Goal: Task Accomplishment & Management: Manage account settings

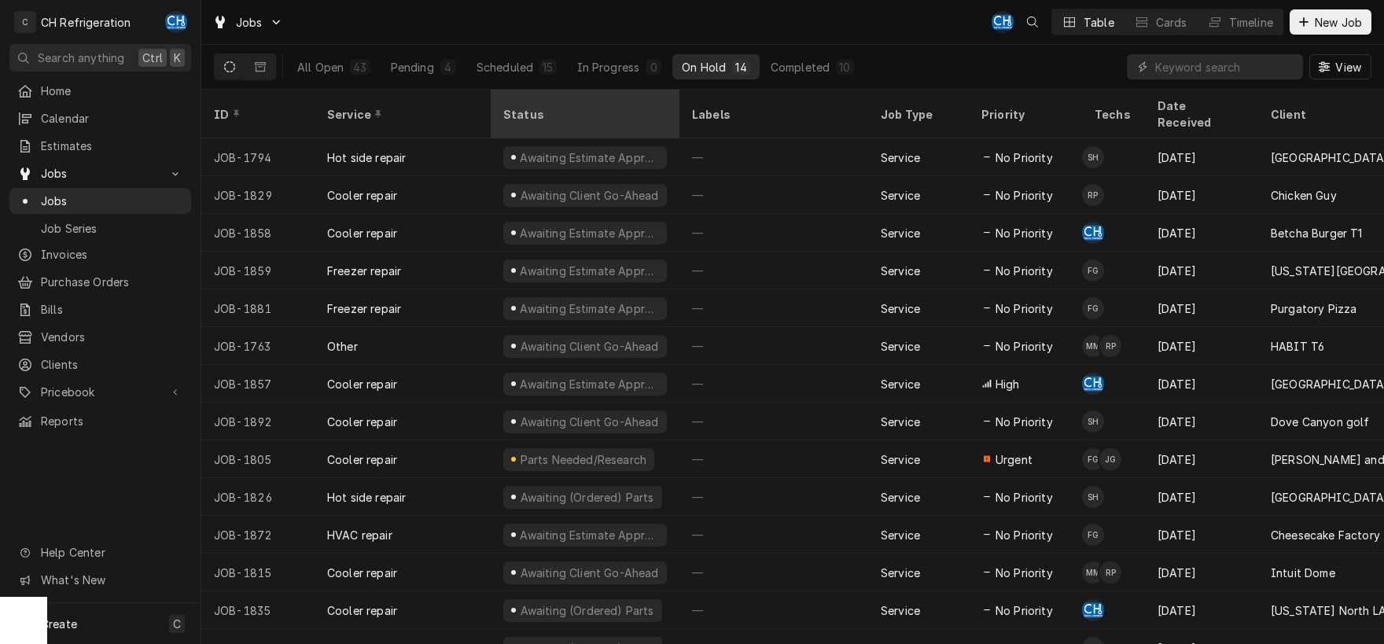
scroll to position [4, 0]
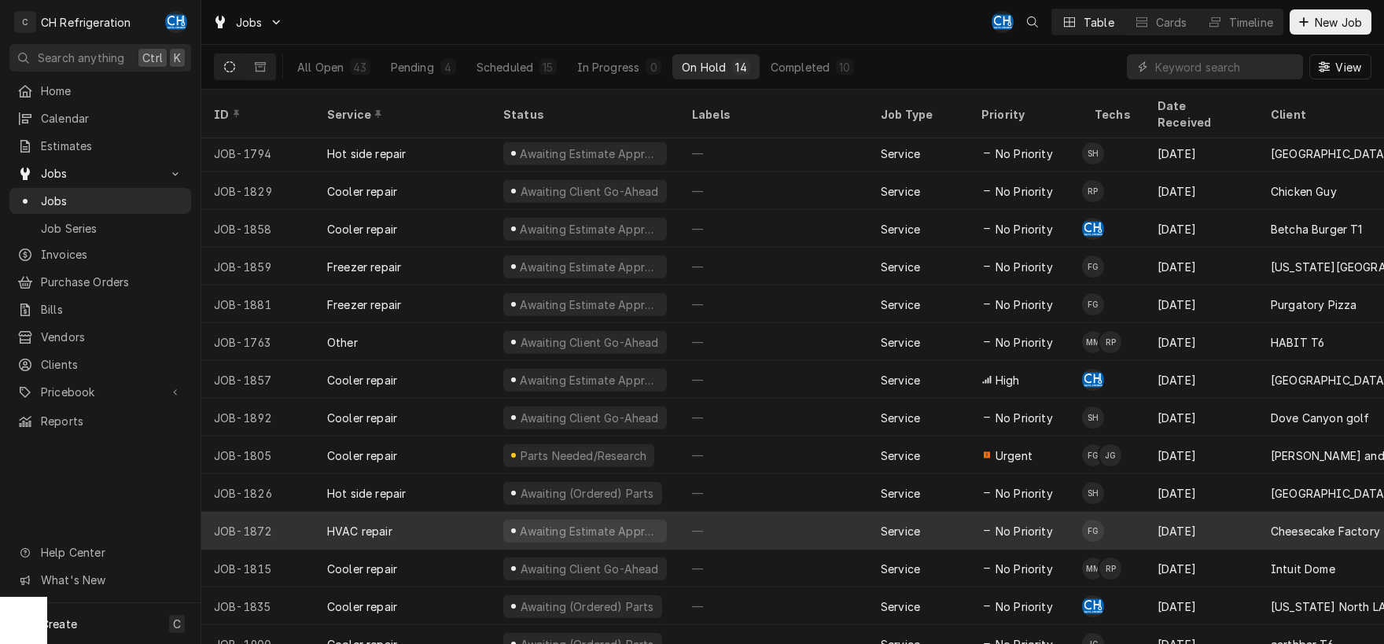
click at [720, 512] on div "—" at bounding box center [774, 531] width 189 height 38
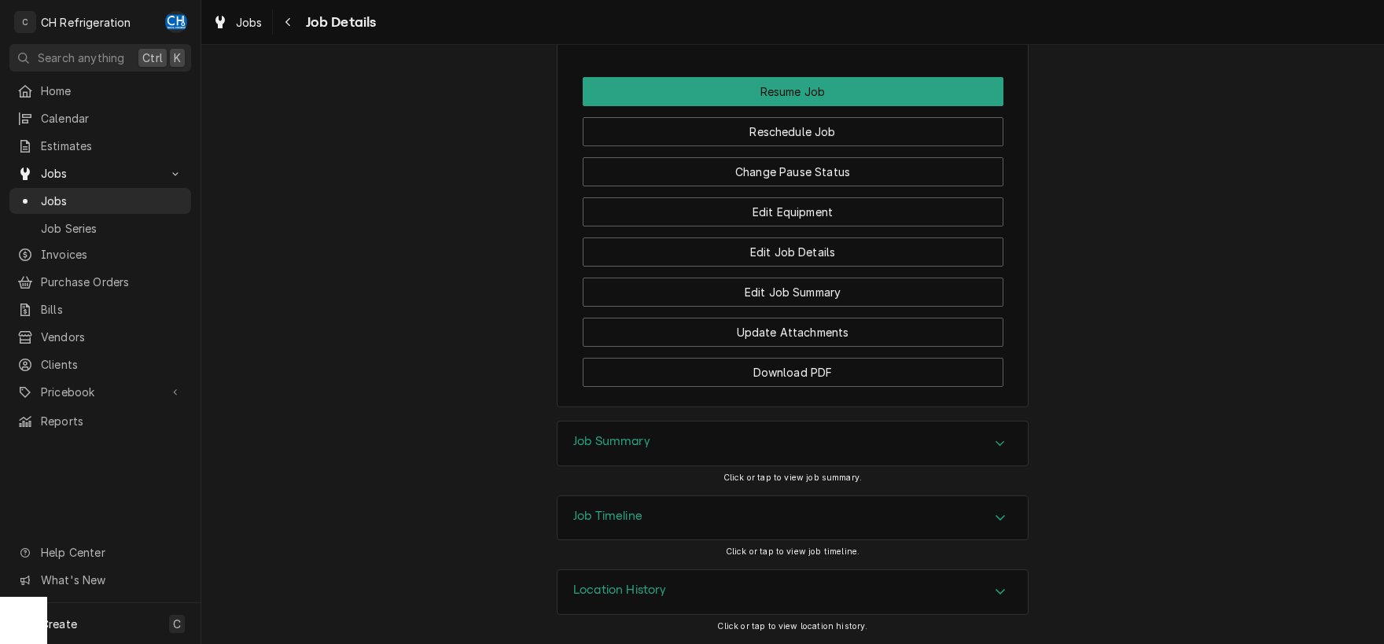
scroll to position [1656, 0]
click at [989, 455] on div "Job Summary" at bounding box center [793, 444] width 470 height 44
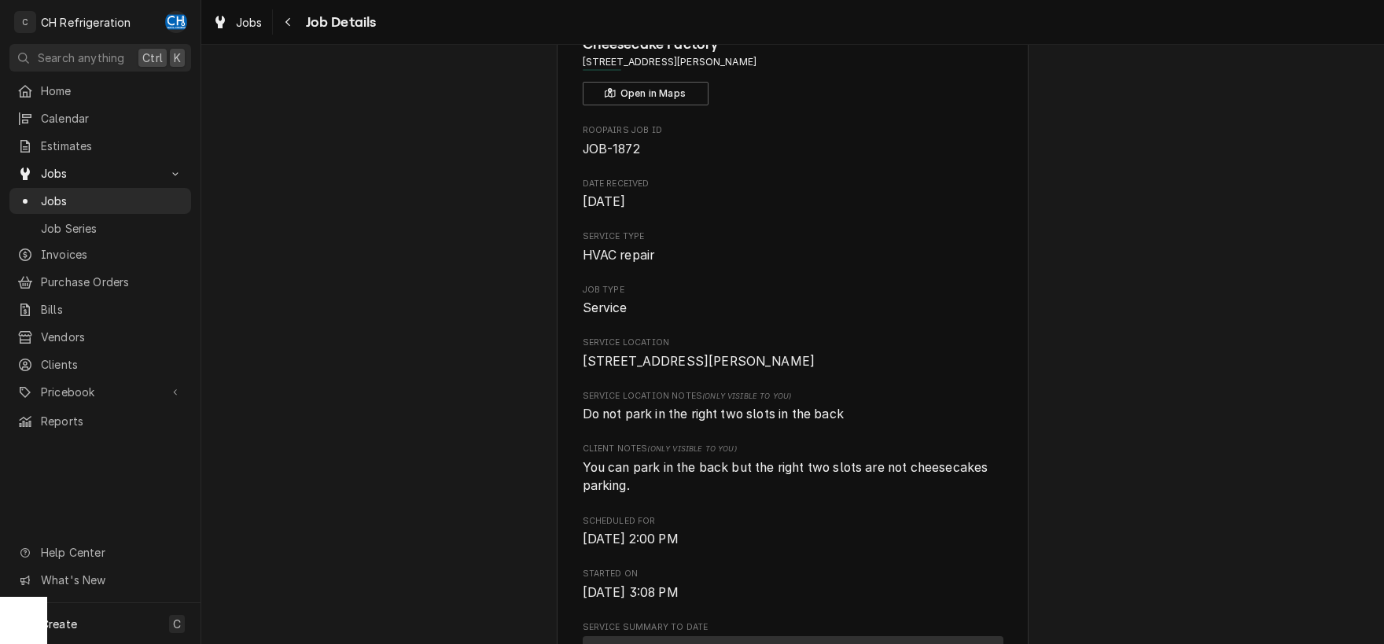
scroll to position [0, 0]
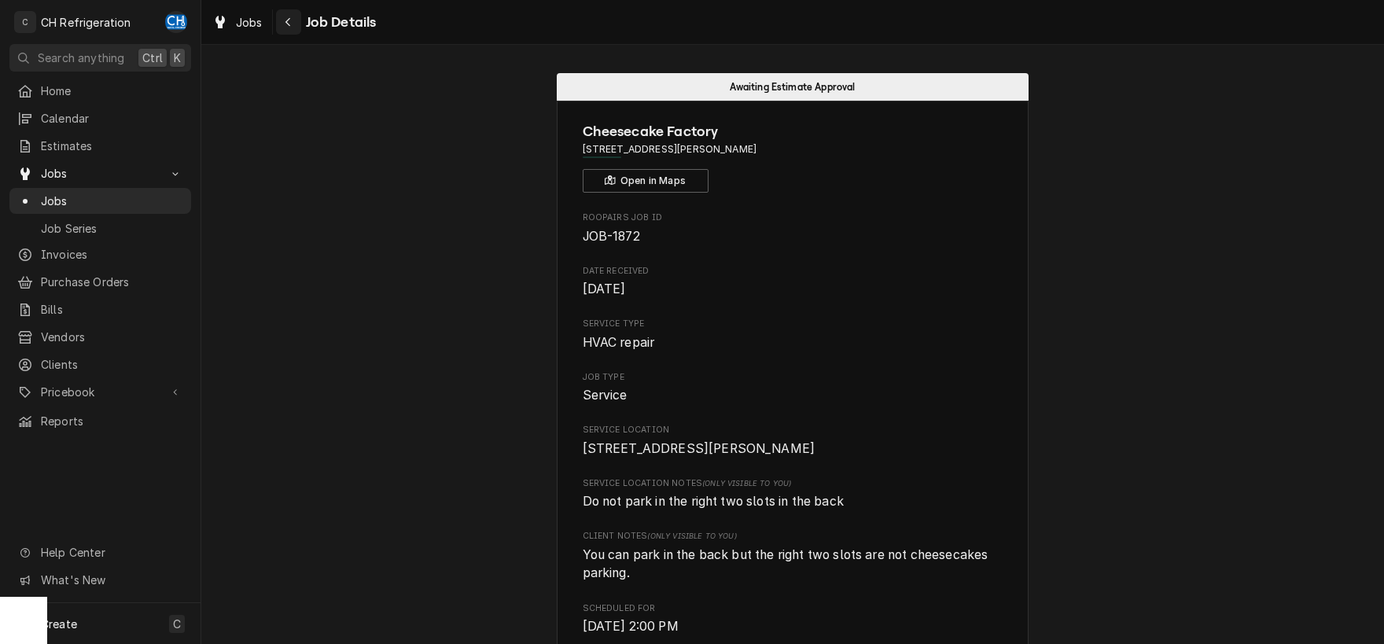
click at [297, 25] on button "Navigate back" at bounding box center [288, 21] width 25 height 25
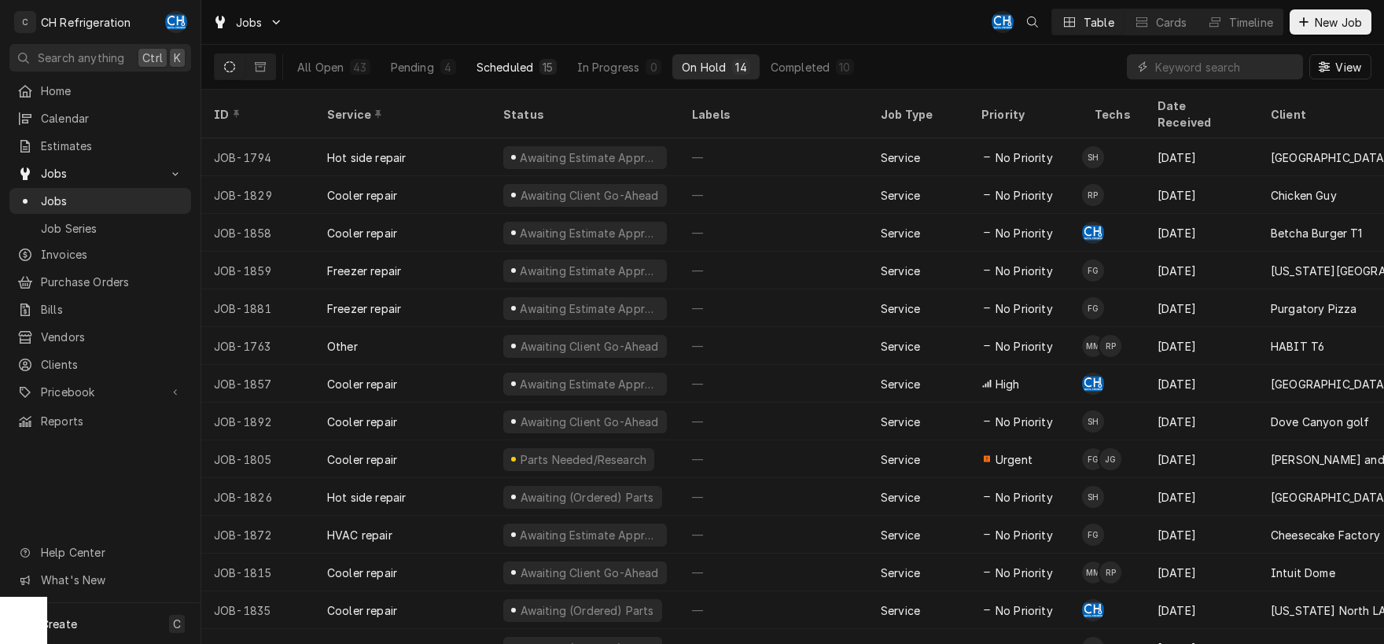
click at [521, 65] on div "Scheduled" at bounding box center [505, 67] width 57 height 17
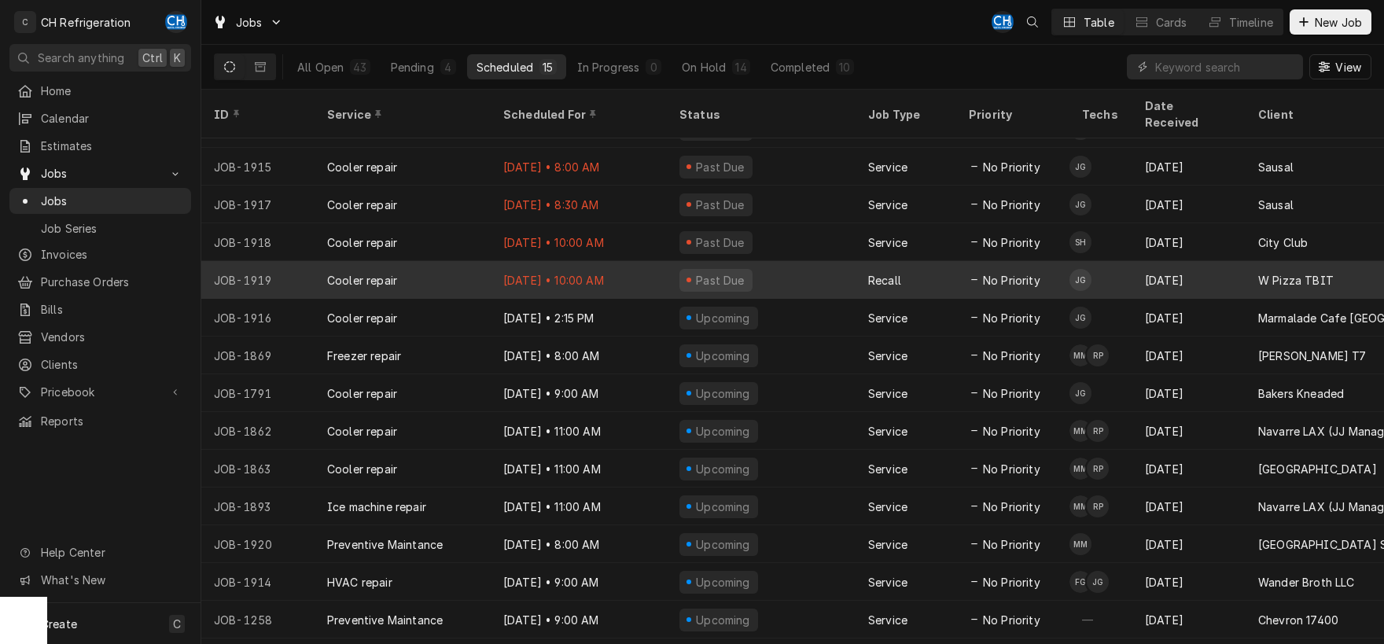
scroll to position [40, 0]
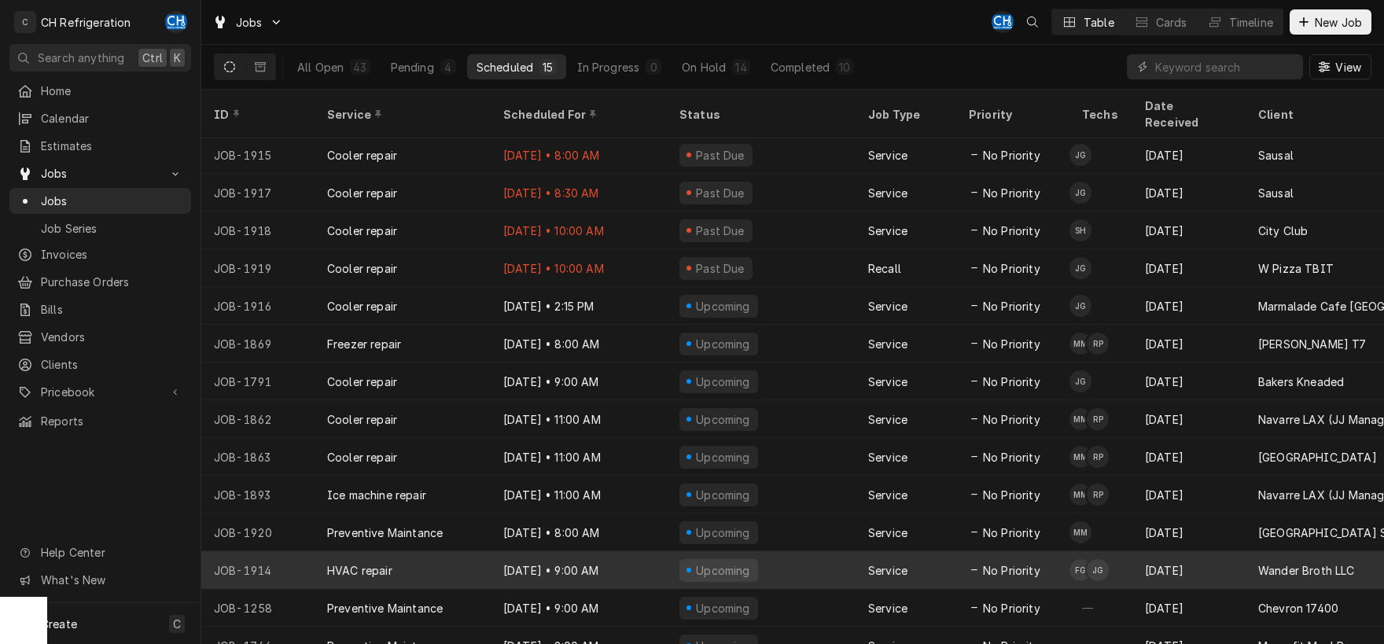
click at [879, 551] on div "Service" at bounding box center [906, 570] width 101 height 38
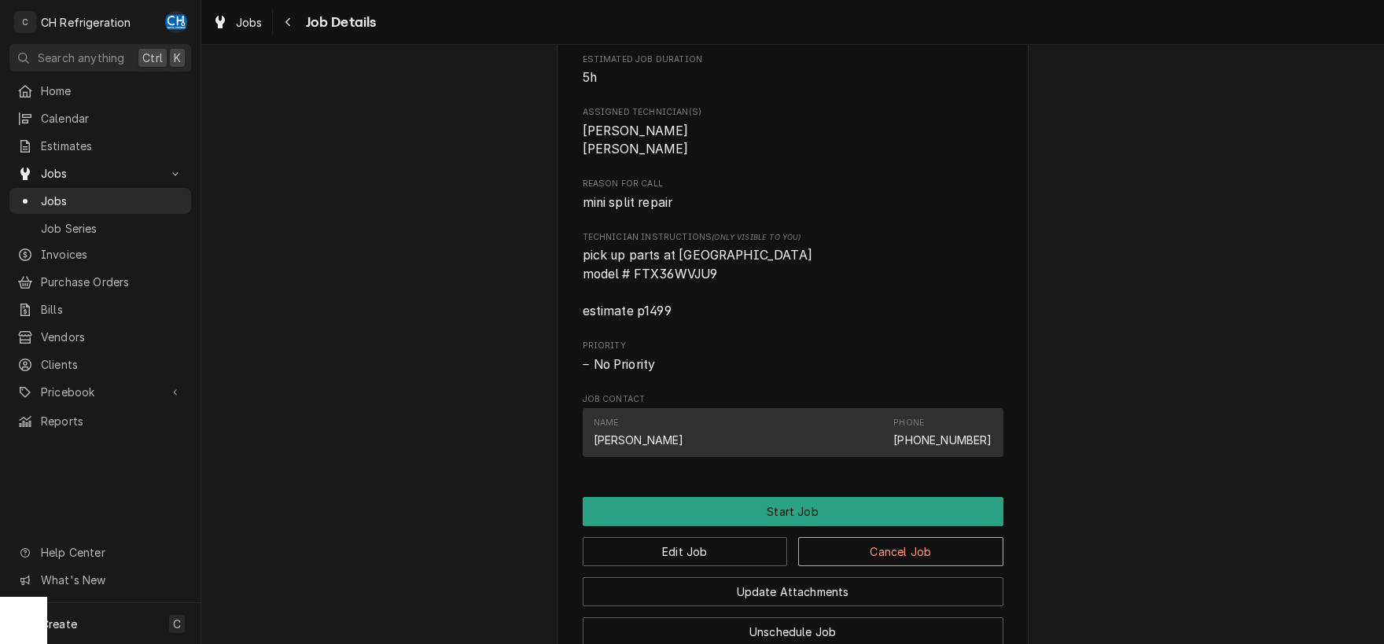
scroll to position [658, 0]
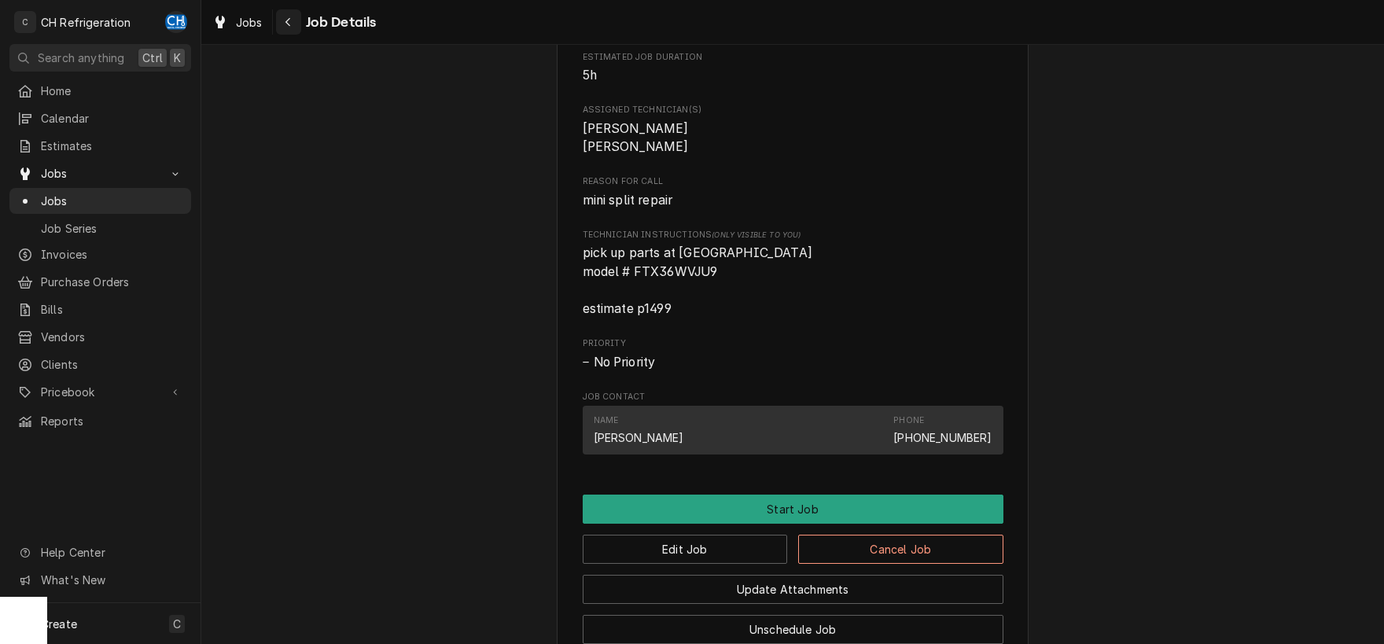
click at [290, 29] on div "Navigate back" at bounding box center [289, 22] width 16 height 16
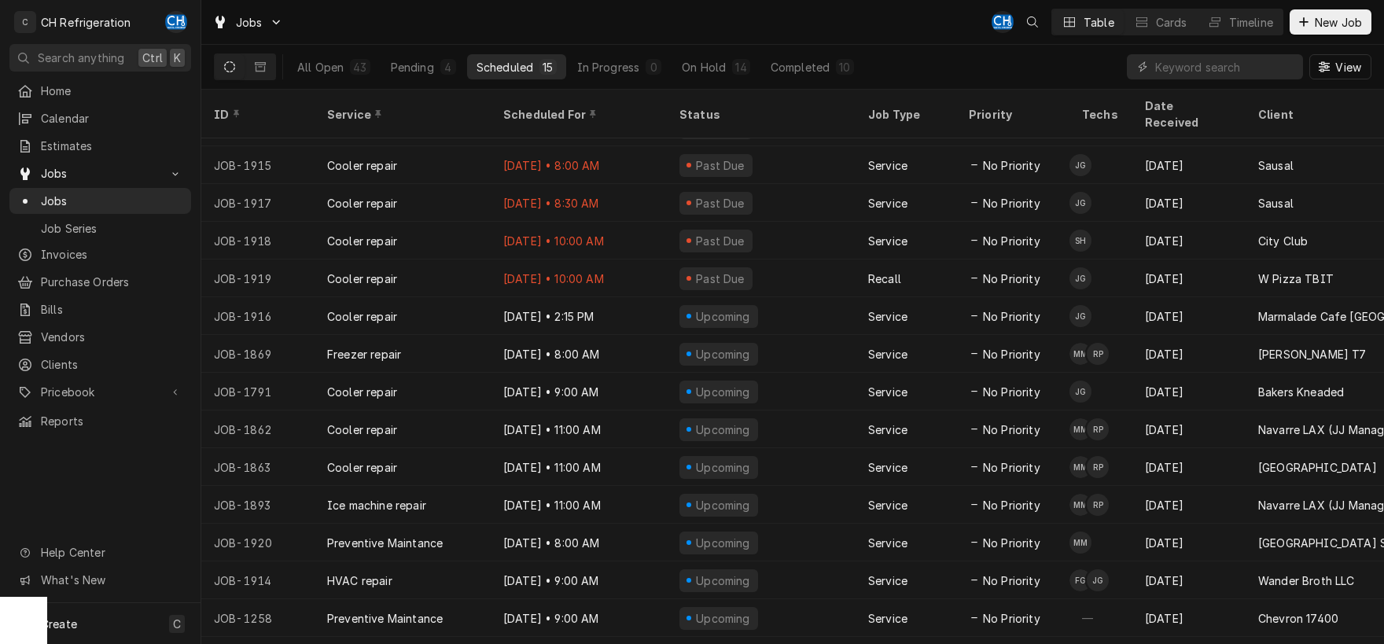
scroll to position [40, 0]
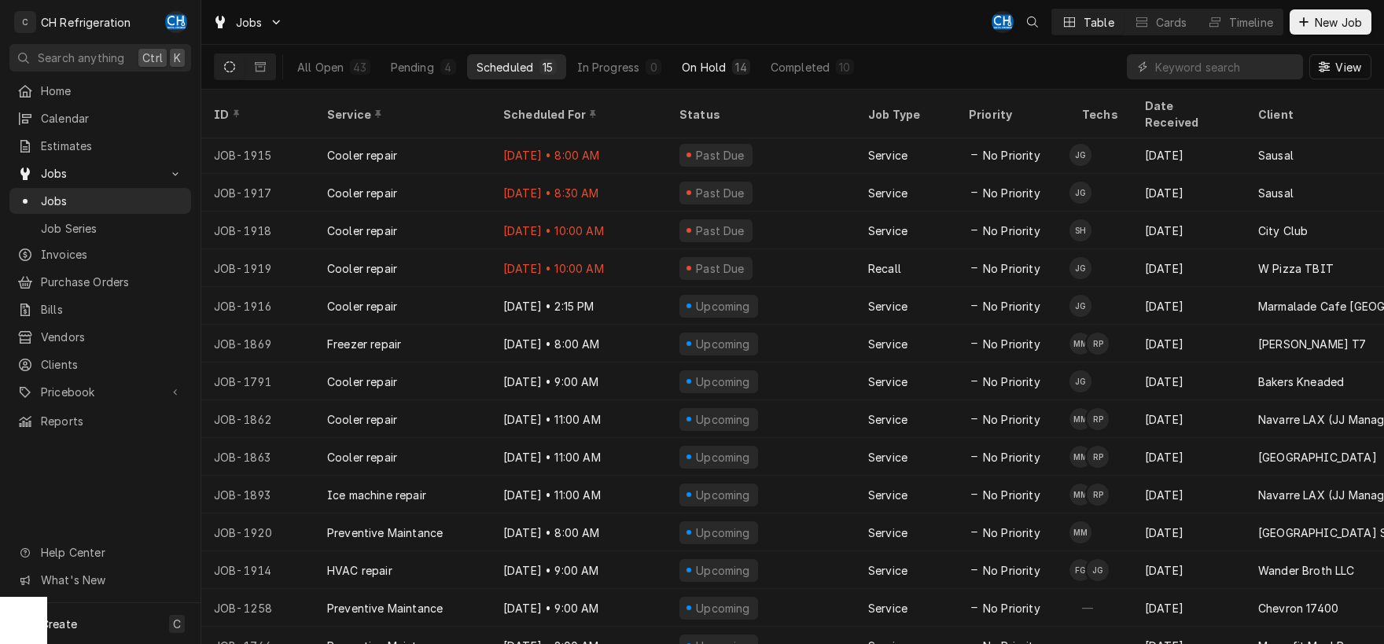
click at [700, 69] on div "On Hold" at bounding box center [704, 67] width 44 height 17
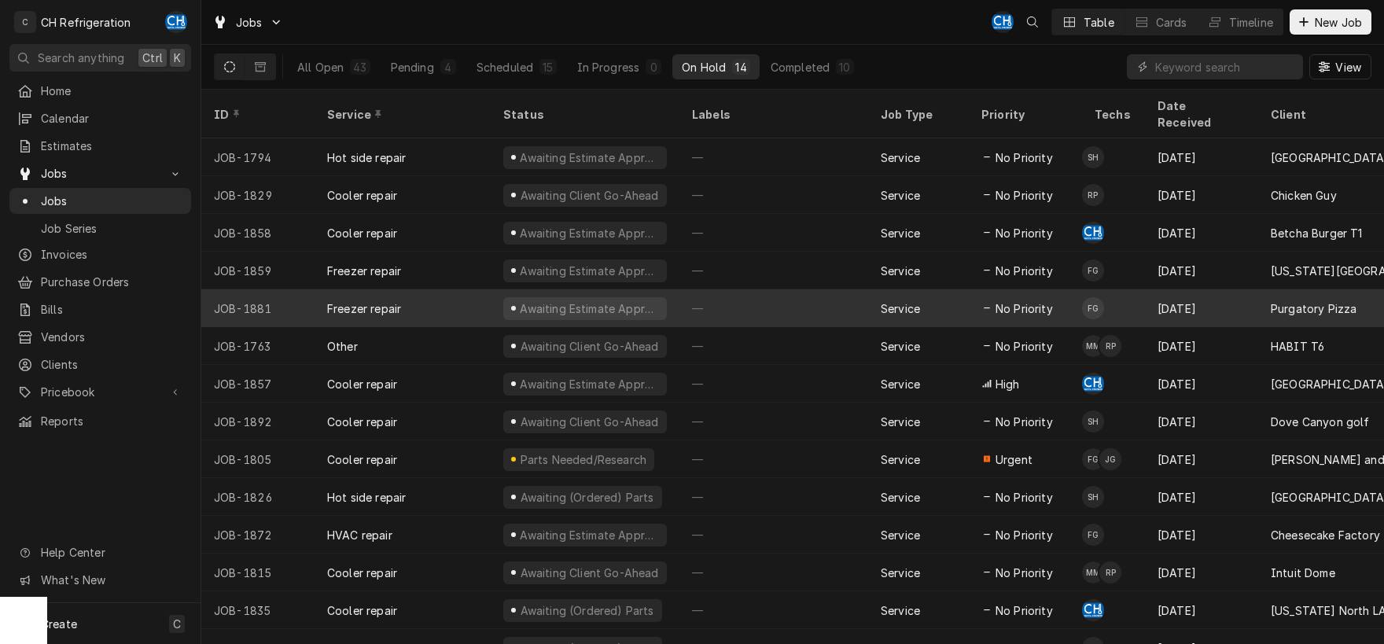
scroll to position [4, 0]
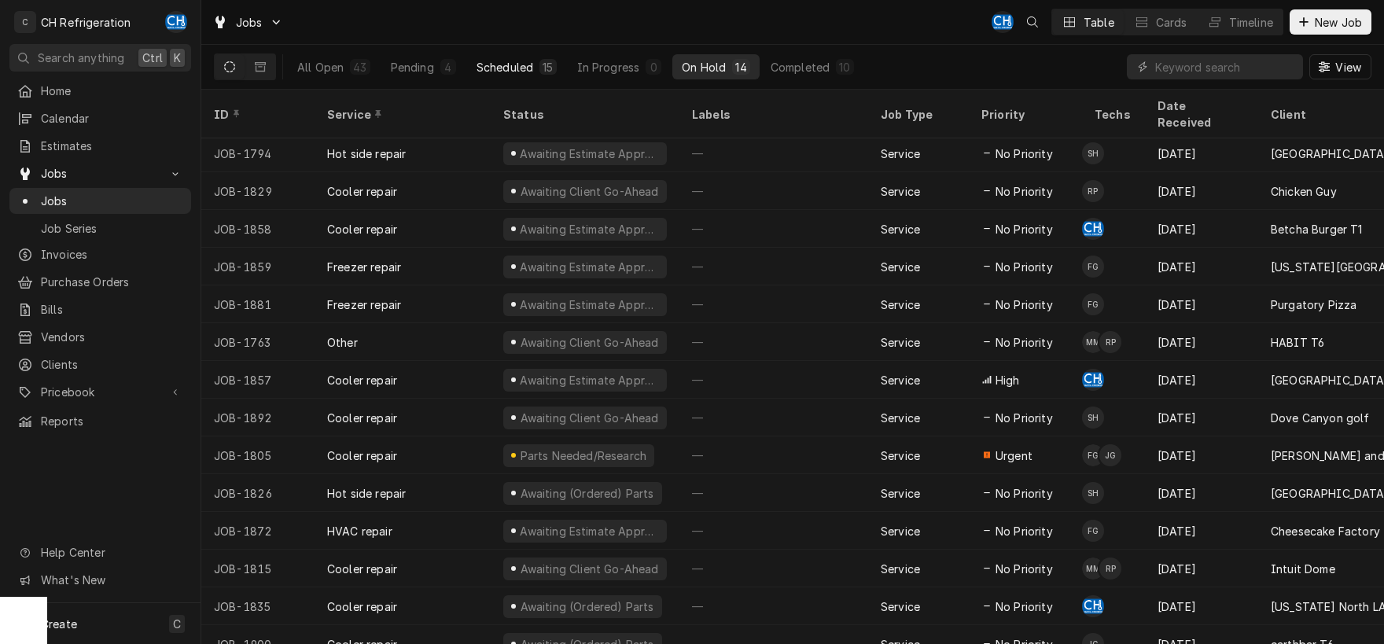
click at [491, 57] on button "Scheduled 15" at bounding box center [516, 66] width 99 height 25
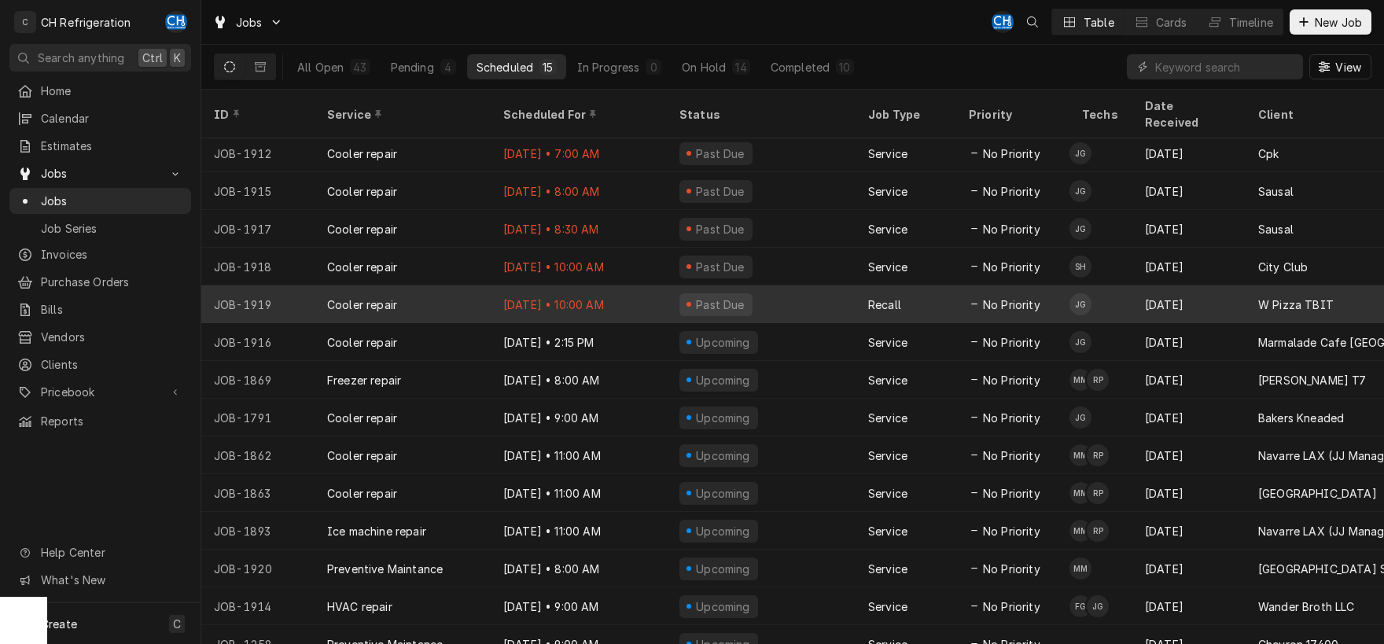
scroll to position [40, 0]
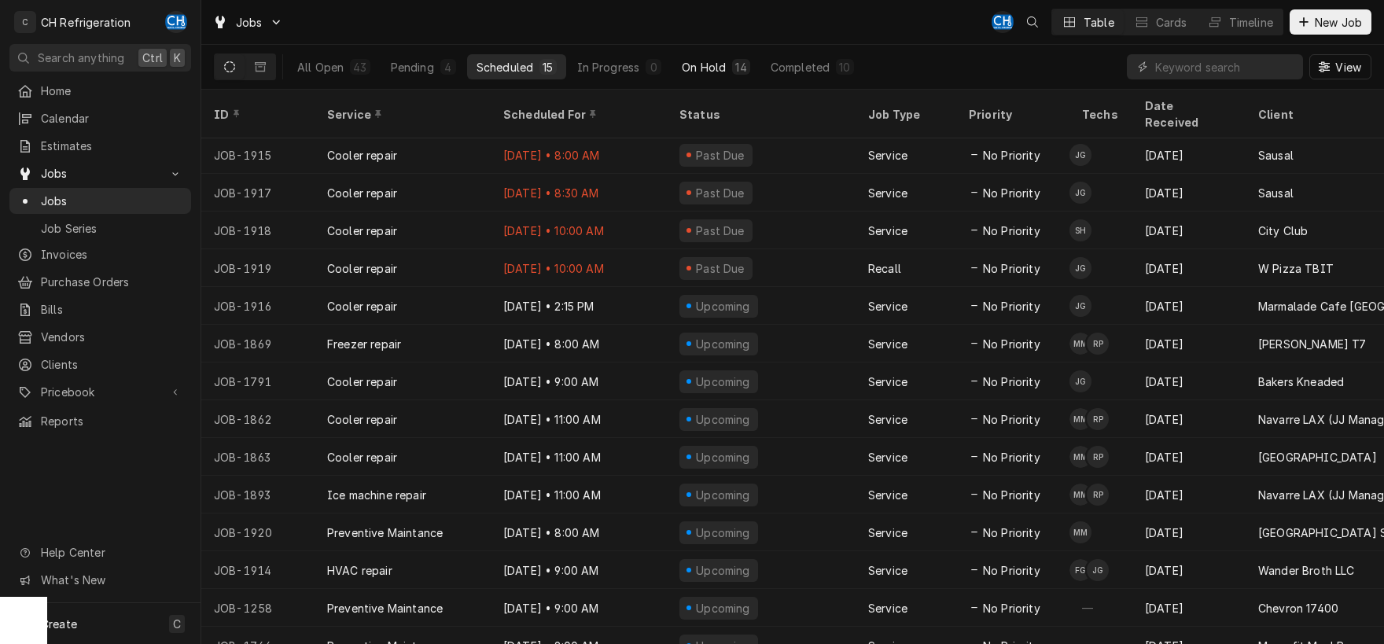
drag, startPoint x: 1320, startPoint y: 29, endPoint x: 693, endPoint y: 57, distance: 627.5
click at [649, 46] on div "Jobs CH Table Cards Timeline New Job All Open 43 Pending 4 Scheduled 15 In Prog…" at bounding box center [792, 45] width 1183 height 90
click at [705, 65] on div "On Hold" at bounding box center [704, 67] width 44 height 17
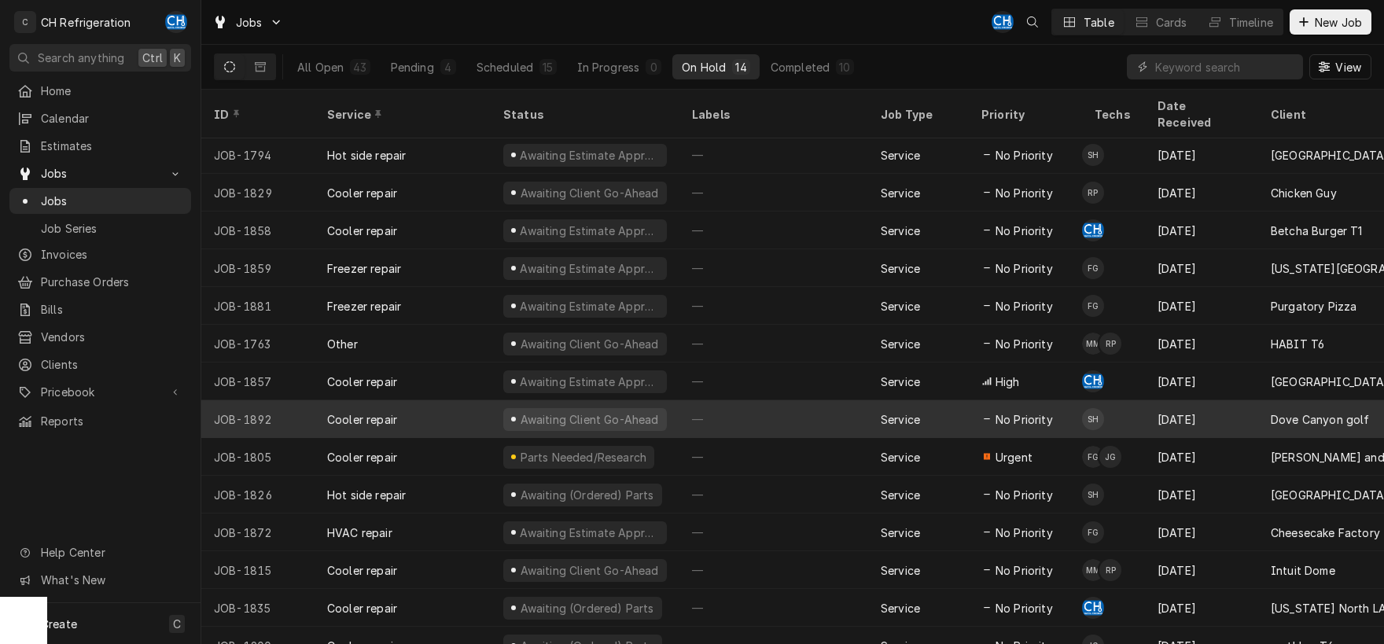
scroll to position [4, 0]
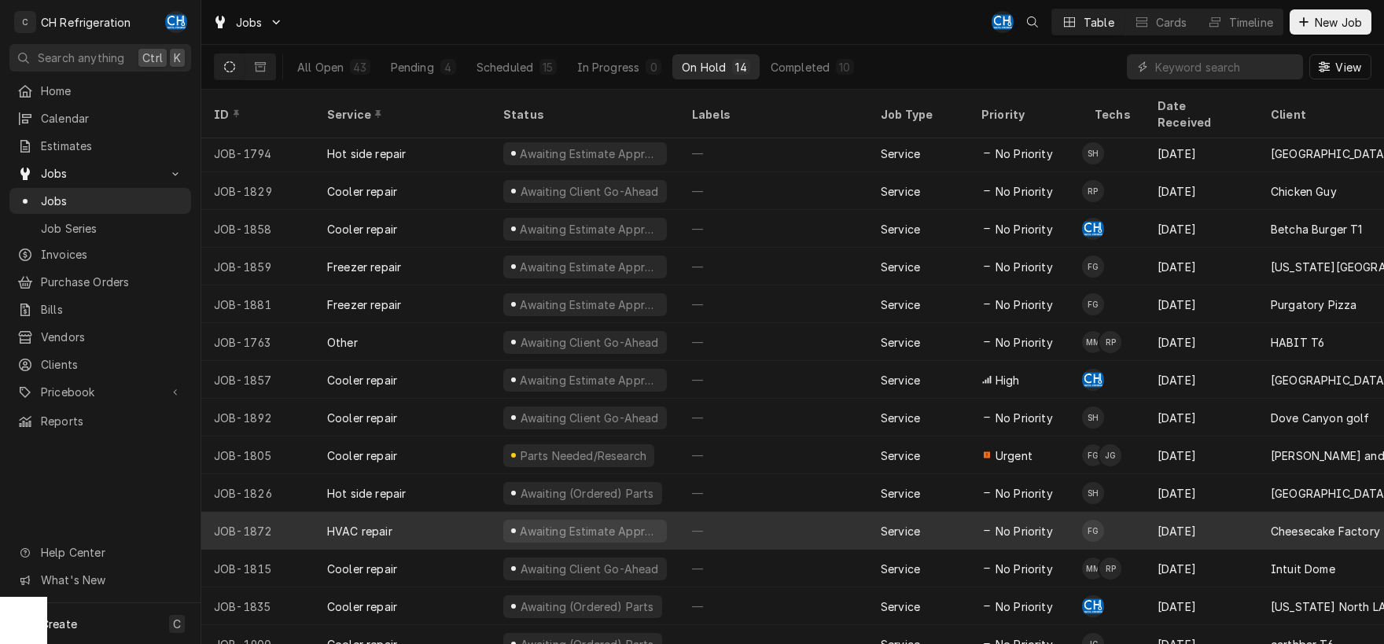
click at [954, 524] on div "Service" at bounding box center [918, 531] width 101 height 38
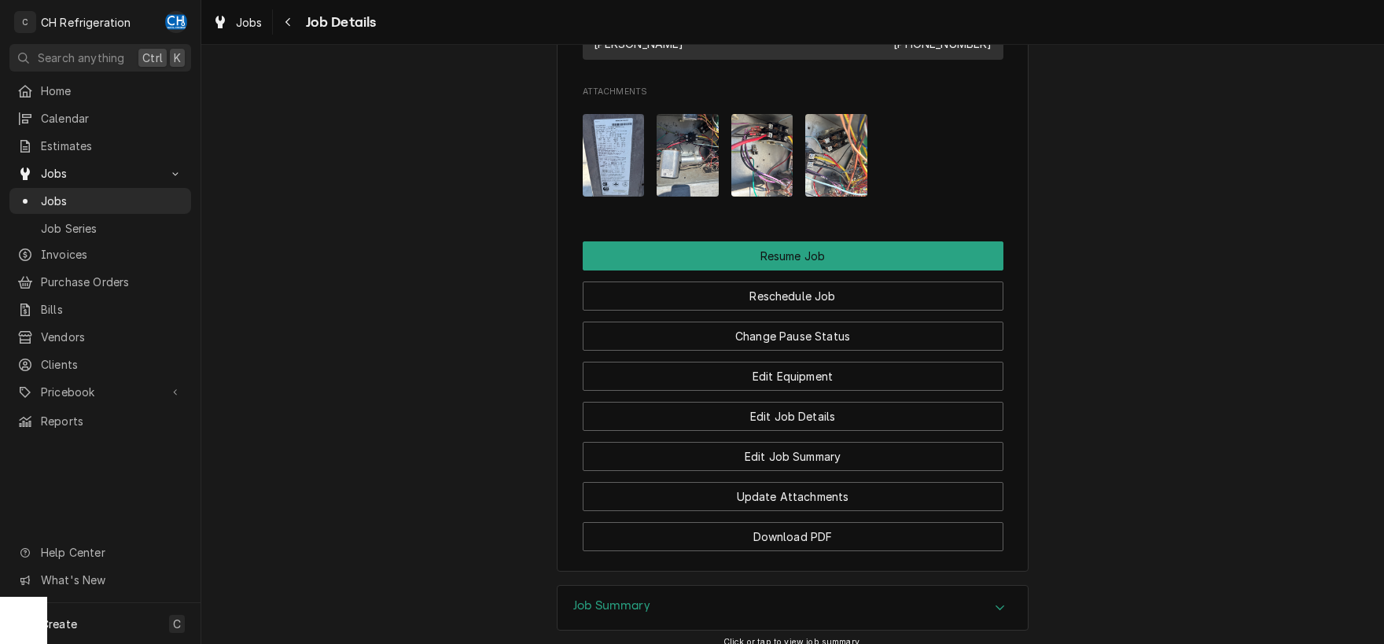
scroll to position [1479, 0]
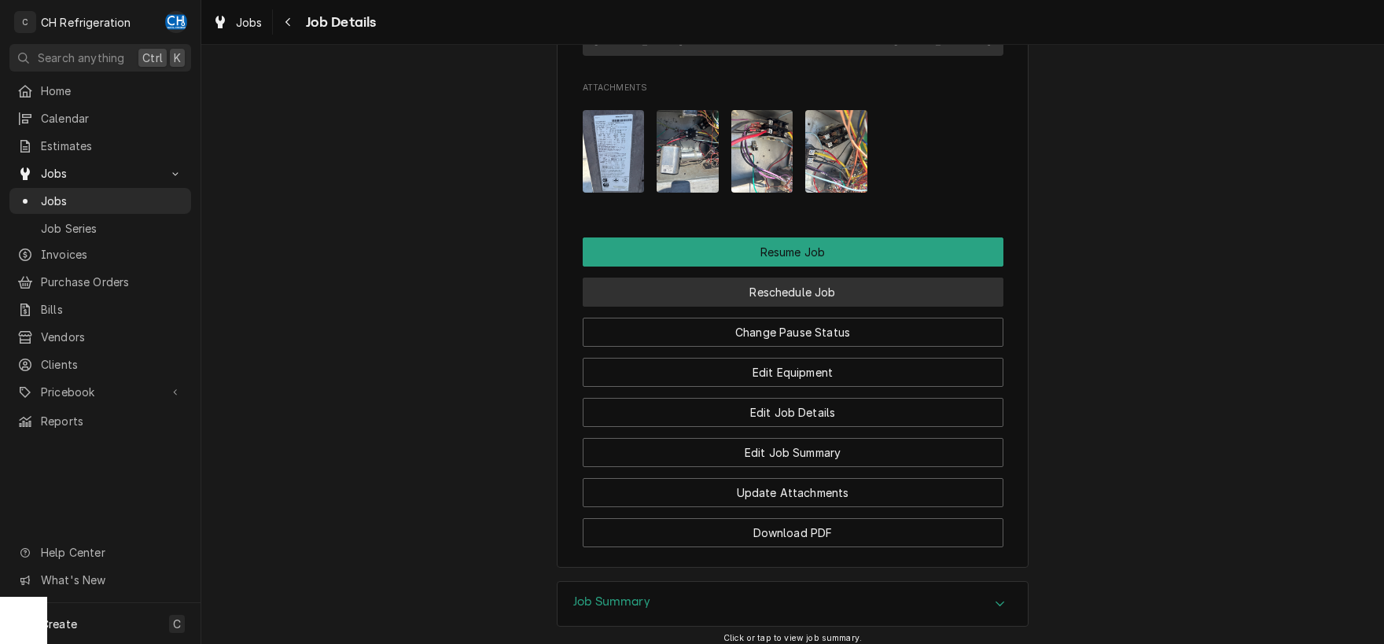
click at [796, 307] on button "Reschedule Job" at bounding box center [793, 292] width 421 height 29
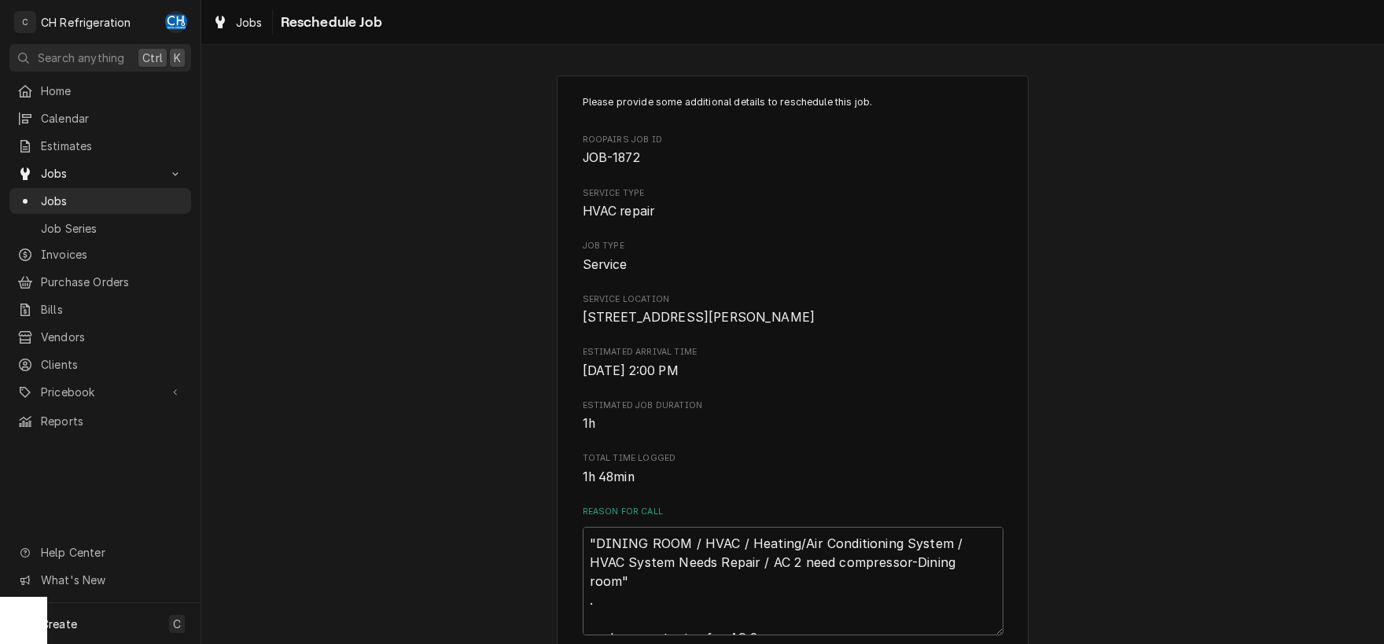
scroll to position [493, 0]
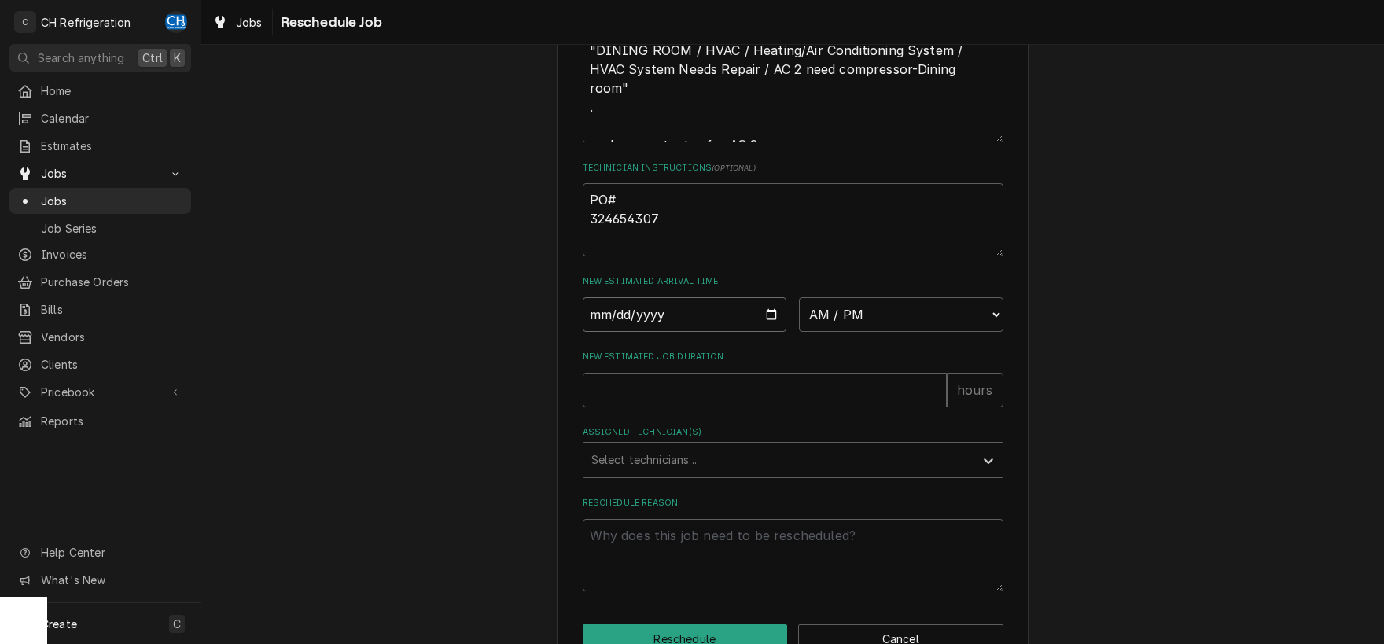
click at [768, 332] on input "Date" at bounding box center [685, 314] width 204 height 35
type input "2025-09-11"
type textarea "x"
click at [799, 297] on select "AM / PM 6:00 AM 6:15 AM 6:30 AM 6:45 AM 7:00 AM 7:15 AM 7:30 AM 7:45 AM 8:00 AM…" at bounding box center [901, 314] width 204 height 35
select select "14:00:00"
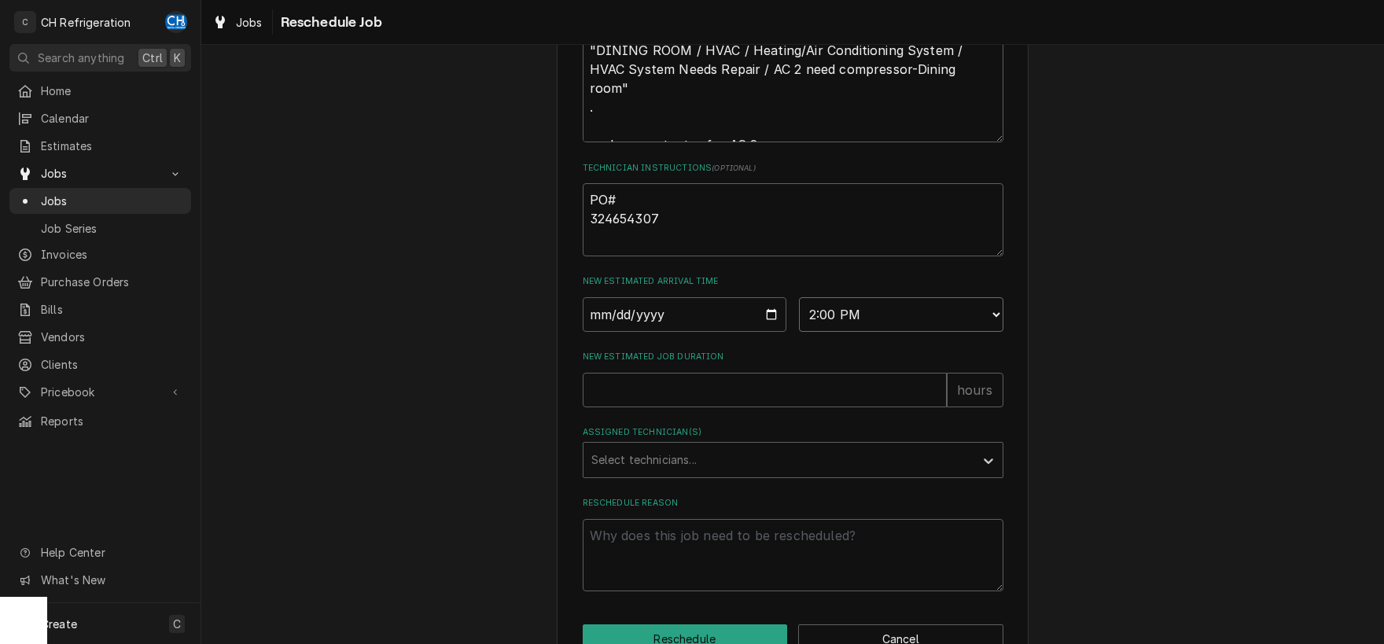
click option "2:00 PM" at bounding box center [0, 0] width 0 height 0
type textarea "x"
type input "1"
click at [936, 406] on input "1" at bounding box center [765, 390] width 364 height 35
type textarea "x"
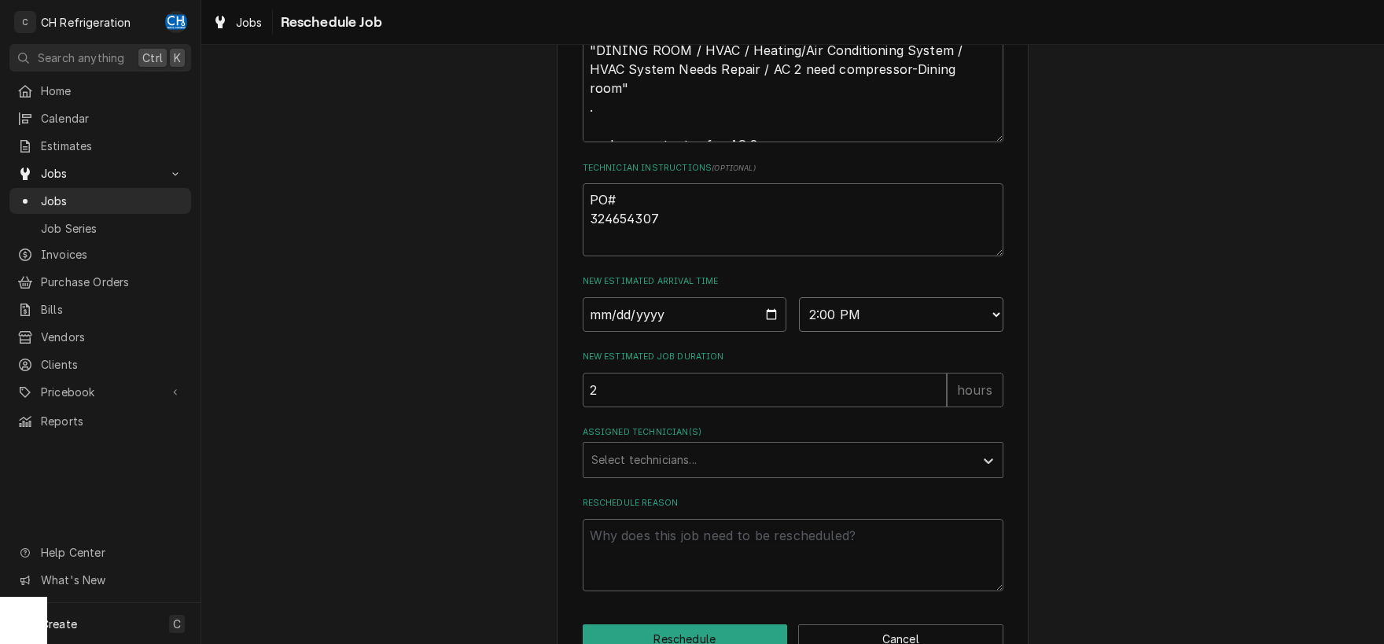
type input "2"
click at [936, 406] on input "2" at bounding box center [765, 390] width 364 height 35
click at [735, 474] on div "Assigned Technician(s)" at bounding box center [778, 460] width 375 height 28
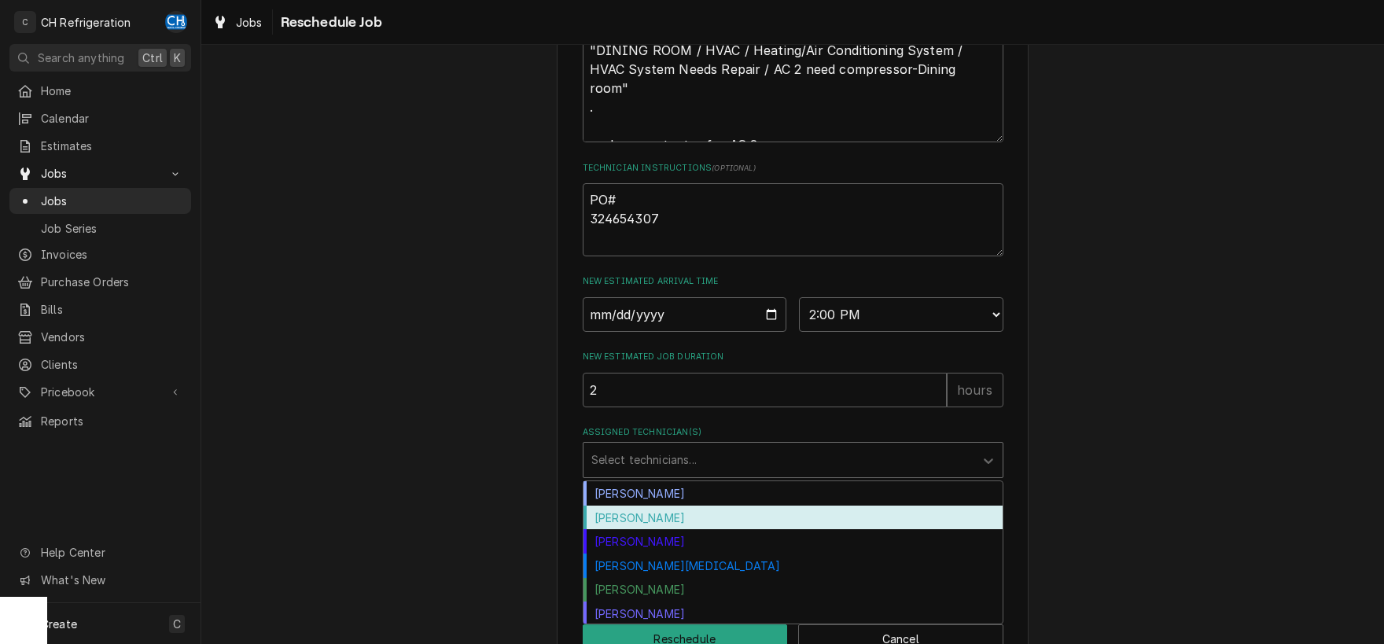
drag, startPoint x: 679, startPoint y: 524, endPoint x: 678, endPoint y: 532, distance: 8.7
click at [678, 532] on div "Chris Hiraga Fred Gonzalez Josh Galindo Moises Melena Ruben Perez Steven Hiraga" at bounding box center [793, 552] width 419 height 142
click at [678, 530] on div "[PERSON_NAME]" at bounding box center [793, 518] width 419 height 24
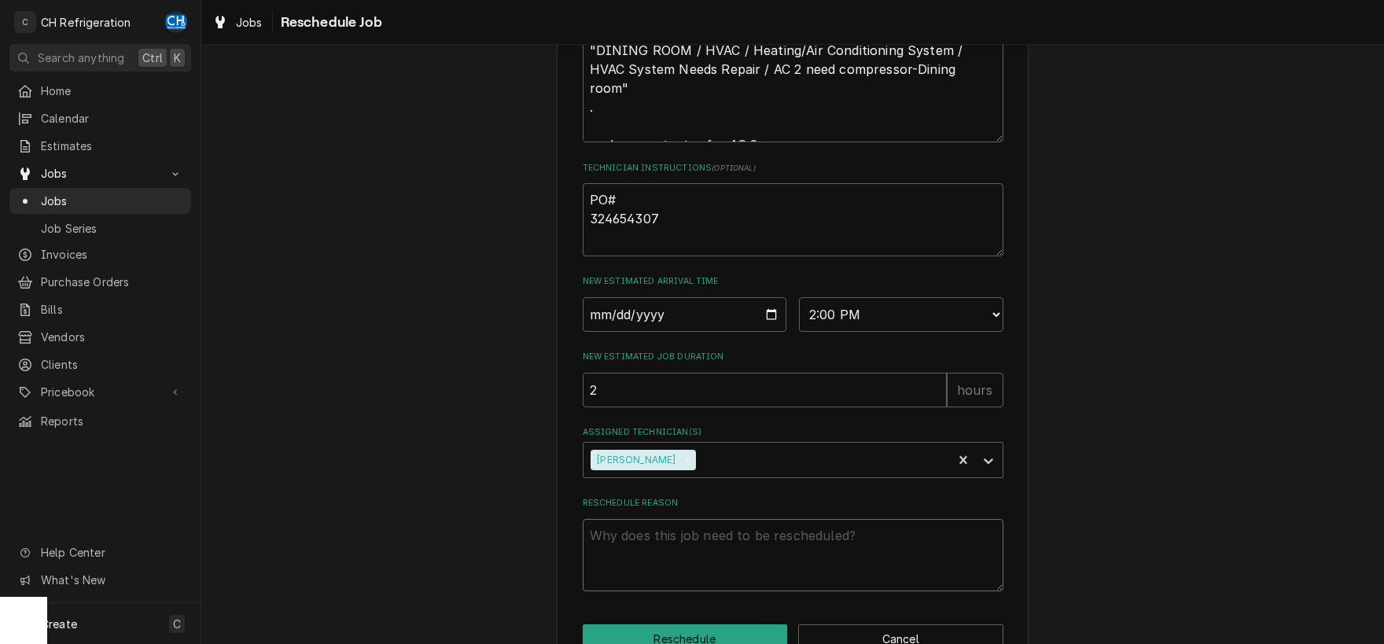
click at [680, 540] on textarea "Reschedule Reason" at bounding box center [793, 555] width 421 height 73
type textarea "x"
type textarea "p"
type textarea "x"
type textarea "pa"
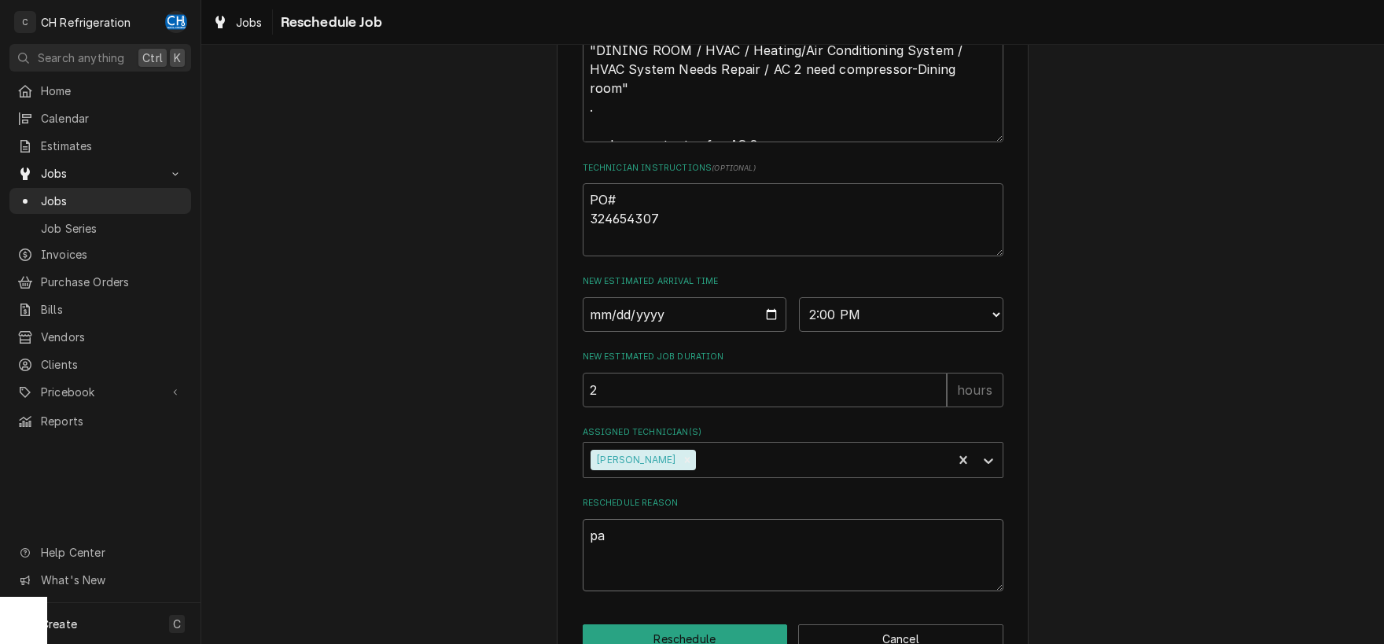
type textarea "x"
type textarea "par"
type textarea "x"
type textarea "part"
type textarea "x"
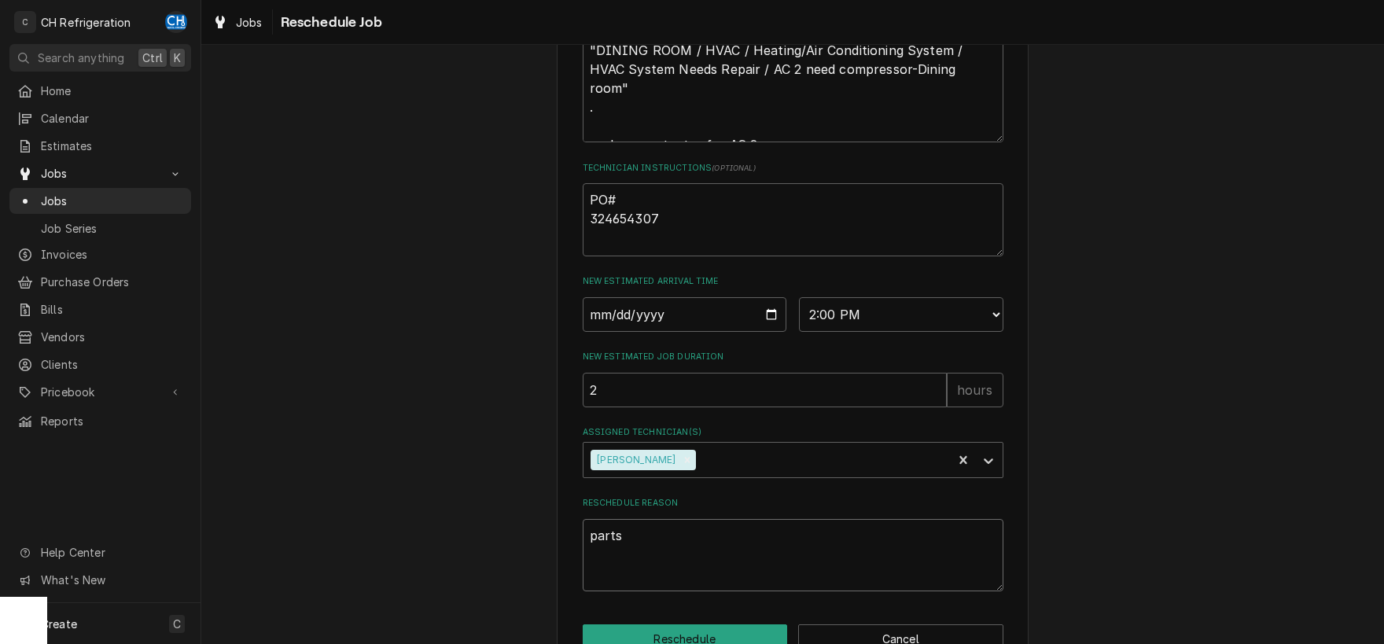
type textarea "parts"
click at [632, 256] on textarea "PO# 324654307" at bounding box center [793, 219] width 421 height 73
click at [680, 251] on textarea "PO# 324654307" at bounding box center [793, 219] width 421 height 73
type textarea "x"
type textarea "PO# 324654307"
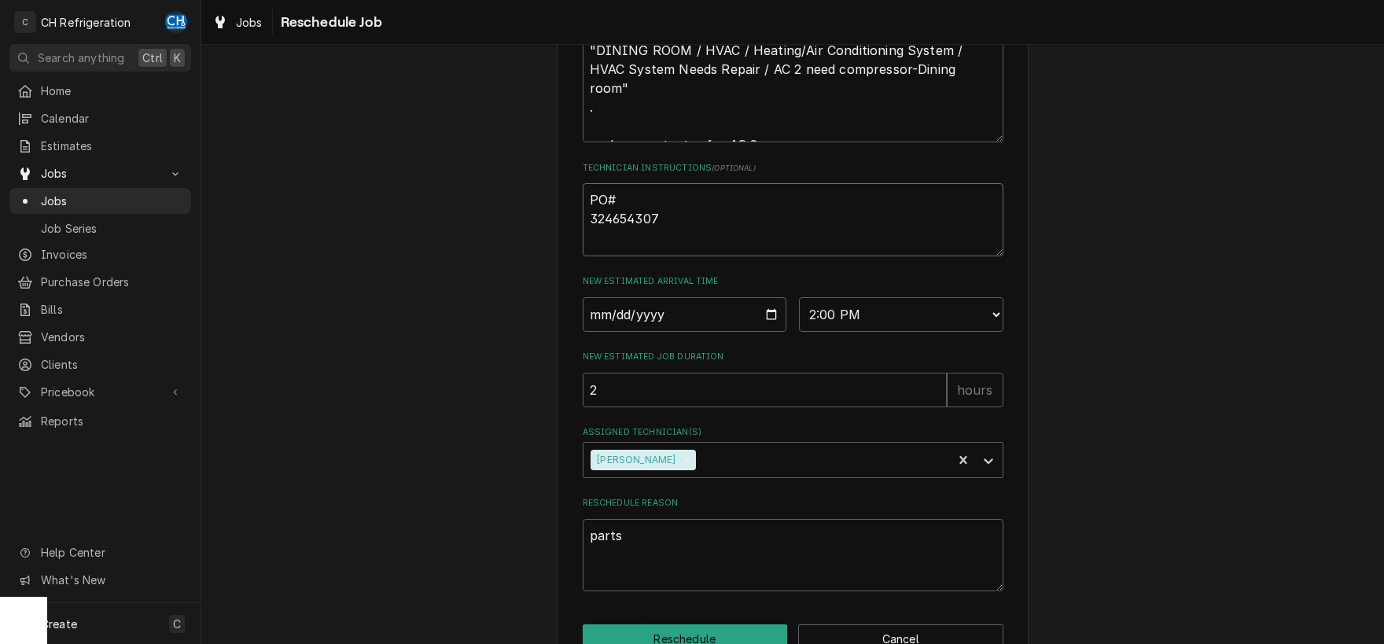
type textarea "x"
type textarea "PO# 324654307"
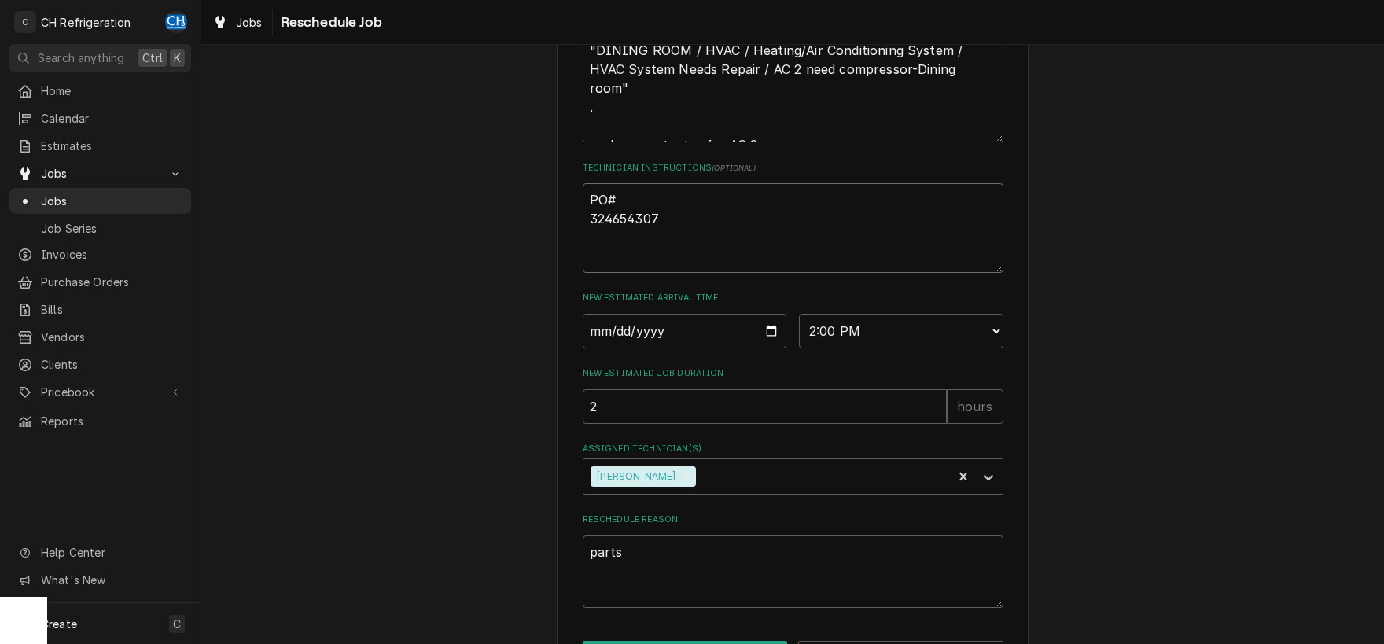
type textarea "x"
type textarea "PO# 324654307 T"
type textarea "x"
type textarea "PO# 324654307 Th"
type textarea "x"
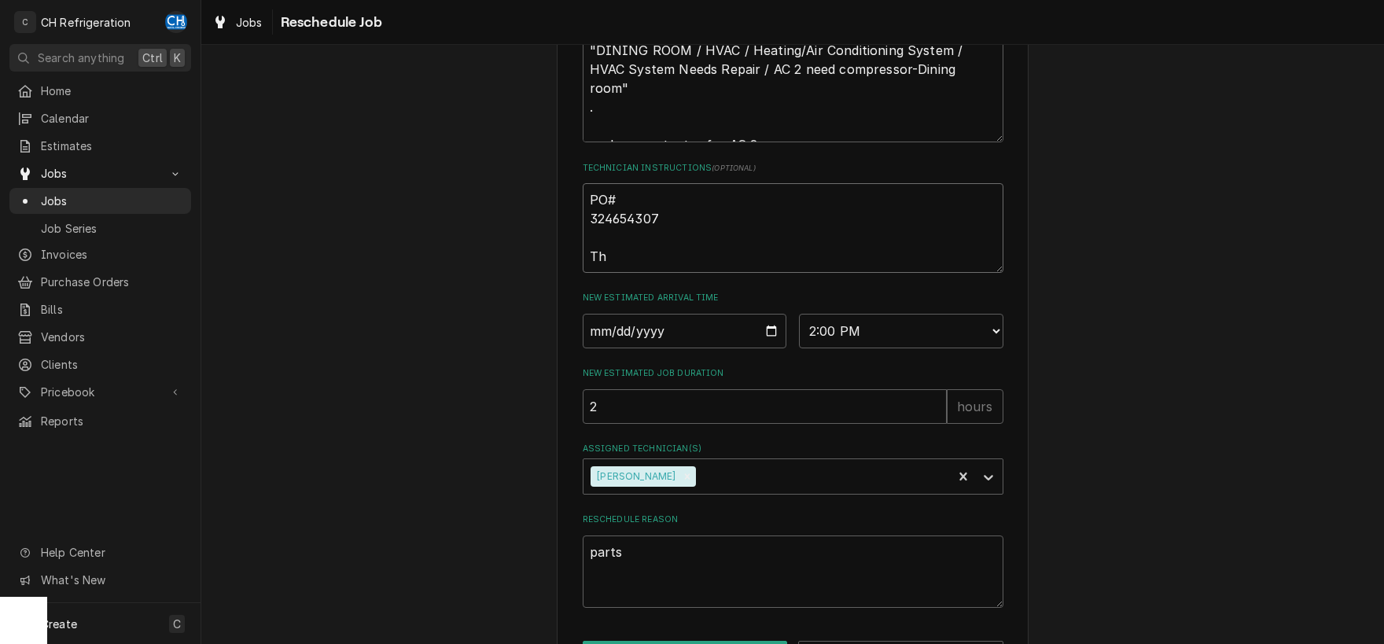
type textarea "PO# 324654307 The"
type textarea "x"
type textarea "PO# 324654307 The"
type textarea "x"
type textarea "PO# 324654307 The p"
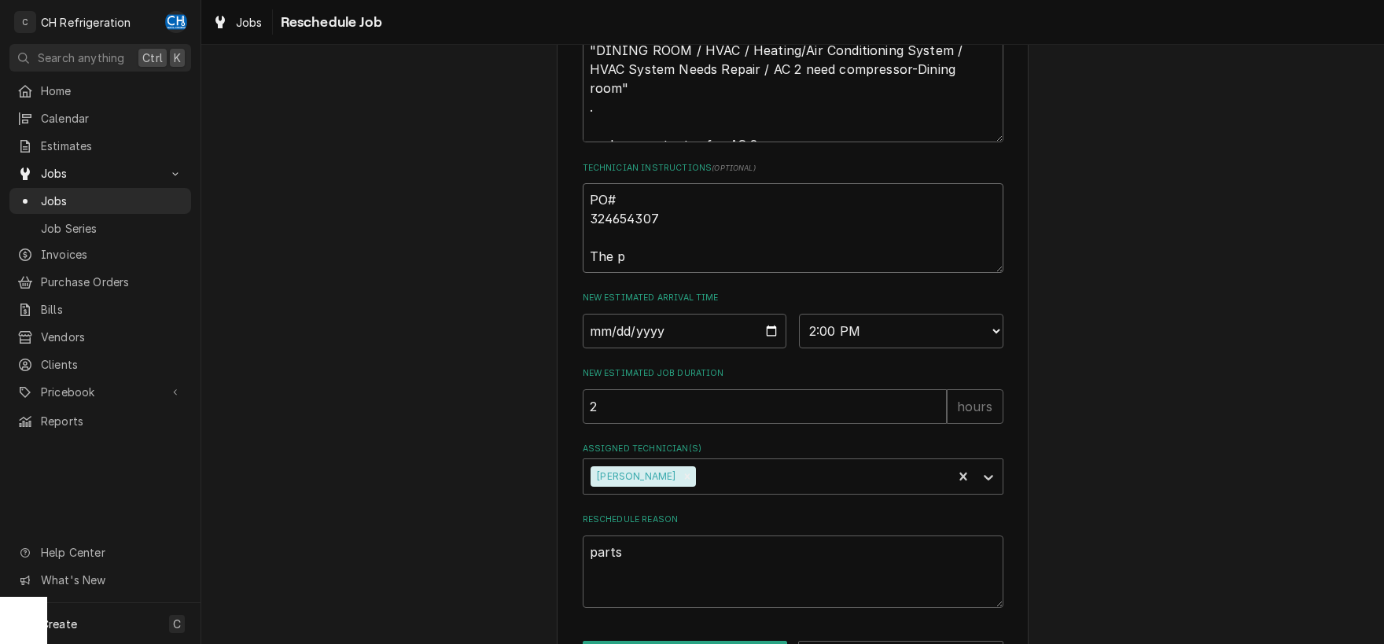
type textarea "x"
type textarea "PO# 324654307 The pa"
type textarea "x"
type textarea "PO# 324654307 The par"
type textarea "x"
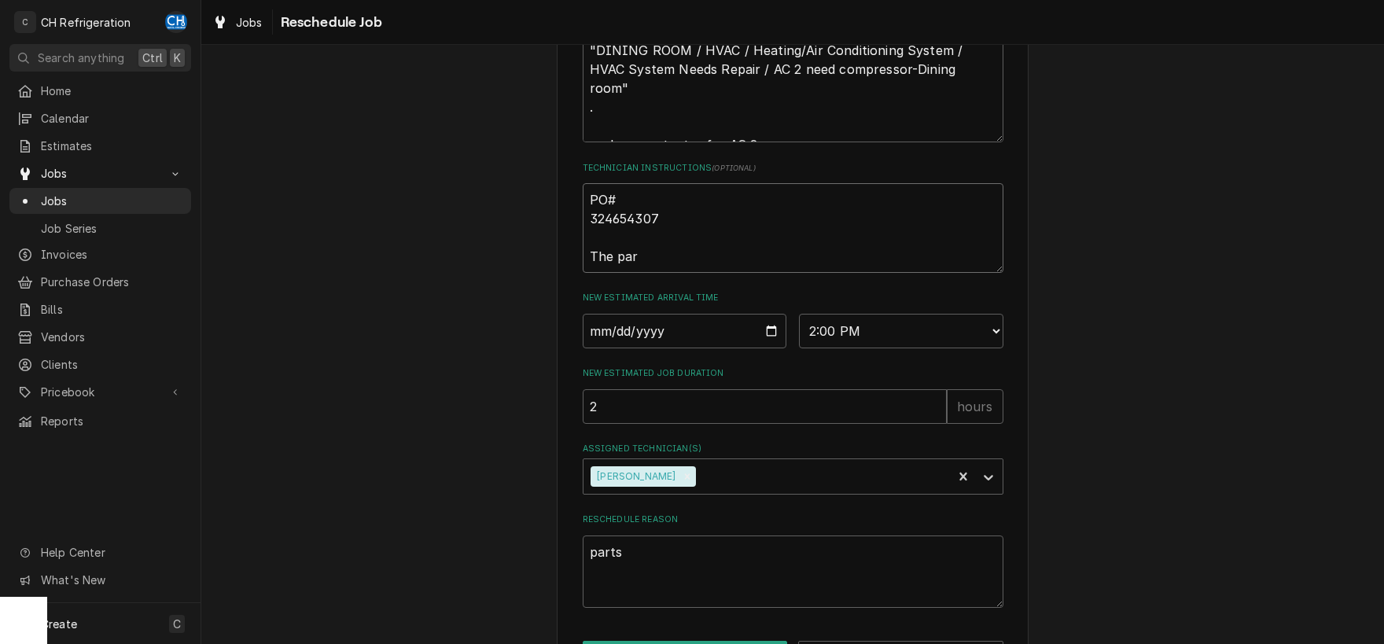
type textarea "PO# 324654307 The part"
type textarea "x"
type textarea "PO# 324654307 The parts"
type textarea "x"
type textarea "PO# 324654307 The parts"
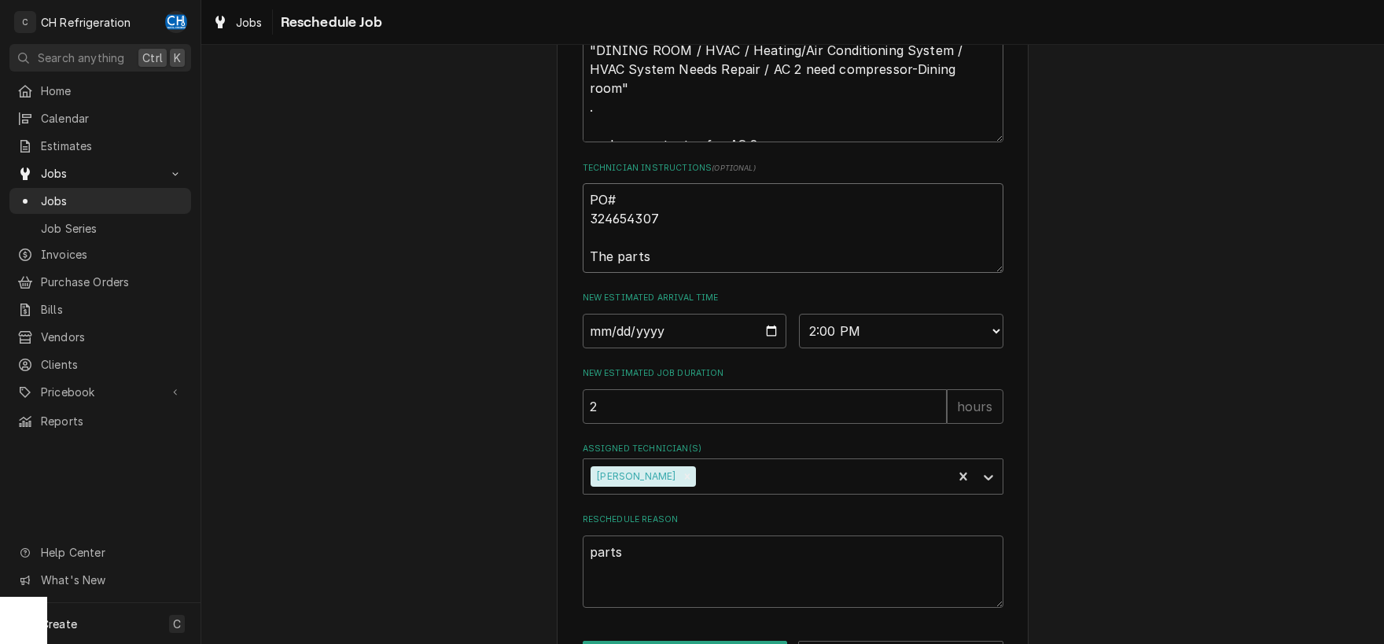
type textarea "x"
type textarea "PO# 324654307 The parts w"
type textarea "x"
type textarea "PO# 324654307 The parts wi"
type textarea "x"
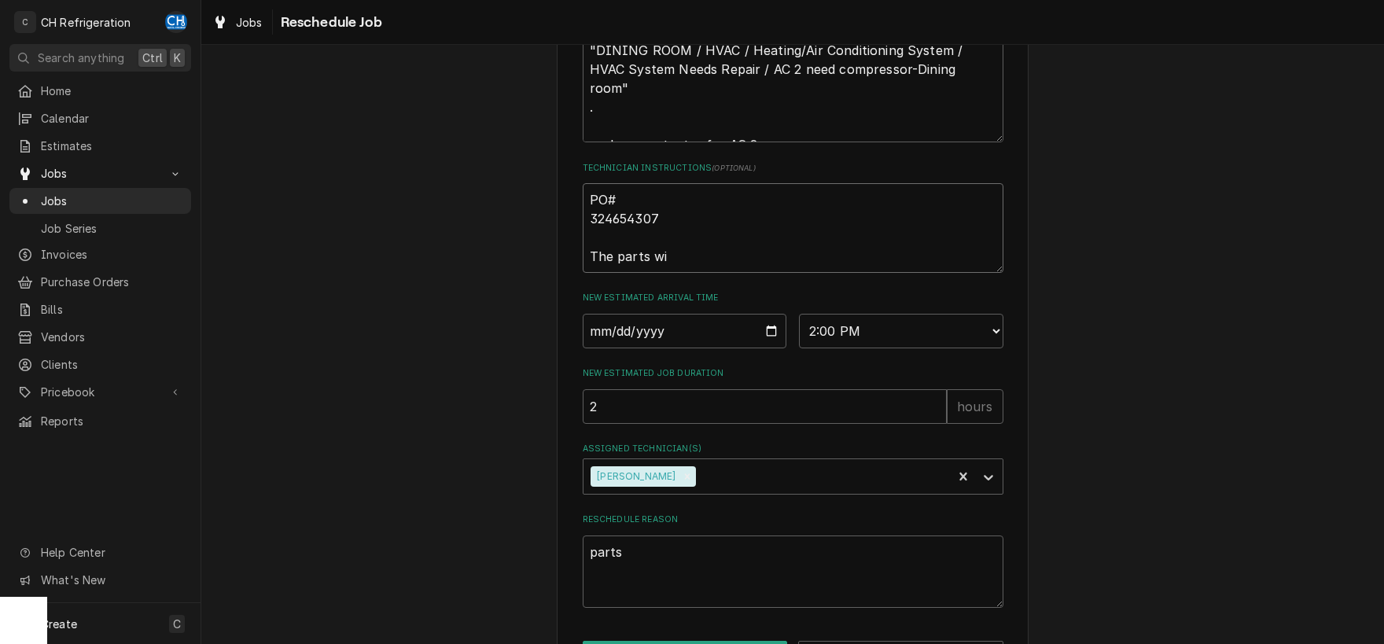
type textarea "PO# 324654307 The parts wil"
type textarea "x"
type textarea "PO# 324654307 The parts will"
type textarea "x"
type textarea "PO# 324654307 The parts will"
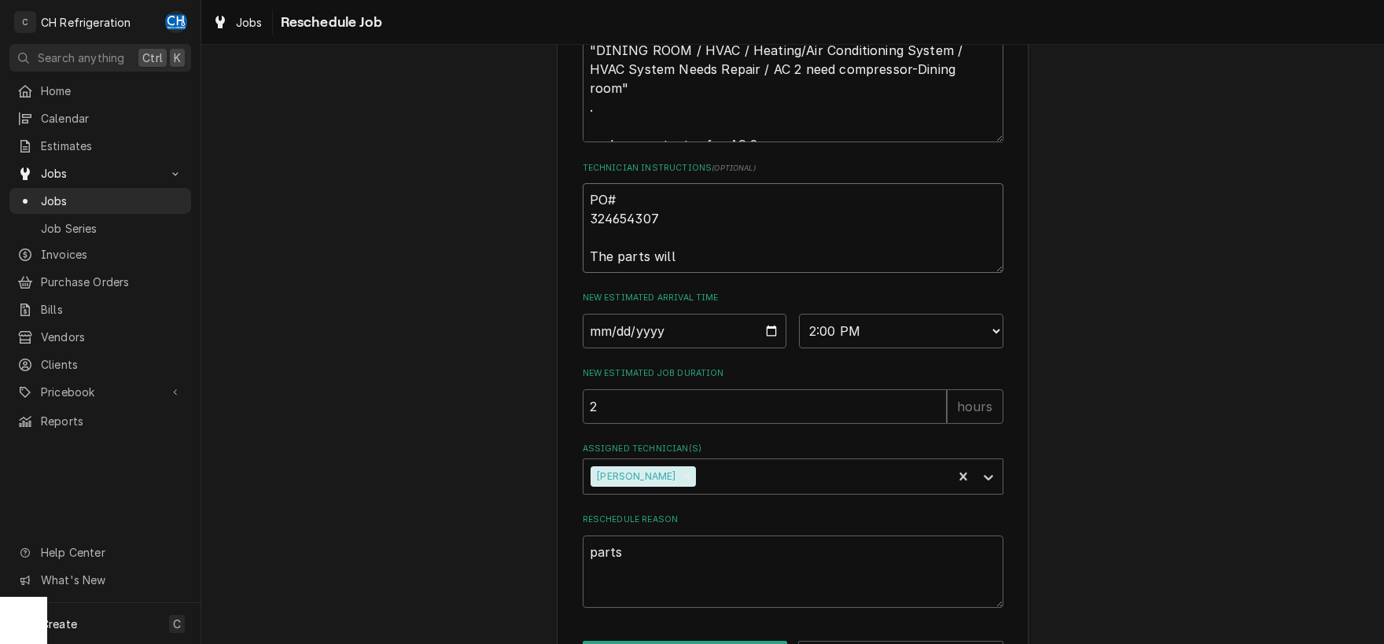
type textarea "x"
type textarea "PO# 324654307 The parts will b"
type textarea "x"
type textarea "PO# 324654307 The parts will be"
type textarea "x"
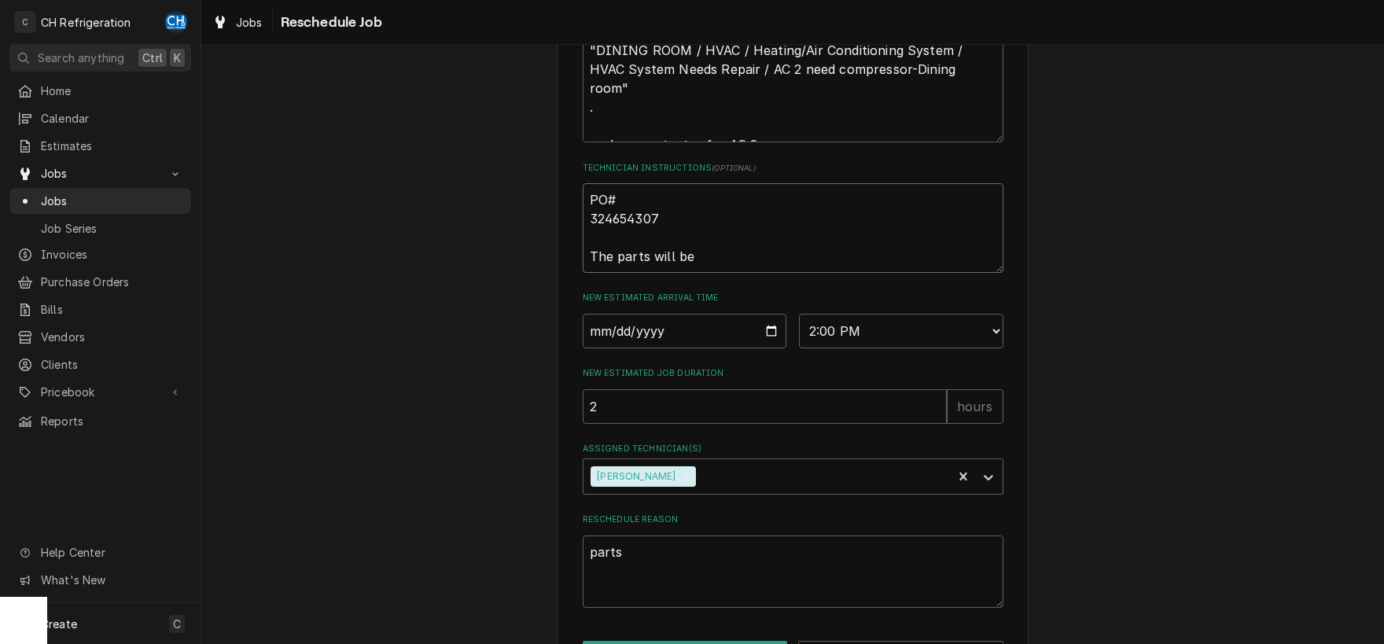
type textarea "PO# 324654307 The parts will be"
type textarea "x"
type textarea "PO# 324654307 The parts will be a"
type textarea "x"
type textarea "PO# 324654307 The parts will be at"
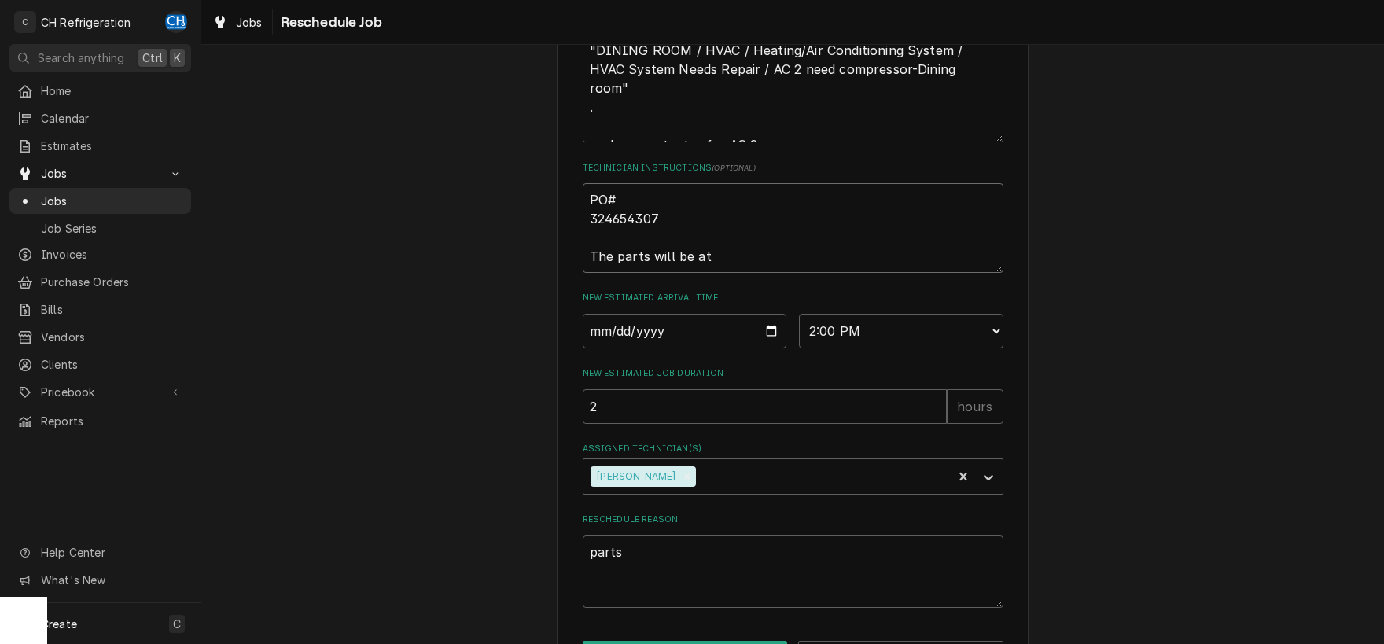
type textarea "x"
type textarea "PO# 324654307 The parts will be at"
type textarea "x"
type textarea "PO# 324654307 The parts will be at U"
type textarea "x"
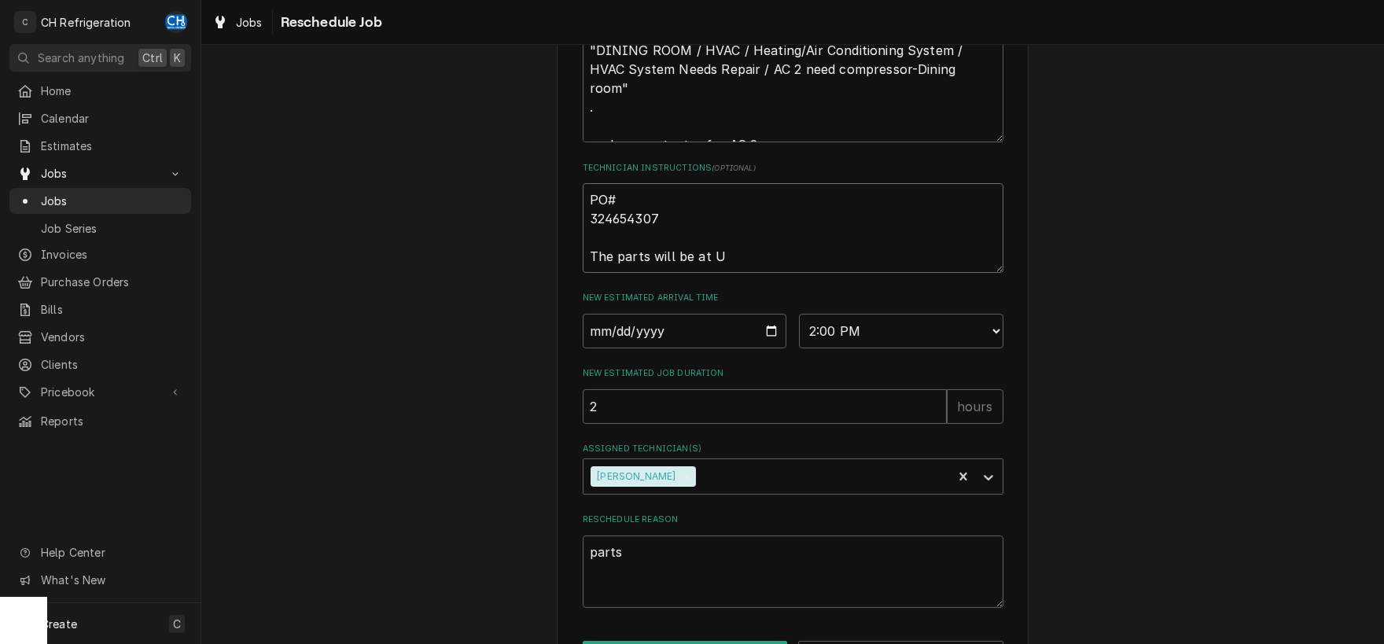
type textarea "PO# 324654307 The parts will be at Un"
type textarea "x"
type textarea "PO# 324654307 The parts will be at Uni"
type textarea "x"
type textarea "PO# 324654307 The parts will be at Unit"
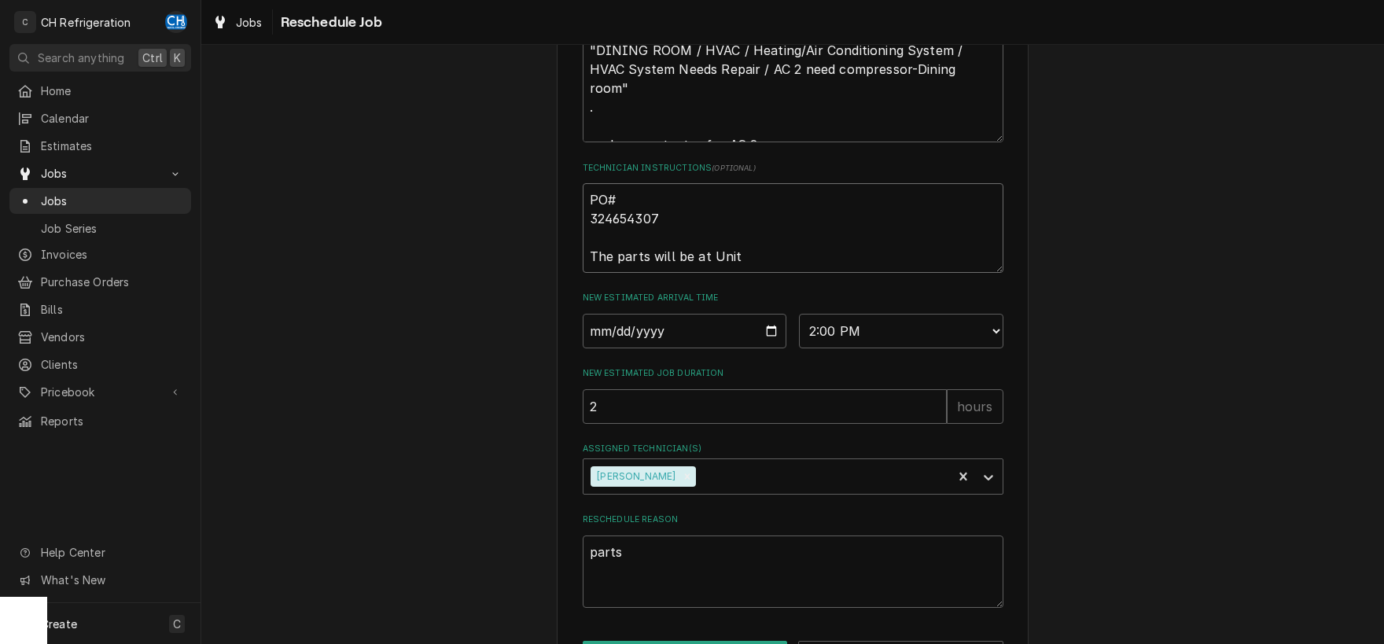
type textarea "x"
type textarea "PO# 324654307 The parts will be at Unite"
type textarea "x"
type textarea "PO# 324654307 The parts will be at United"
type textarea "x"
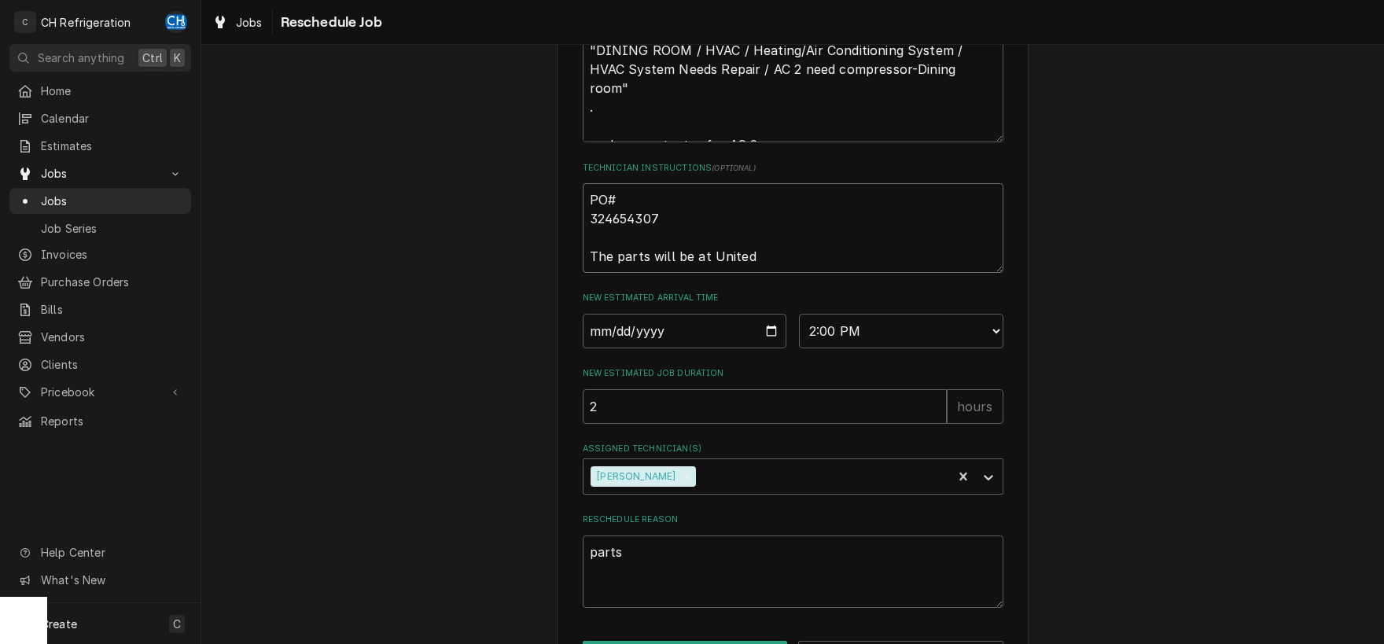
type textarea "PO# 324654307 The parts will be at United"
type textarea "x"
type textarea "PO# 324654307 The parts will be at United C"
type textarea "x"
type textarea "PO# 324654307 The parts will be at United Ca"
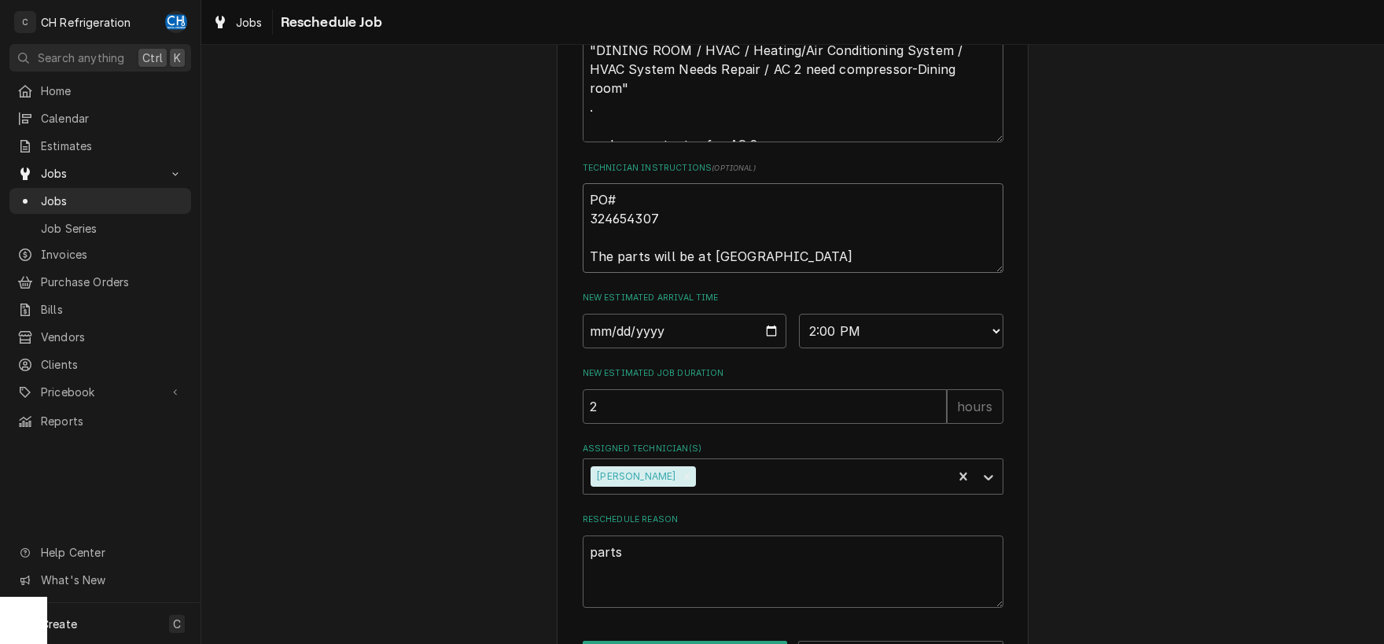
type textarea "x"
type textarea "PO# 324654307 The parts will be at United Car"
type textarea "x"
type textarea "PO# 324654307 The parts will be at United Cars"
type textarea "x"
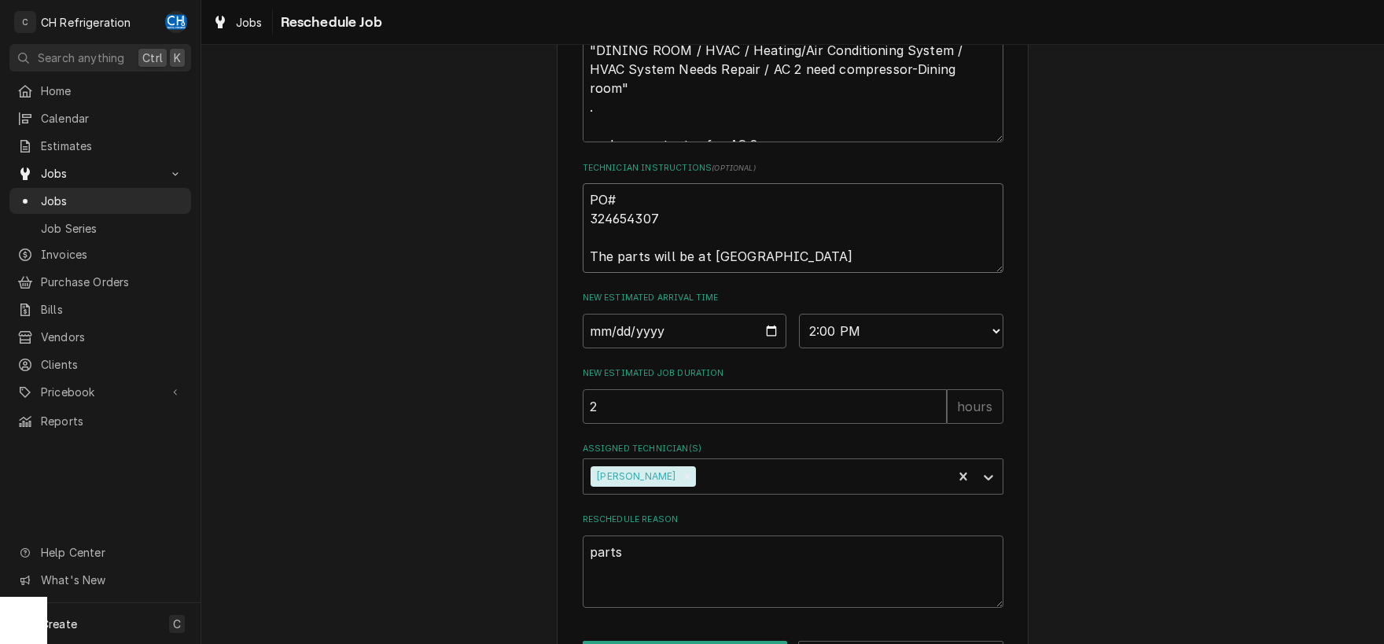
type textarea "PO# 324654307 The parts will be at United Carso"
type textarea "x"
type textarea "PO# 324654307 The parts will be at United Carson"
type textarea "x"
type textarea "PO# 324654307 The parts will be at United Carson"
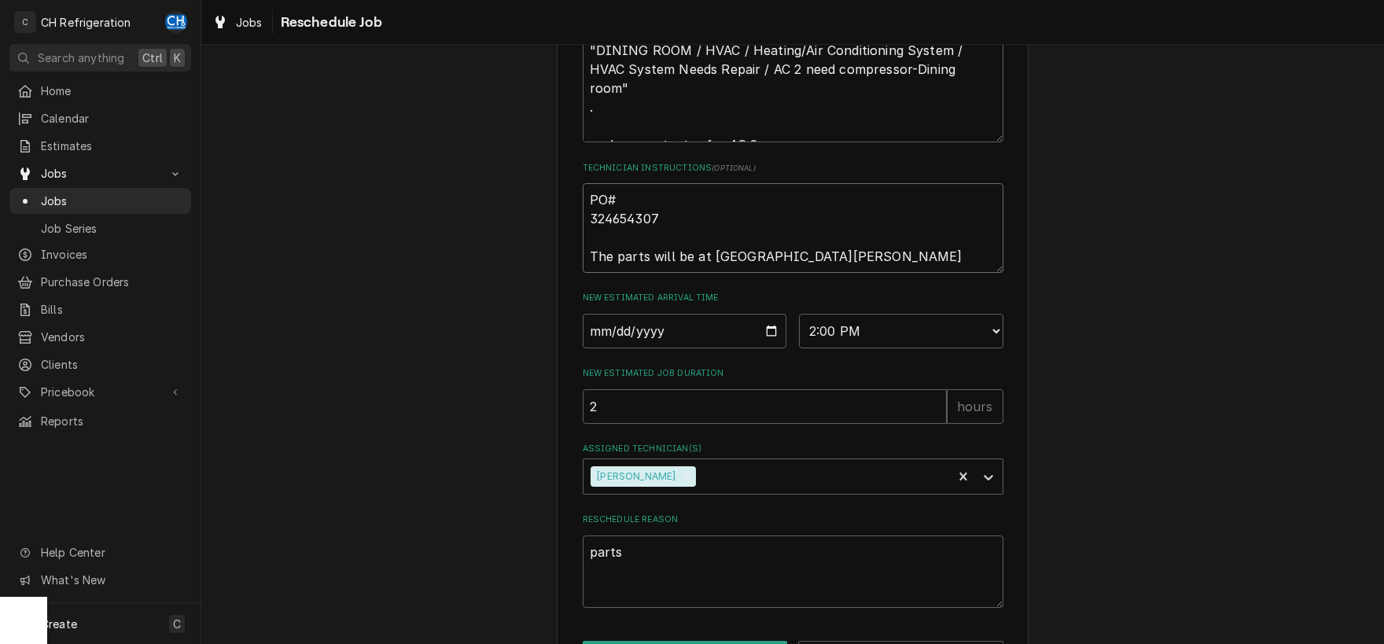
type textarea "x"
type textarea "PO# 324654307 The parts will be at United Carson m"
type textarea "x"
type textarea "PO# 324654307 The parts will be at United Carson mi"
type textarea "x"
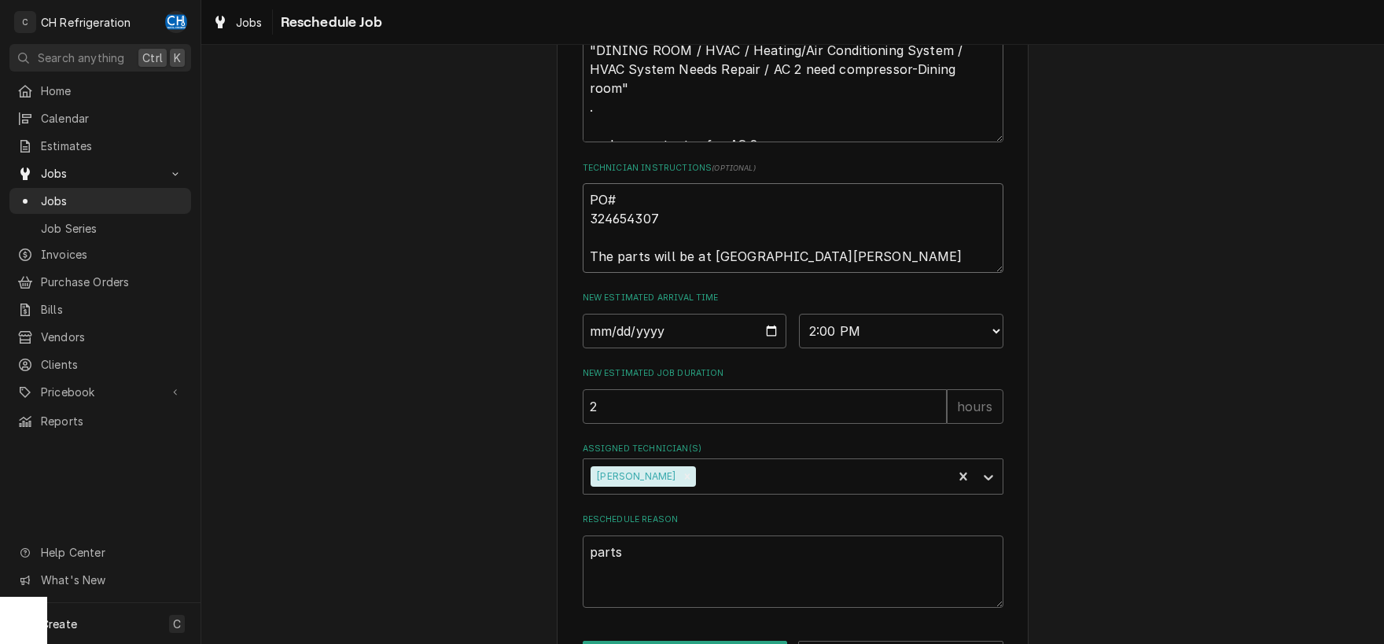
type textarea "PO# 324654307 The parts will be at United Carson mid"
type textarea "x"
type textarea "PO# 324654307 The parts will be at United Carson midd"
type textarea "x"
type textarea "PO# 324654307 The parts will be at United Carson midda"
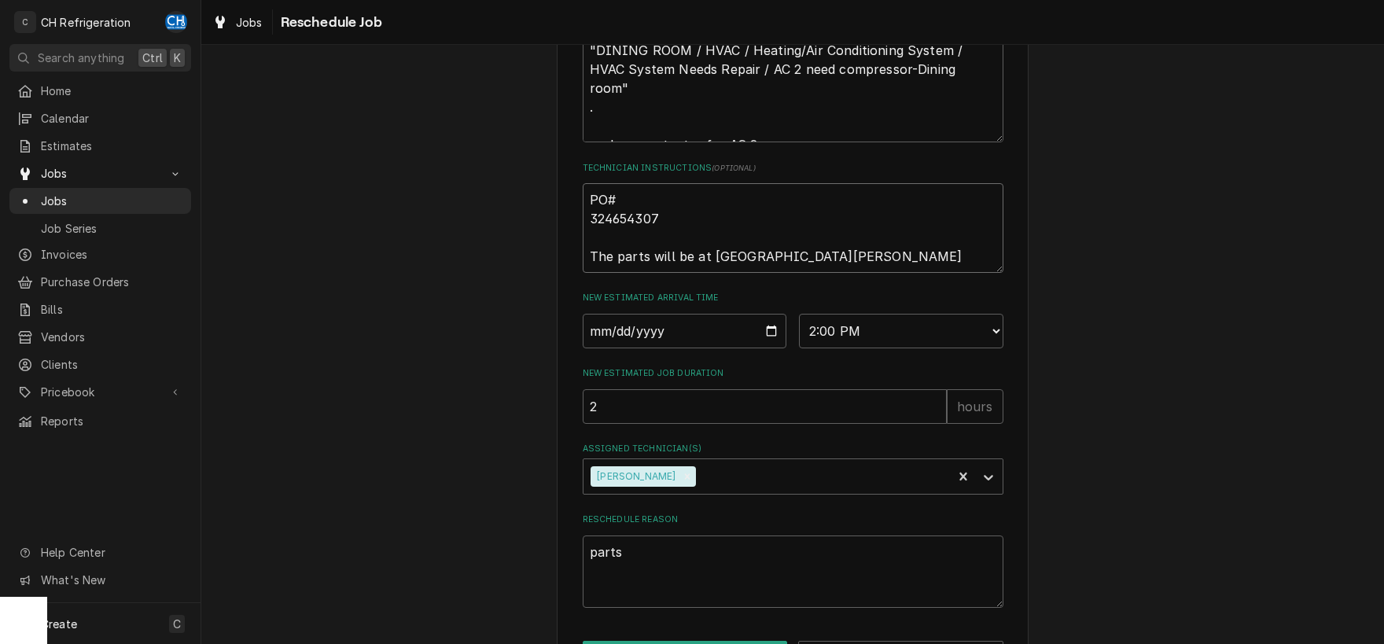
type textarea "x"
type textarea "PO# 324654307 The parts will be at United Carson midday"
type textarea "x"
type textarea "PO# 324654307 The parts will be at United Carson midday"
type textarea "x"
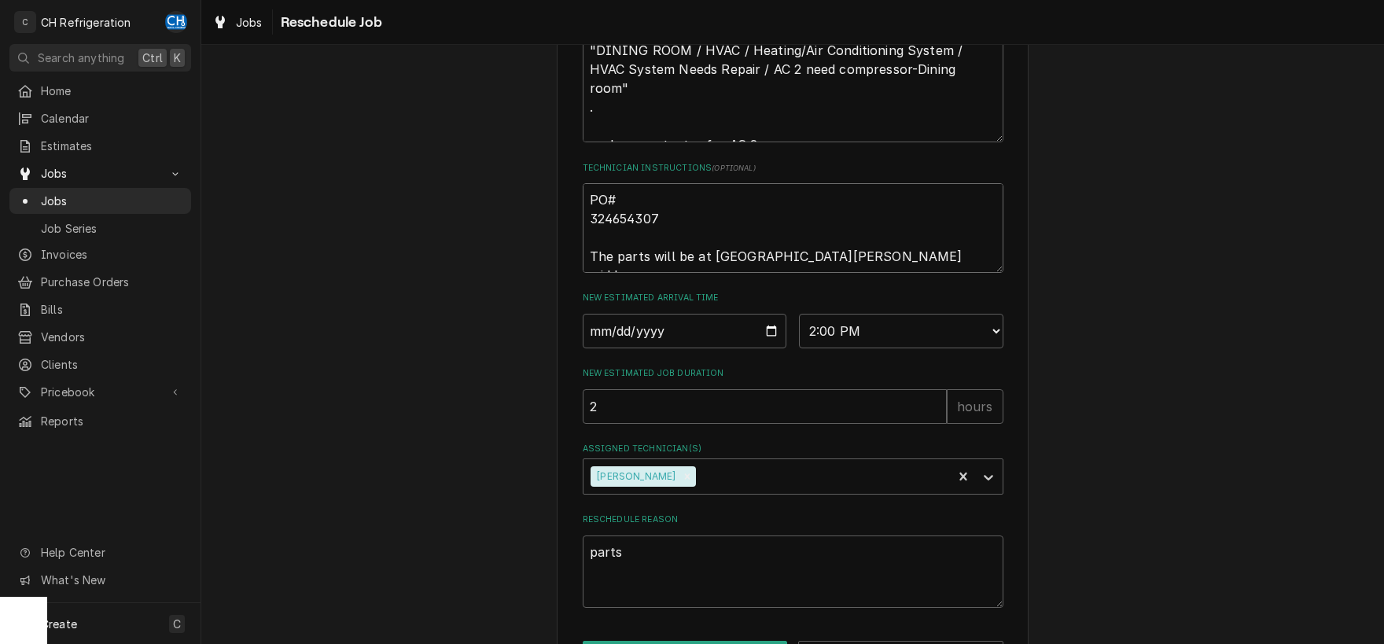
type textarea "PO# 324654307 The parts will be at United Carson midday t"
type textarea "x"
type textarea "PO# 324654307 The parts will be at United Carson midday to"
type textarea "x"
type textarea "PO# 324654307 The parts will be at United Carson midday tom"
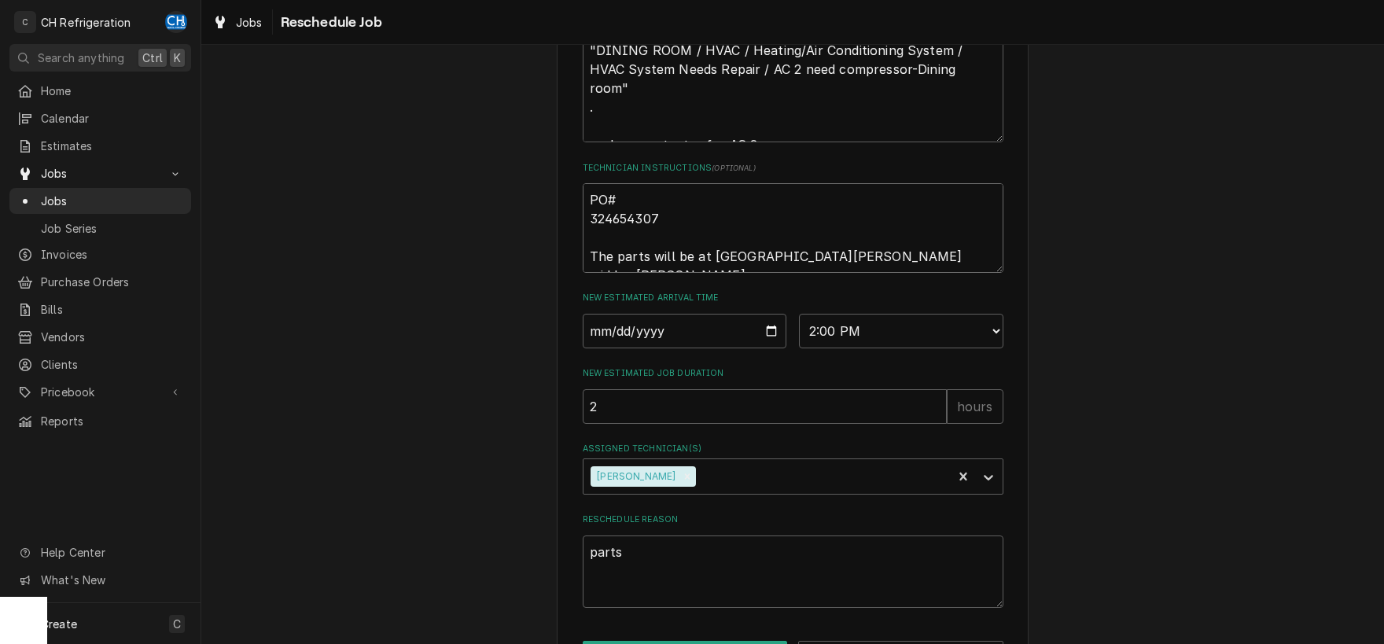
type textarea "x"
type textarea "PO# 324654307 The parts will be at United Carson midday tomo"
type textarea "x"
type textarea "PO# 324654307 The parts will be at United Carson midday tomor"
type textarea "x"
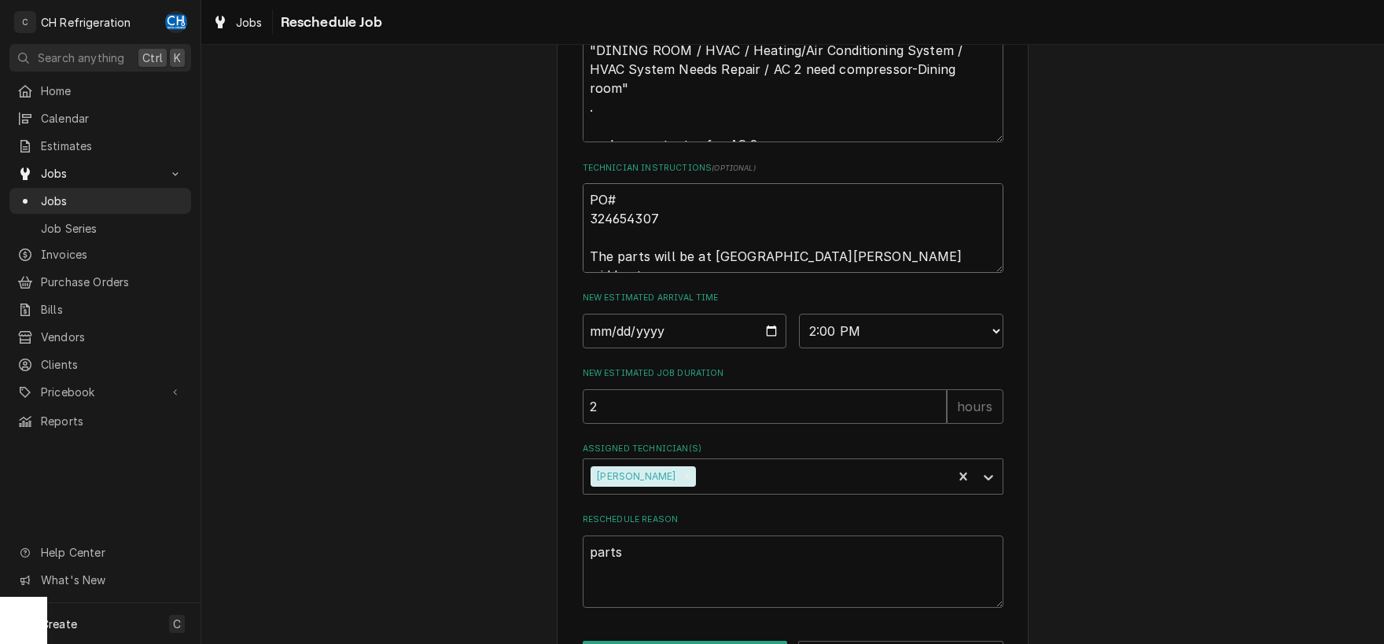
type textarea "PO# 324654307 The parts will be at United Carson midday tomorr"
type textarea "x"
type textarea "PO# 324654307 The parts will be at United Carson midday tomorro"
type textarea "x"
type textarea "PO# 324654307 The parts will be at United Carson midday tomorrow"
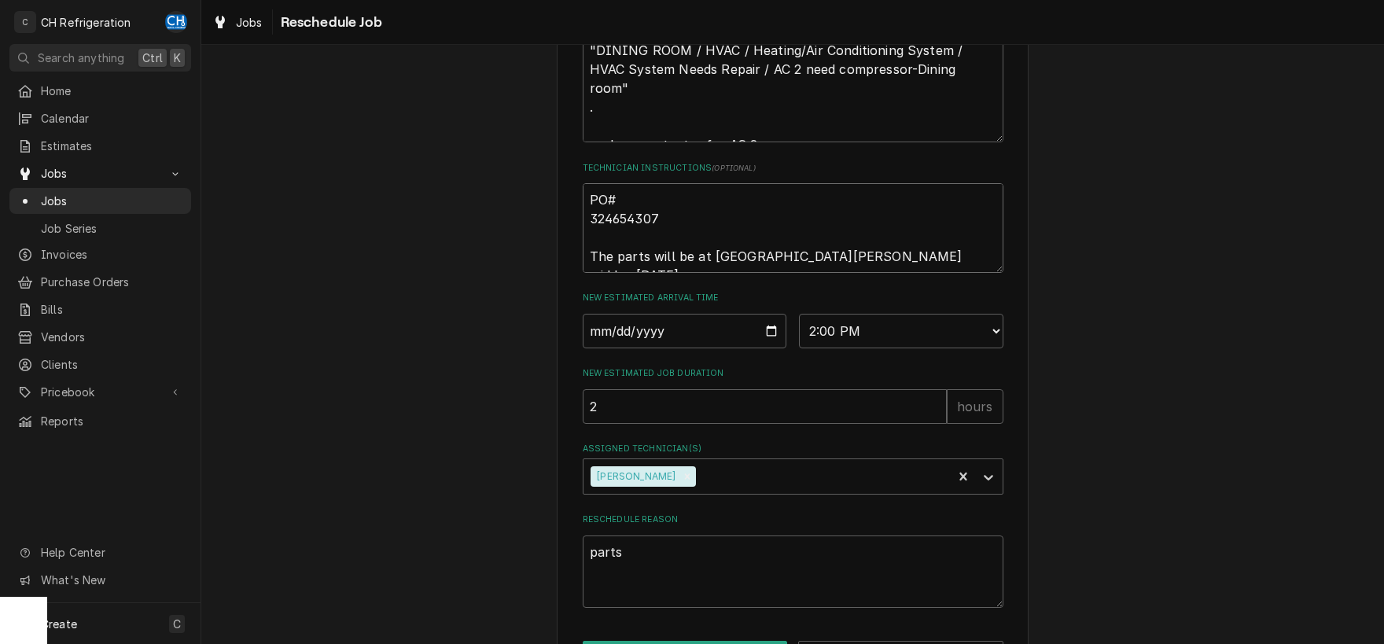
type textarea "x"
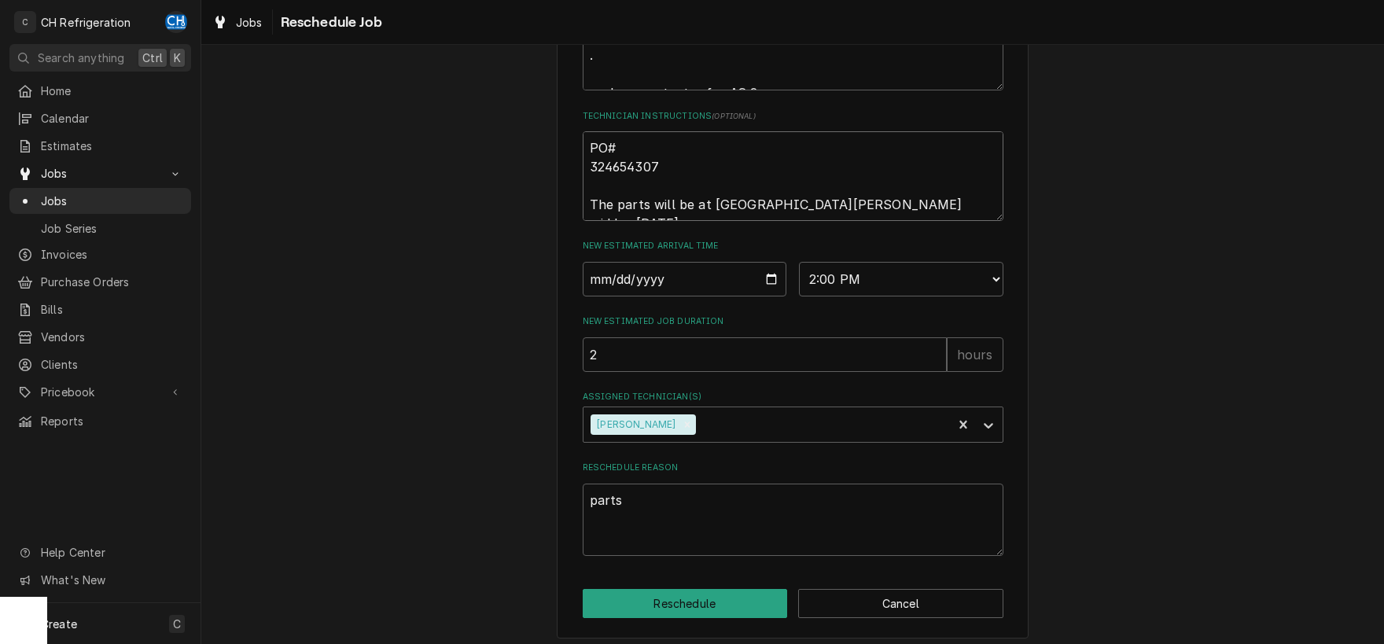
scroll to position [571, 0]
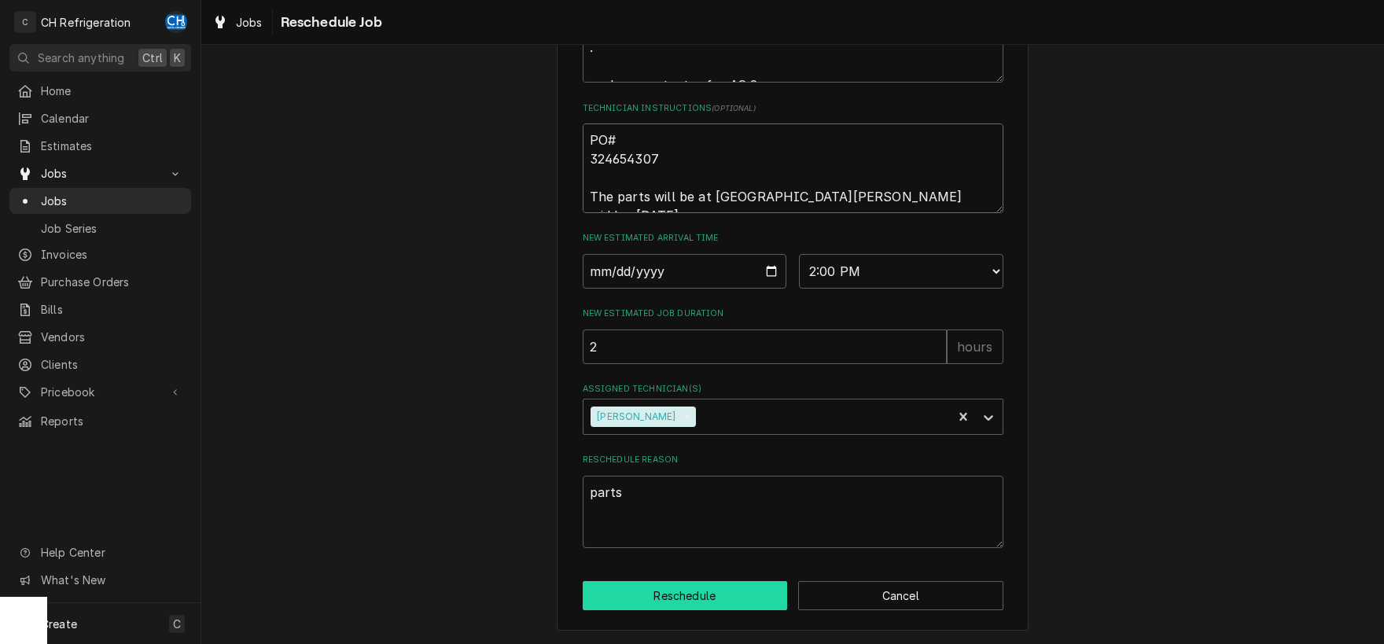
type textarea "PO# 324654307 The parts will be at United Carson midday tomorrow."
click at [745, 604] on button "Reschedule" at bounding box center [685, 595] width 205 height 29
type textarea "x"
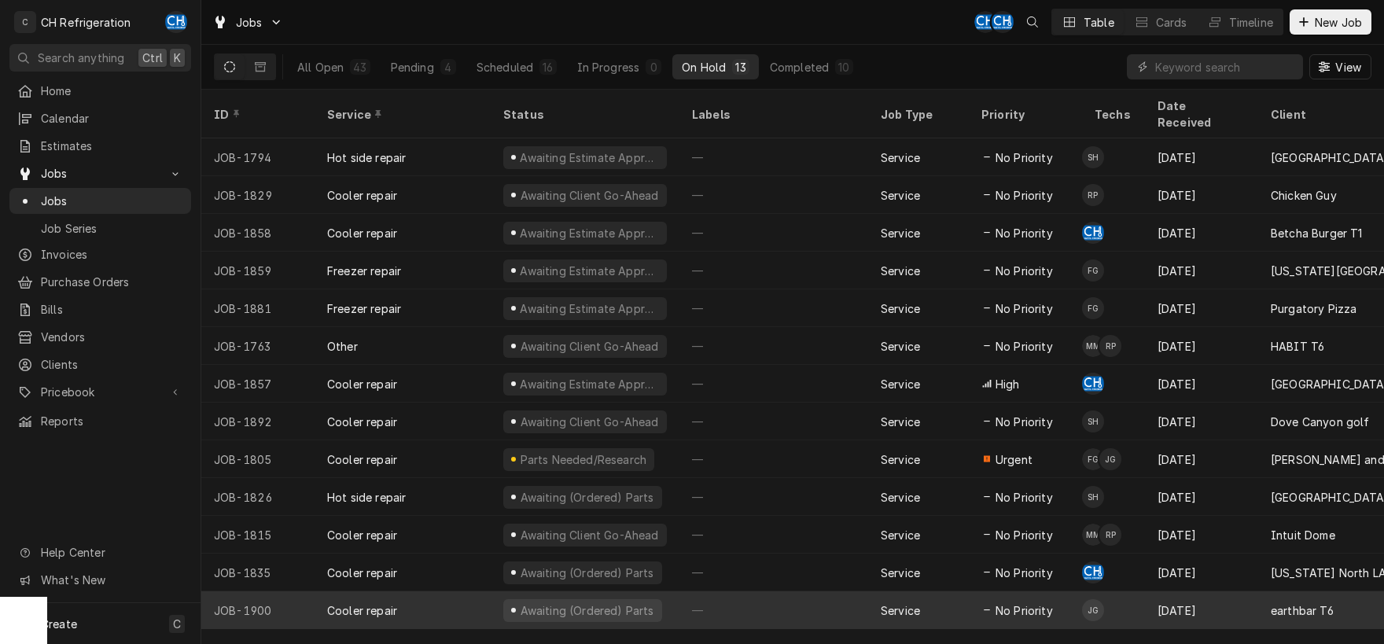
click at [1160, 591] on div "[DATE]" at bounding box center [1201, 610] width 113 height 38
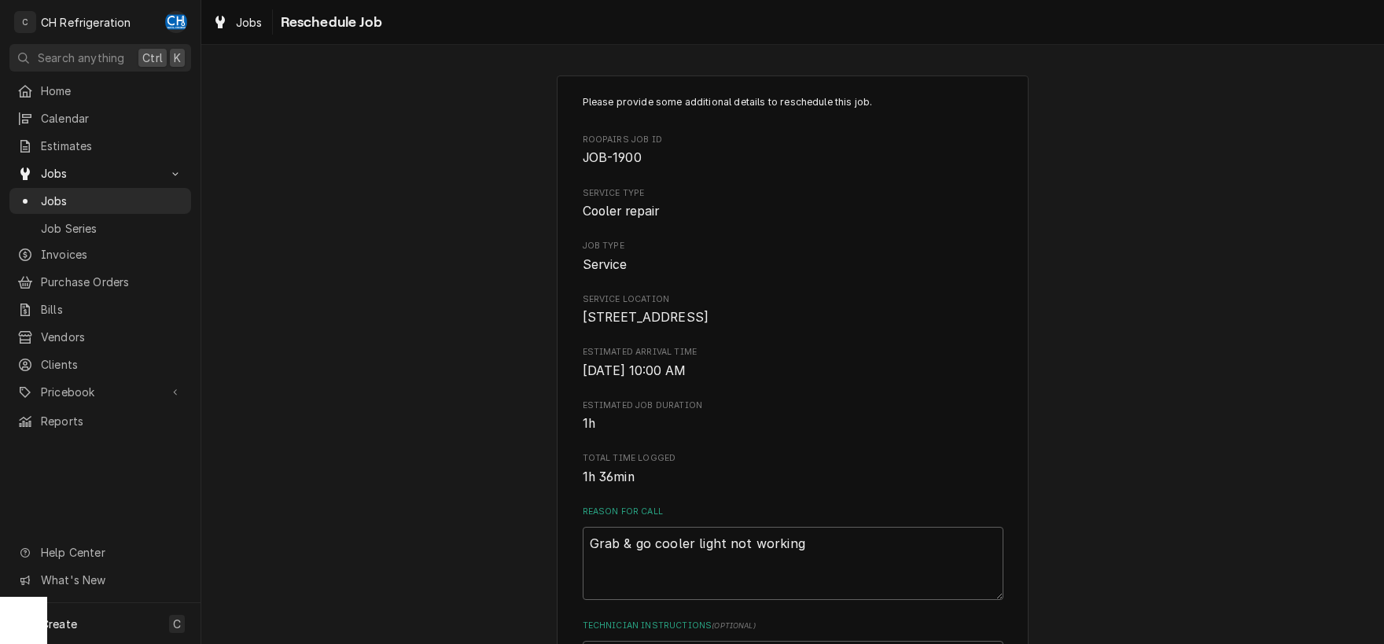
select select "09:00:00"
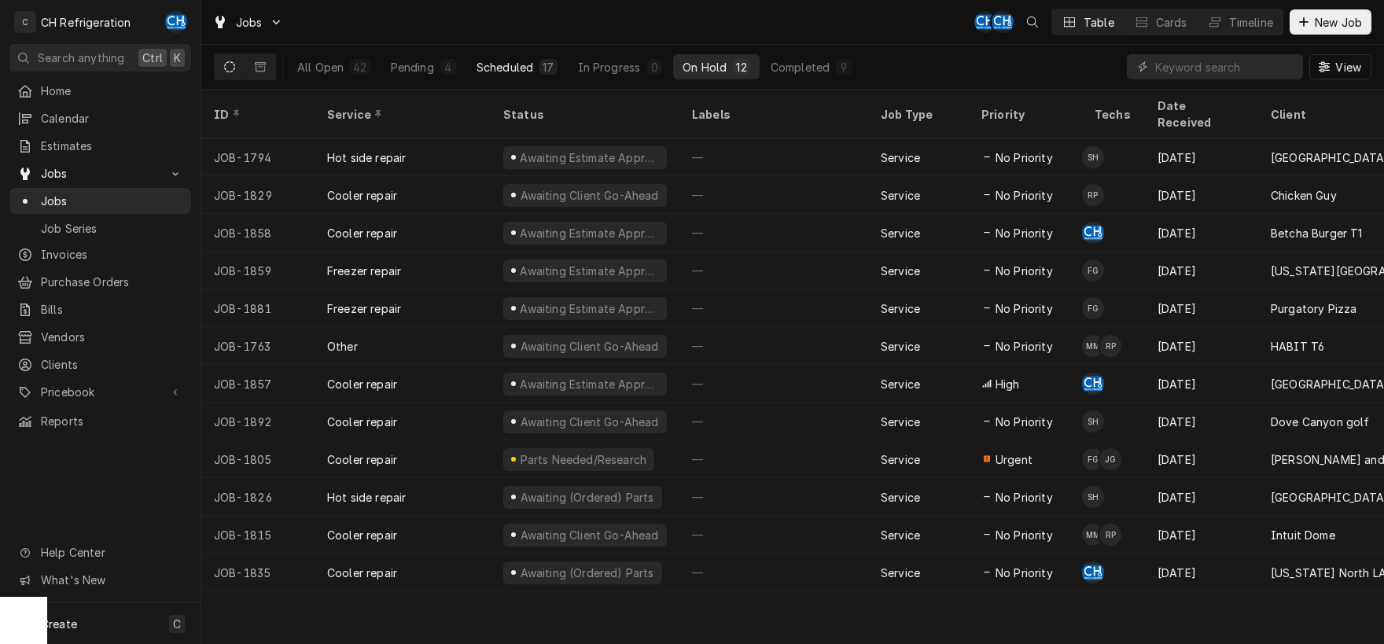
click at [516, 66] on div "Scheduled" at bounding box center [505, 67] width 57 height 17
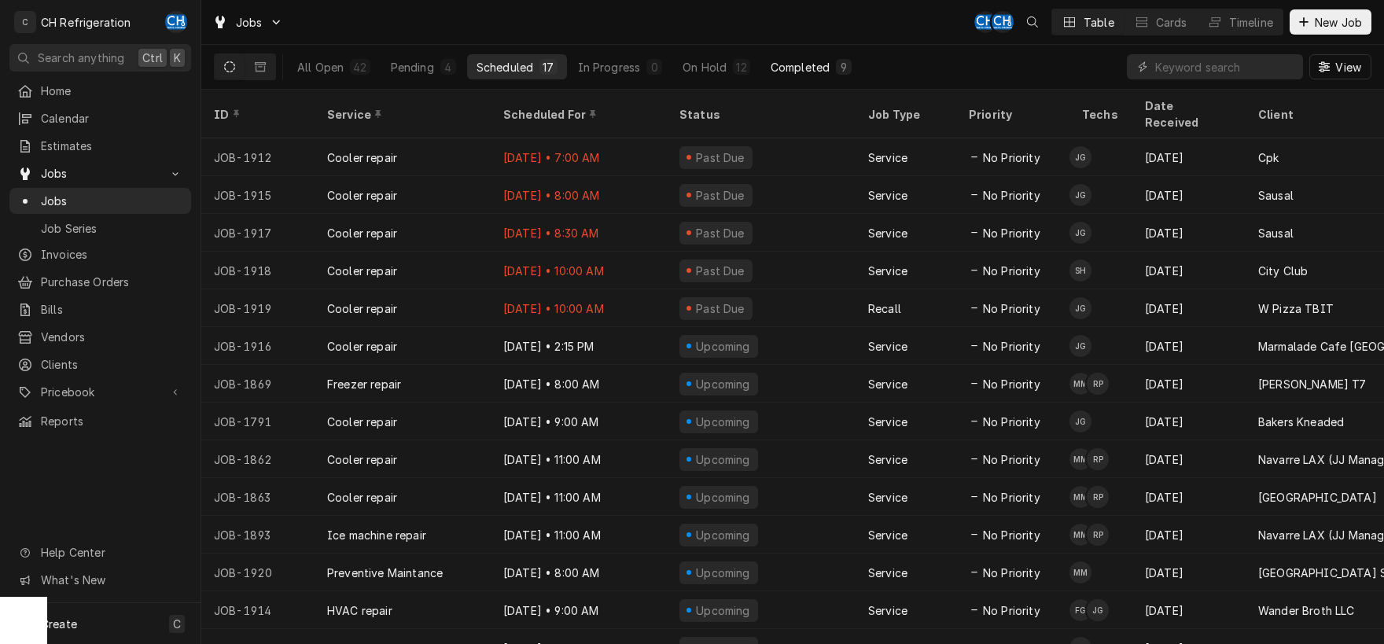
click at [815, 61] on div "Completed" at bounding box center [800, 67] width 59 height 17
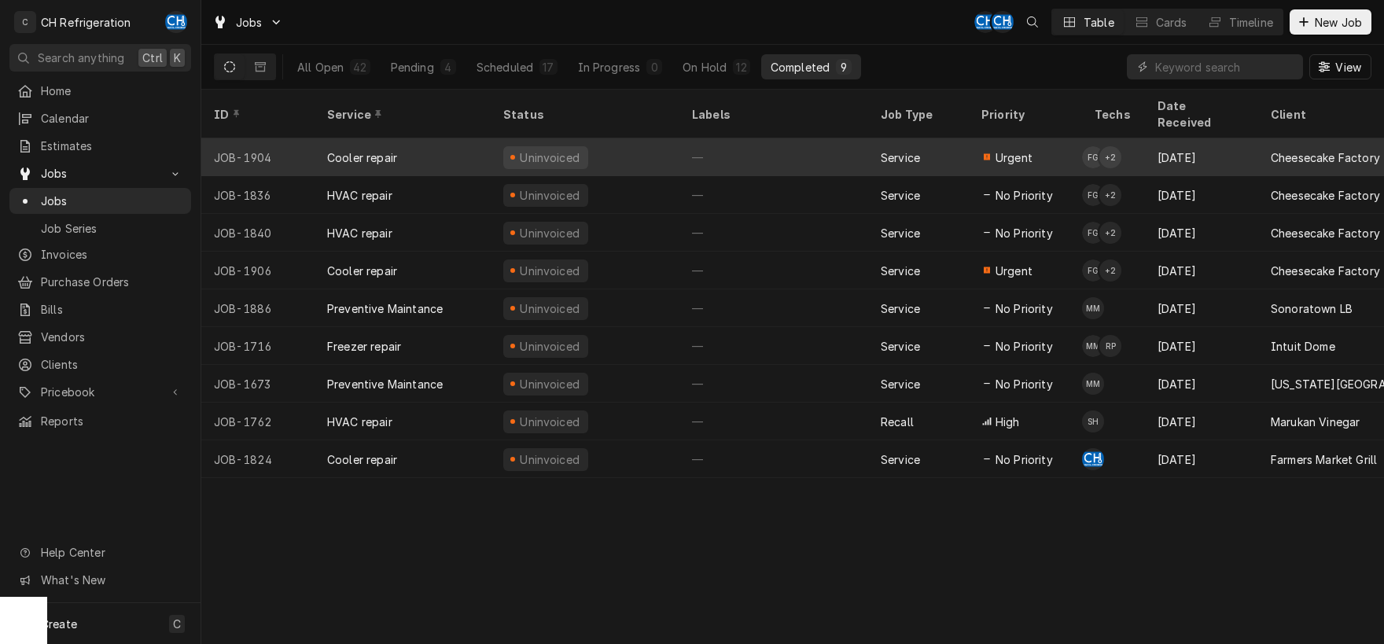
click at [849, 144] on div "—" at bounding box center [774, 157] width 189 height 38
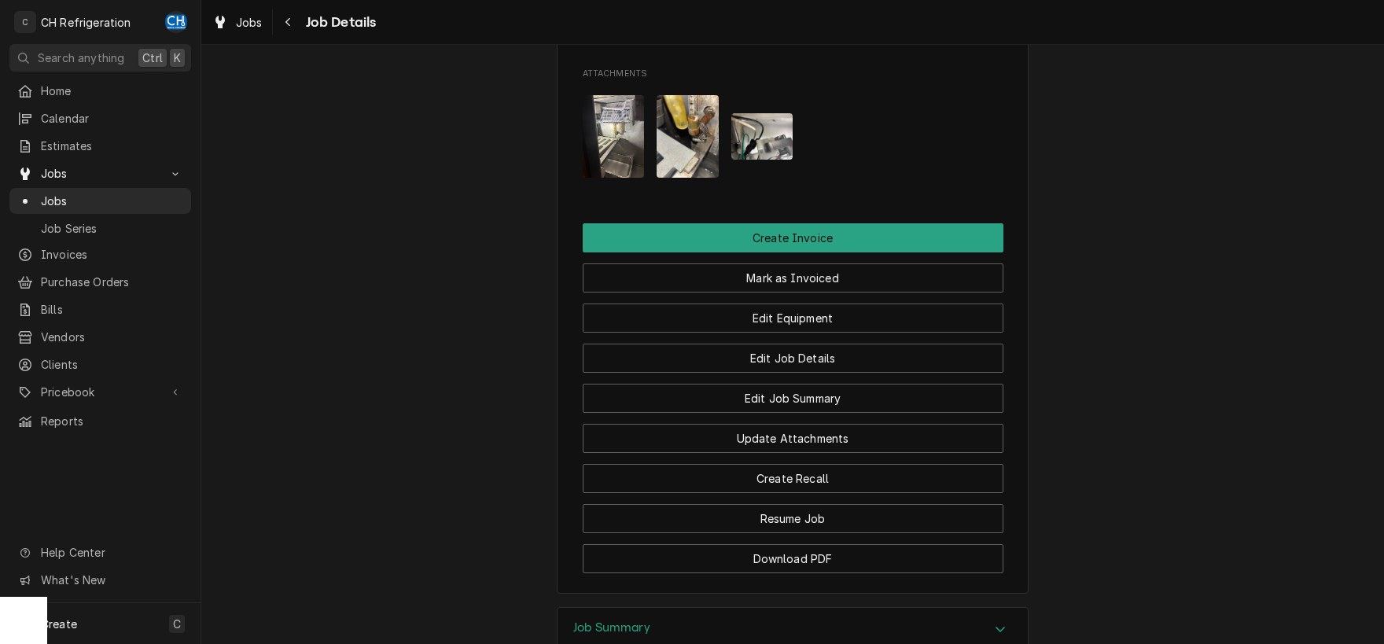
scroll to position [1472, 0]
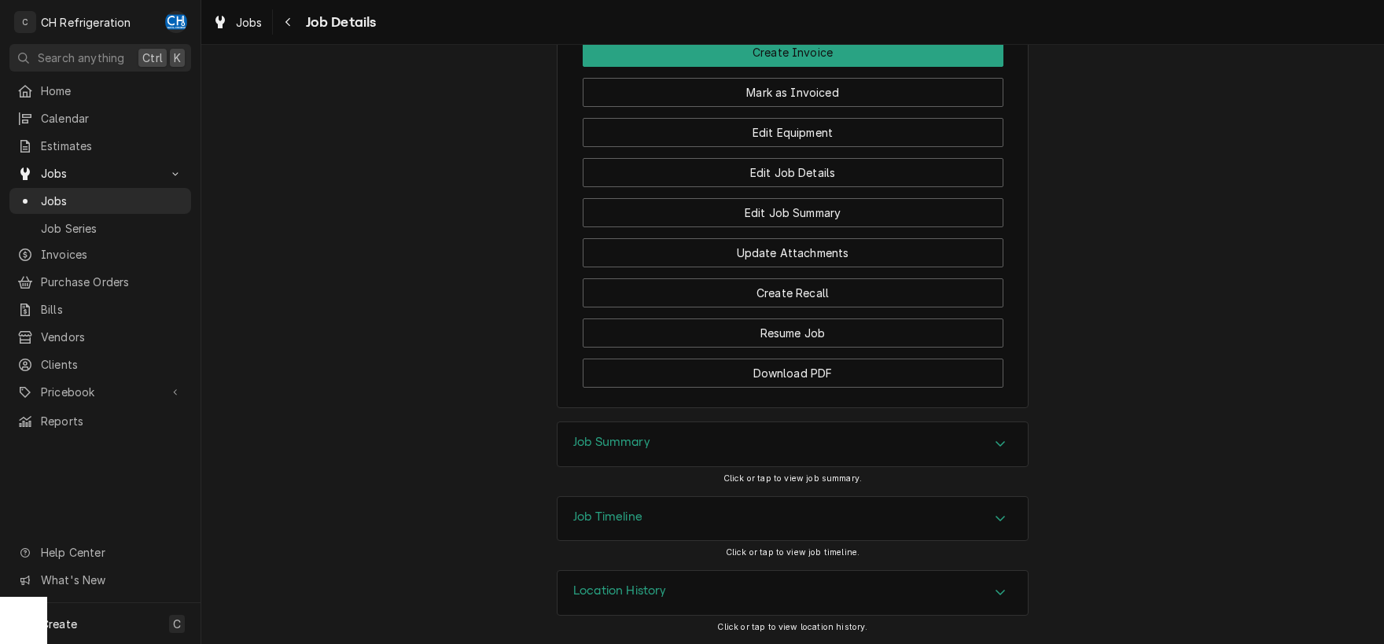
click at [779, 487] on div "Job Summary Click or tap to view job summary." at bounding box center [793, 459] width 472 height 74
click at [781, 454] on div "Job Summary" at bounding box center [793, 444] width 470 height 44
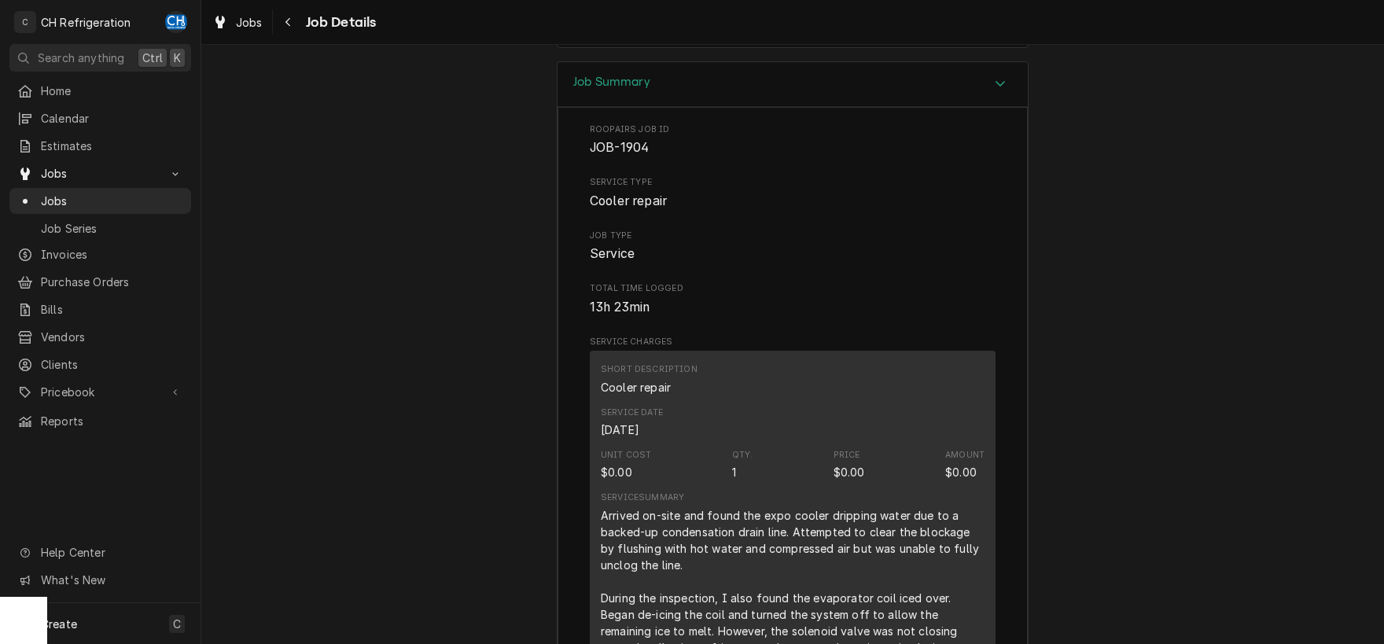
scroll to position [1965, 0]
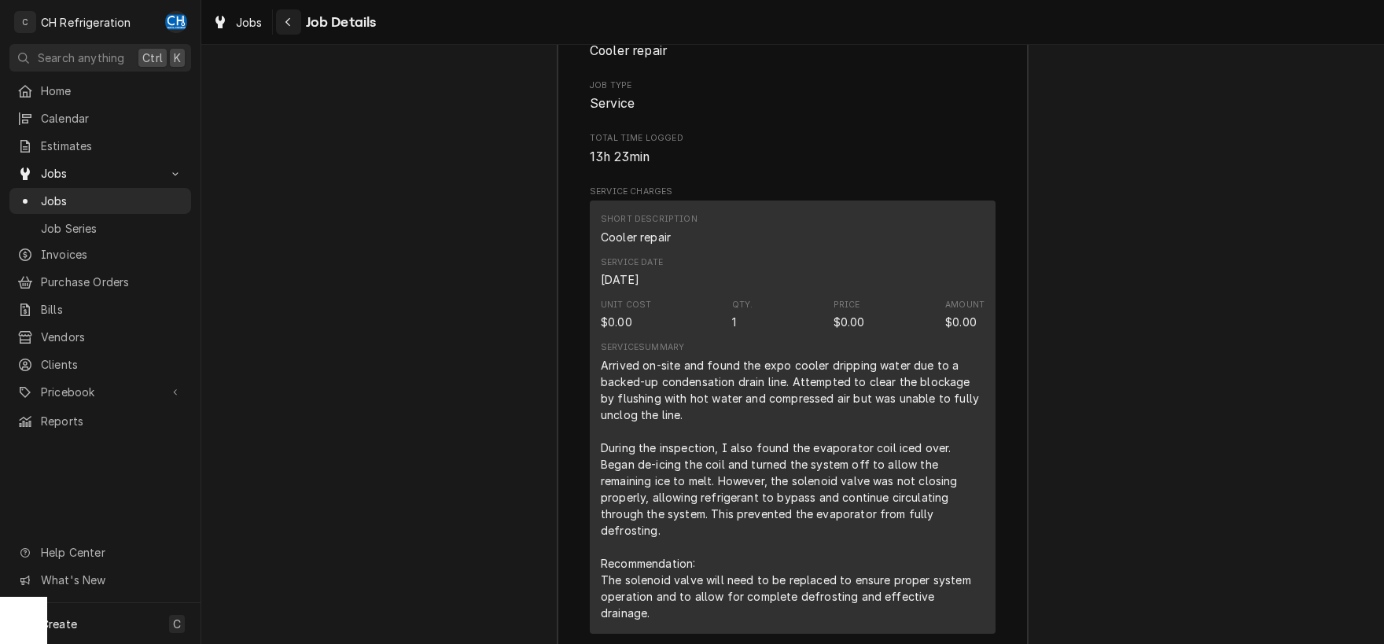
click at [288, 25] on icon "Navigate back" at bounding box center [288, 22] width 7 height 11
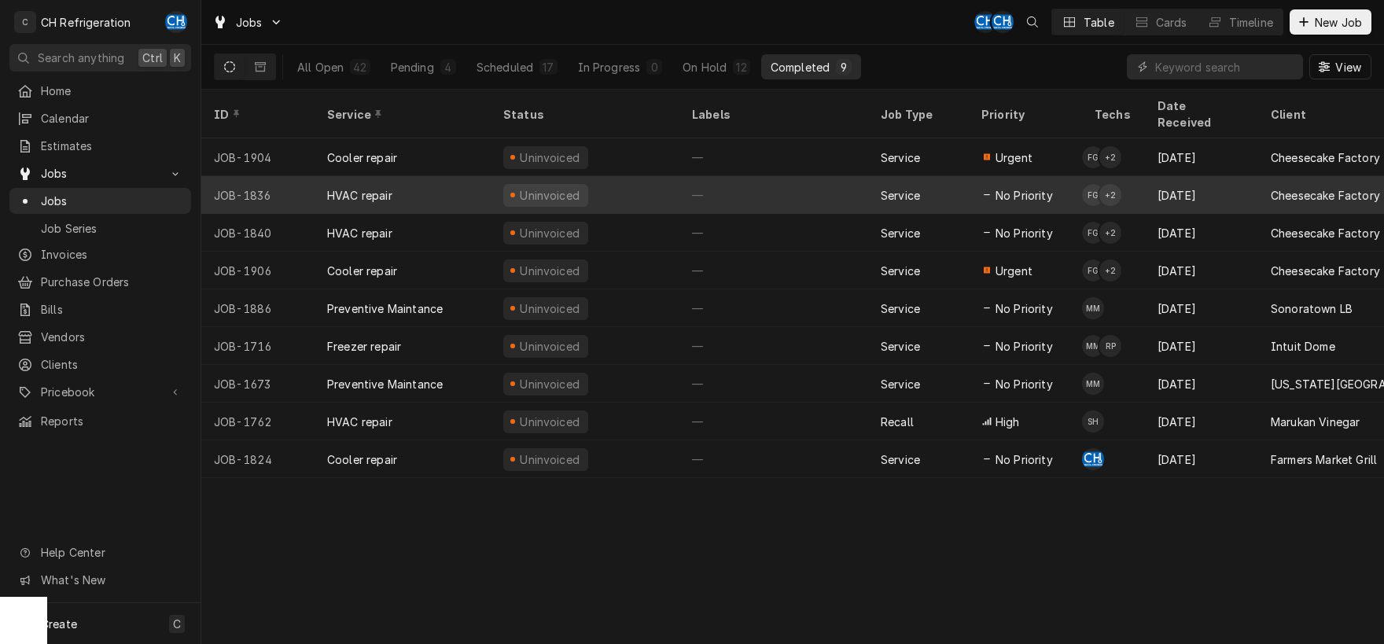
click at [936, 178] on div "Service" at bounding box center [918, 195] width 101 height 38
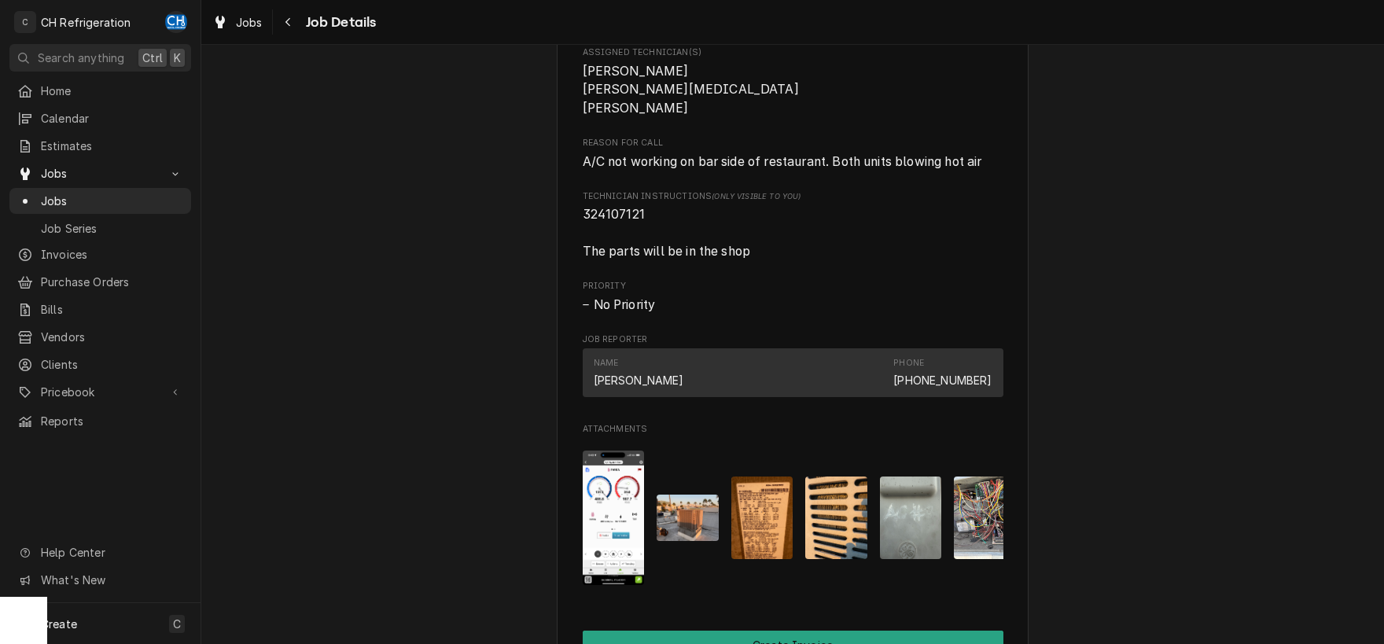
scroll to position [822, 0]
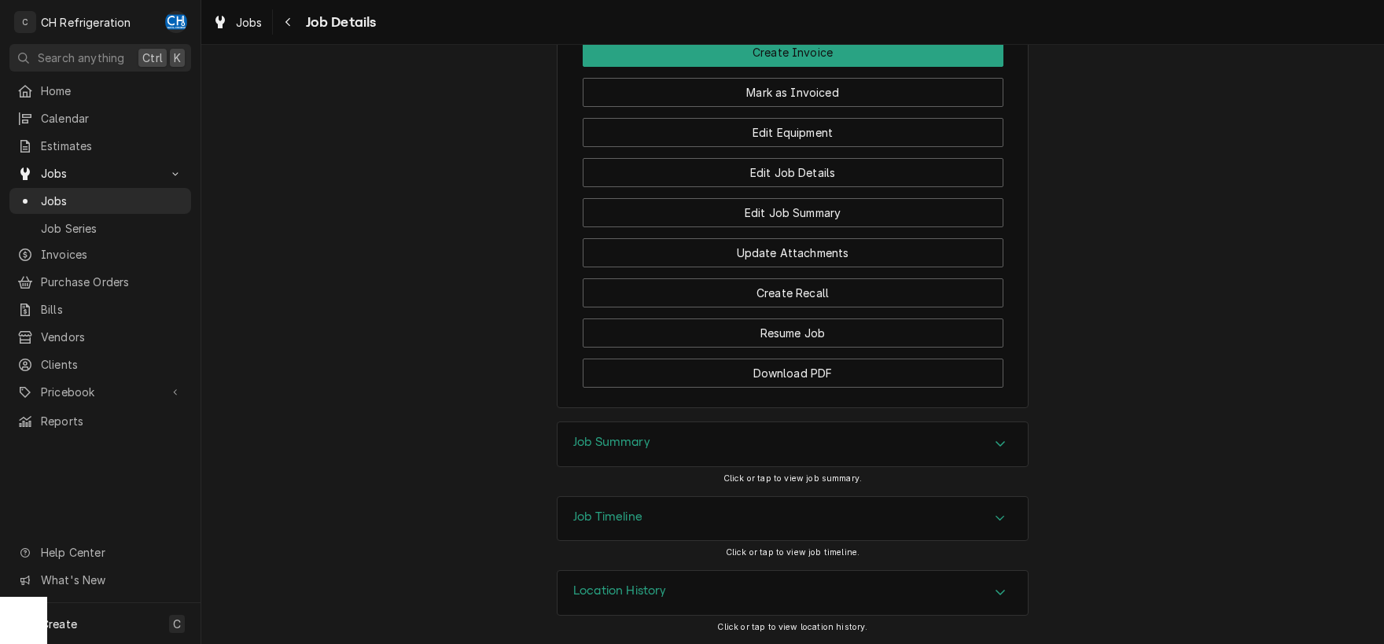
click at [844, 446] on div "Job Summary" at bounding box center [793, 444] width 470 height 44
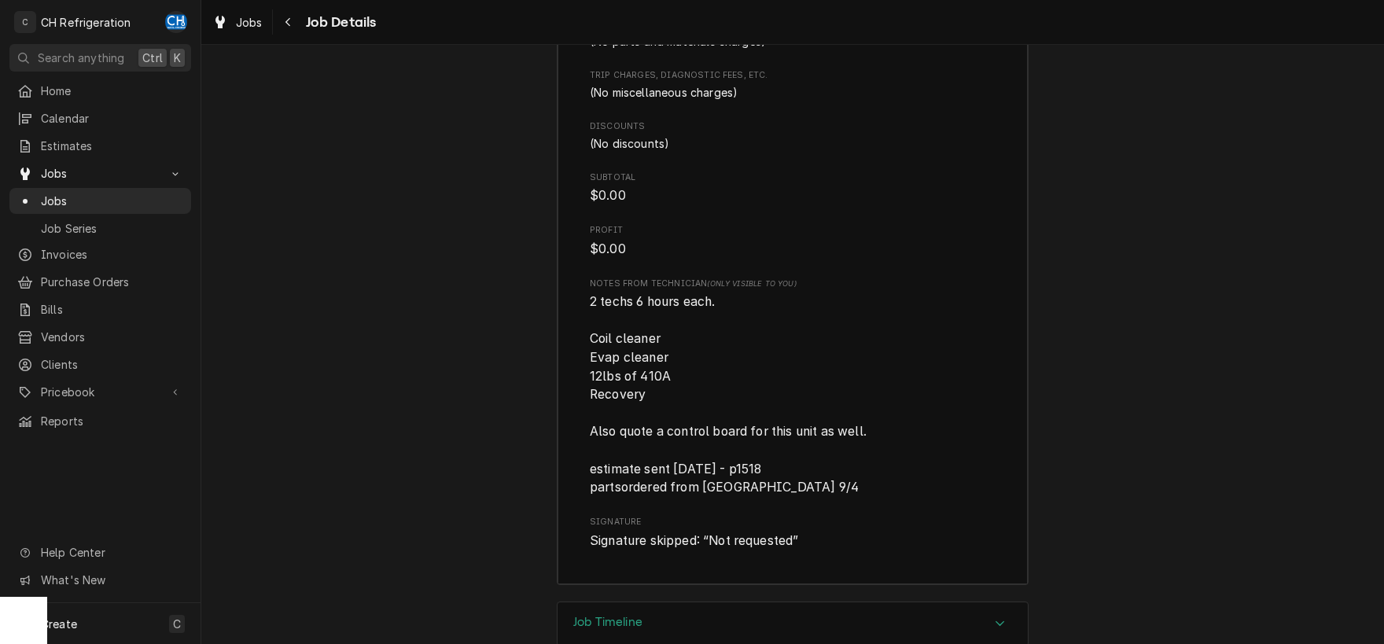
scroll to position [2623, 0]
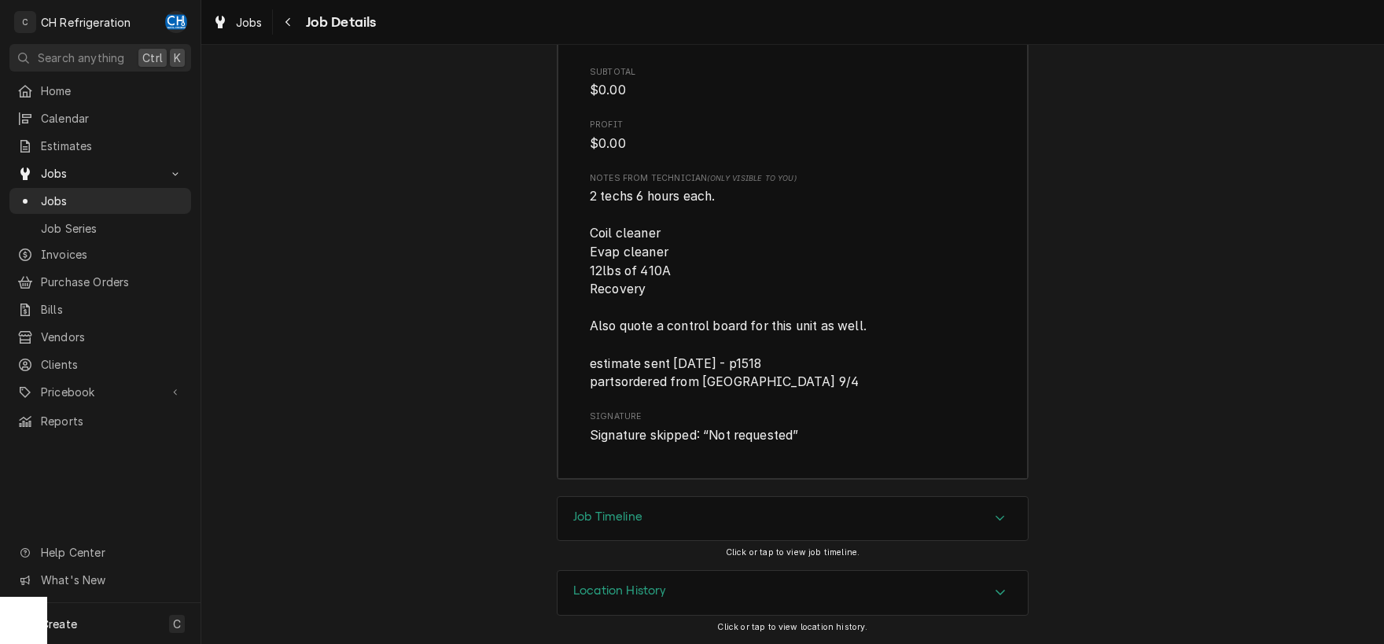
click at [823, 599] on div "Location History" at bounding box center [793, 593] width 470 height 44
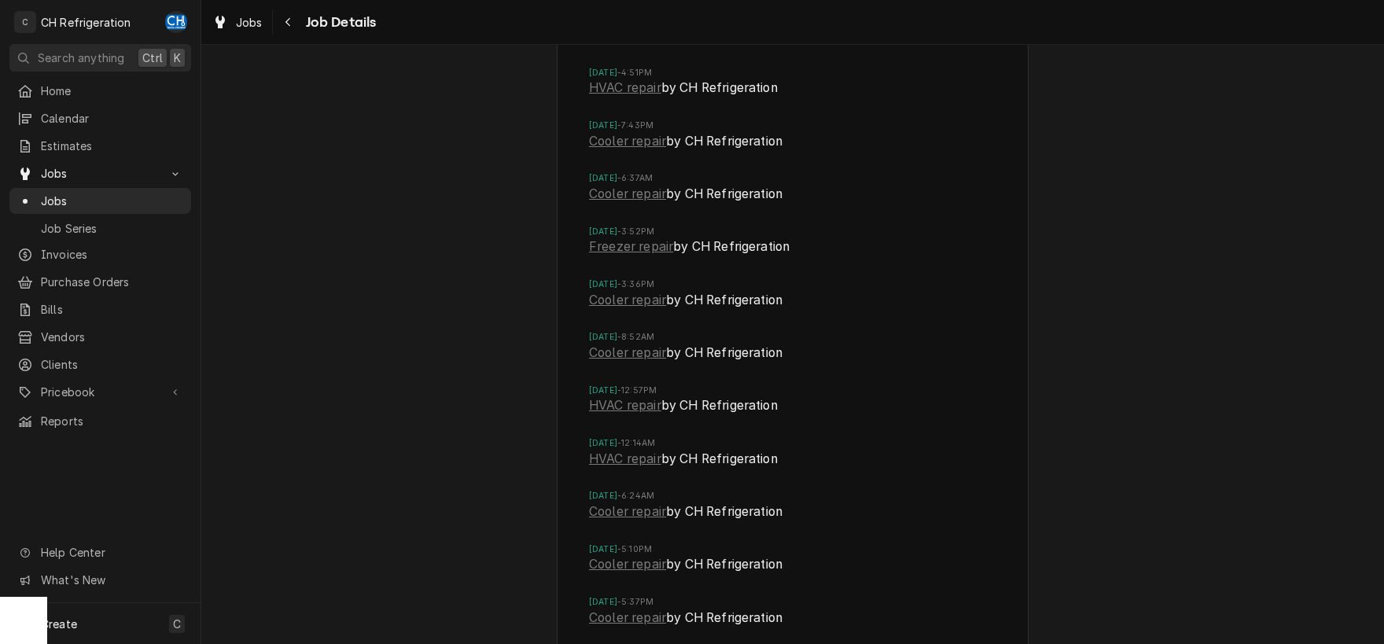
scroll to position [8588, 0]
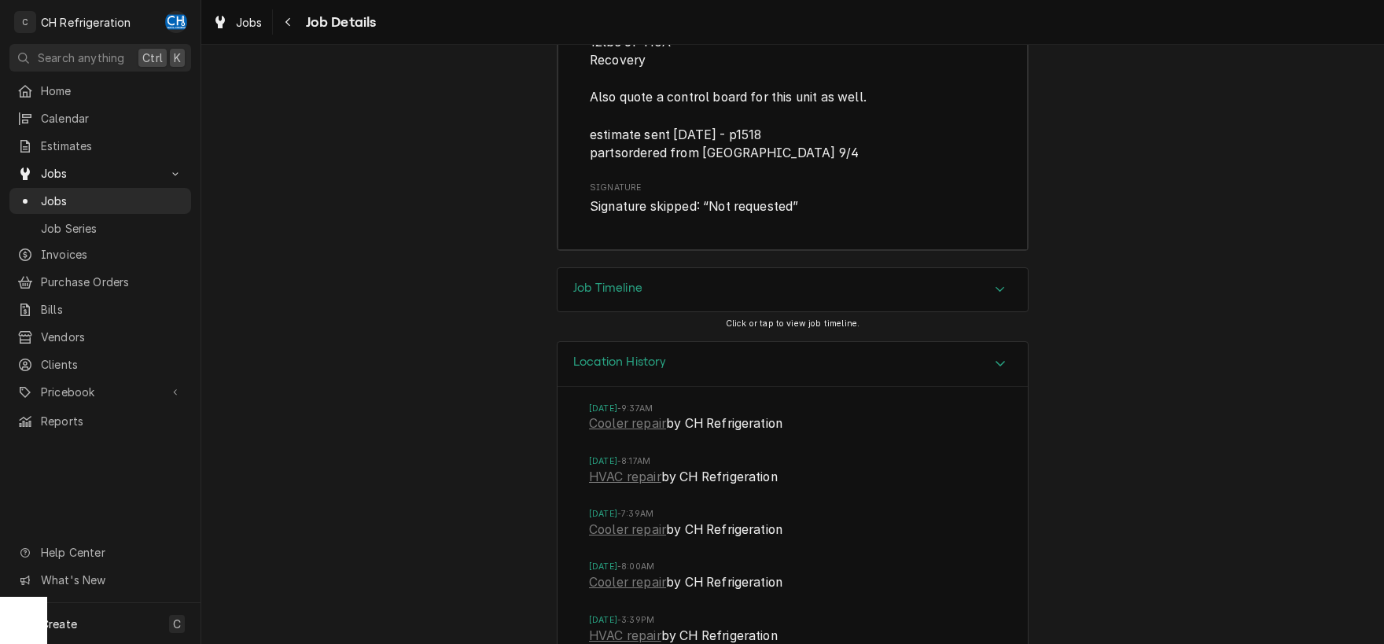
click at [788, 385] on div "Location History" at bounding box center [793, 364] width 470 height 45
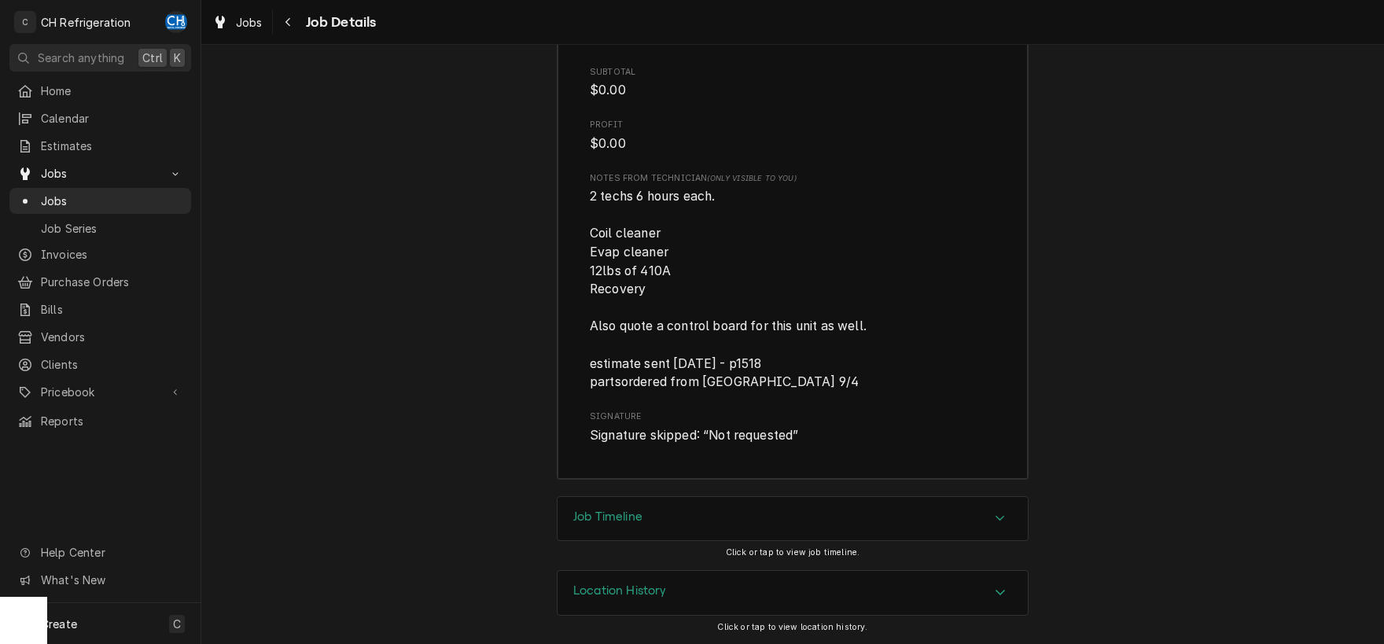
scroll to position [2623, 0]
click at [727, 518] on div "Job Timeline" at bounding box center [793, 519] width 470 height 44
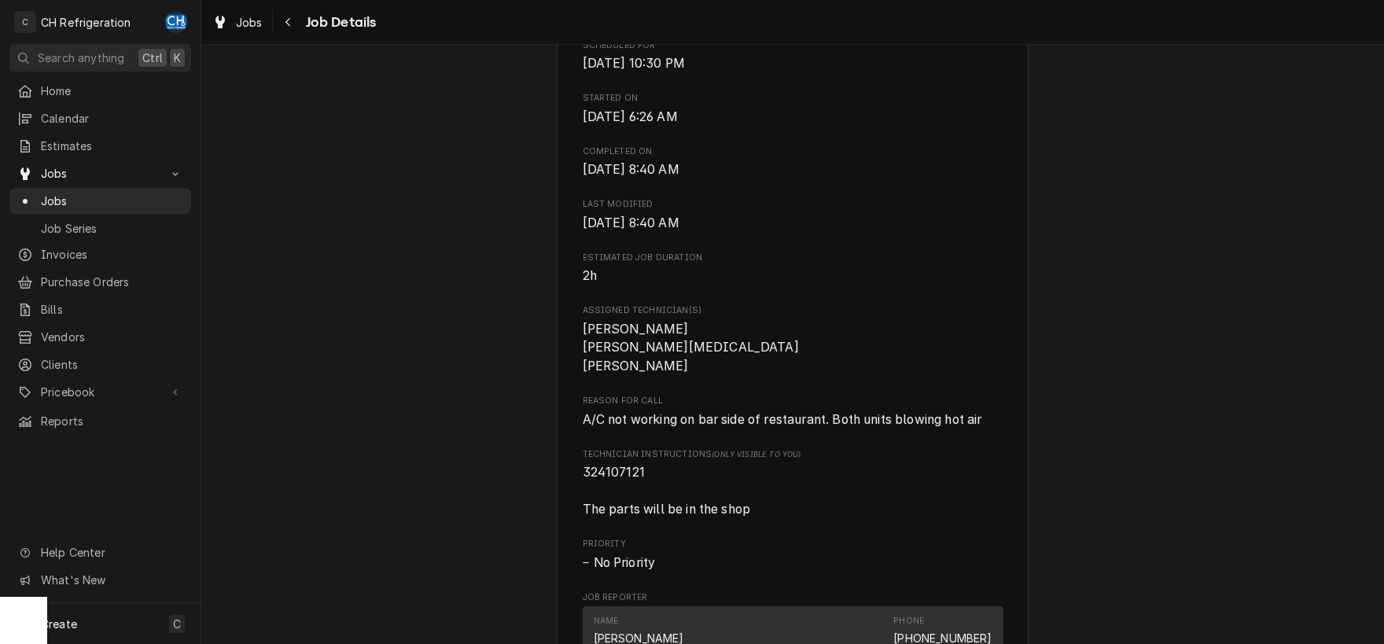
scroll to position [0, 0]
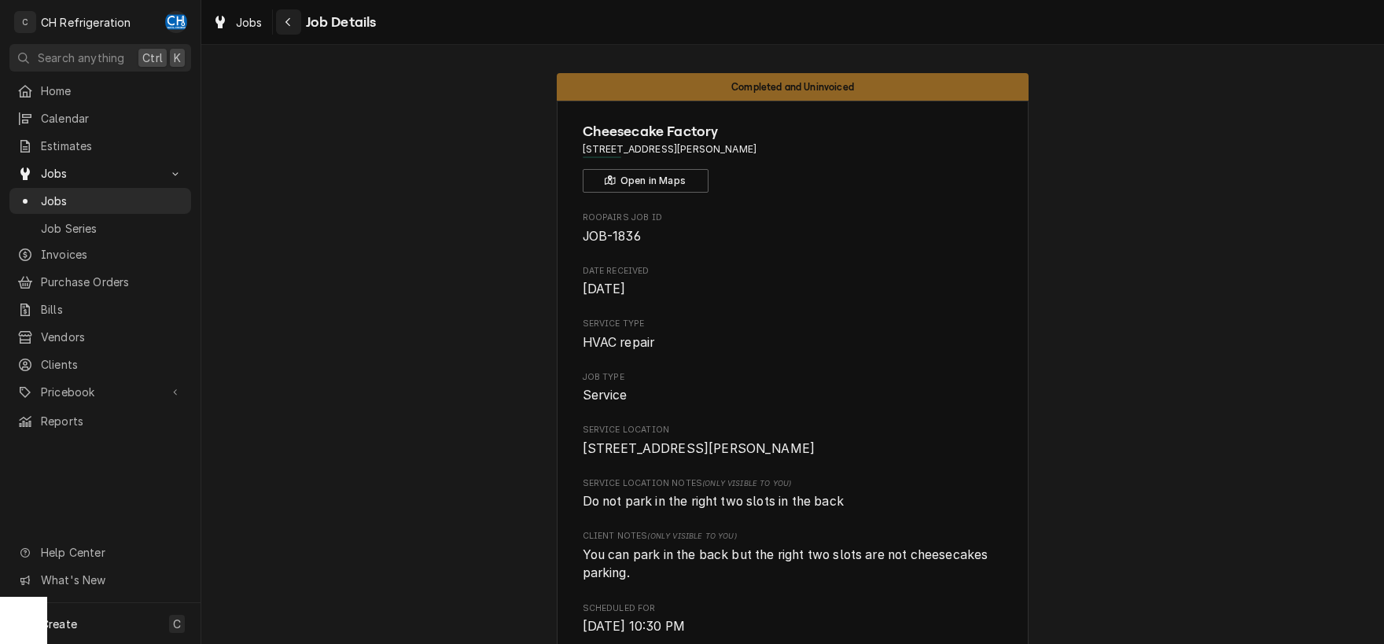
click at [282, 16] on div "Navigate back" at bounding box center [289, 22] width 16 height 16
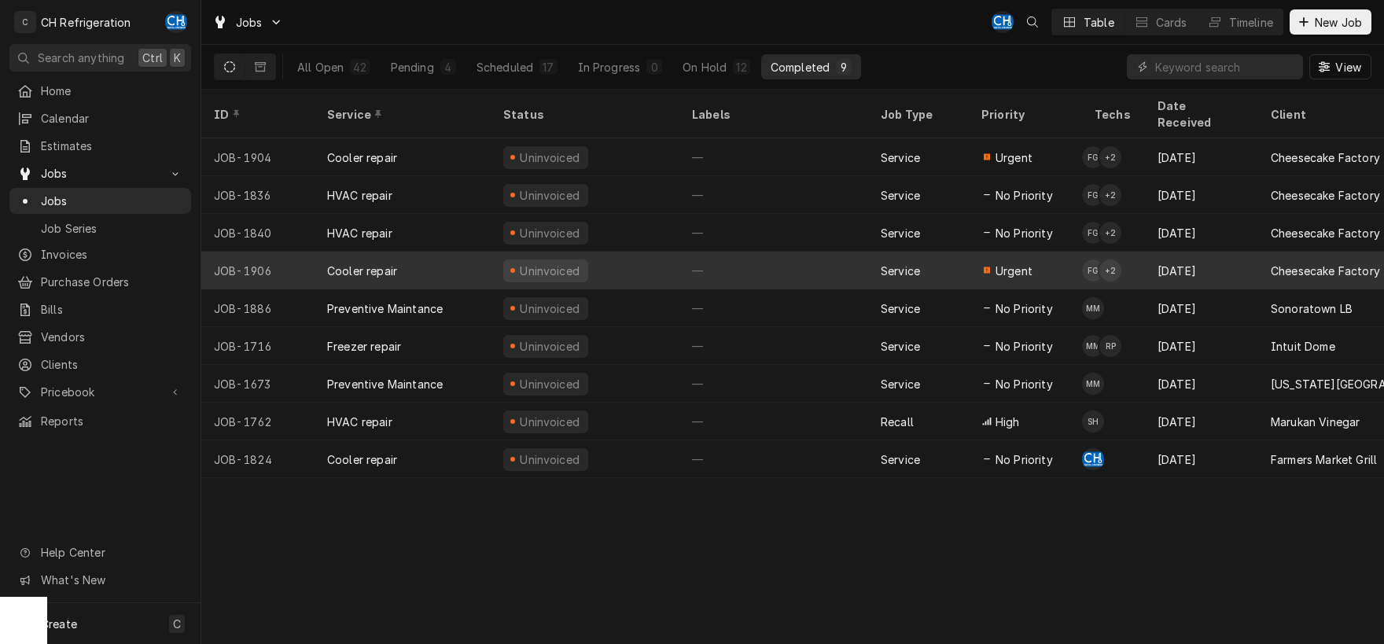
click at [734, 252] on div "—" at bounding box center [774, 271] width 189 height 38
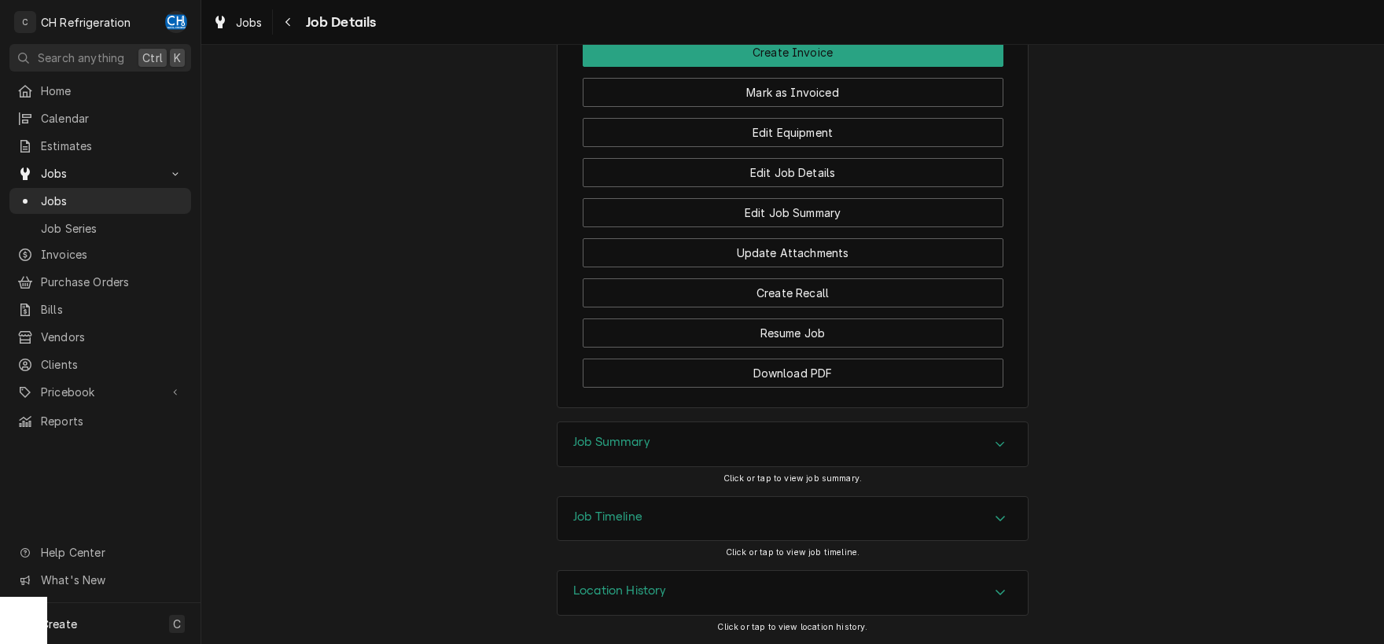
scroll to position [1326, 0]
click at [732, 435] on div "Job Summary" at bounding box center [793, 444] width 470 height 44
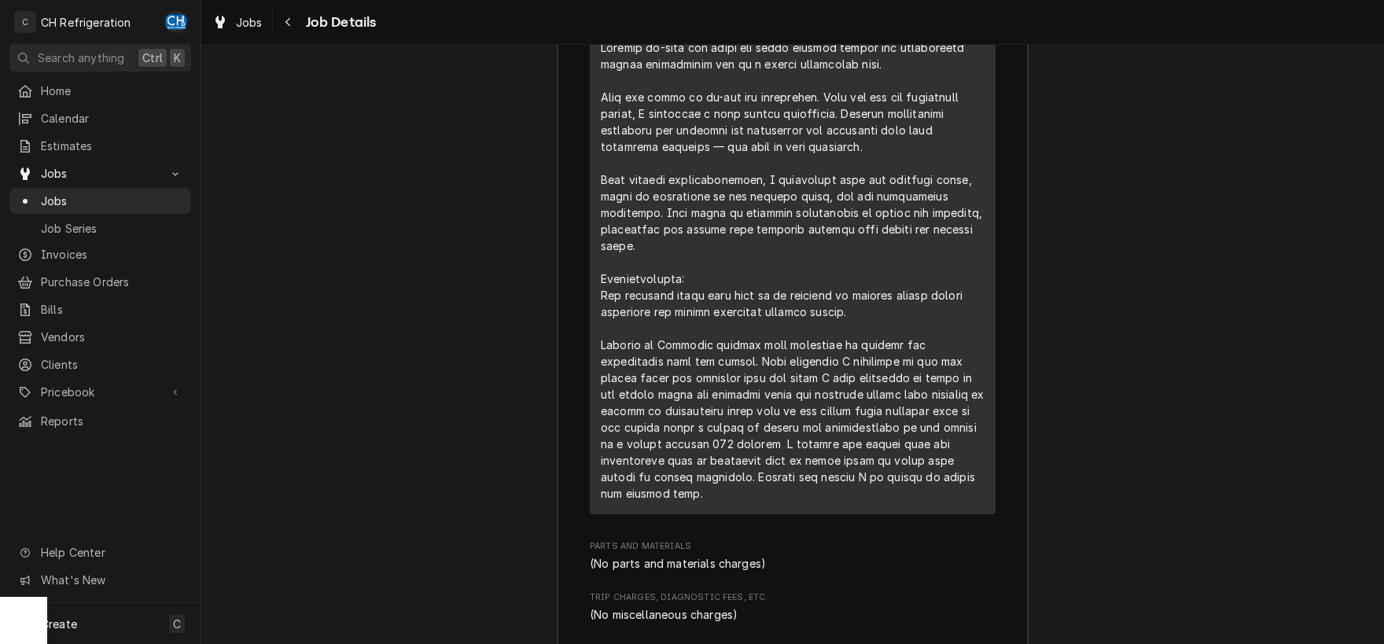
scroll to position [2054, 0]
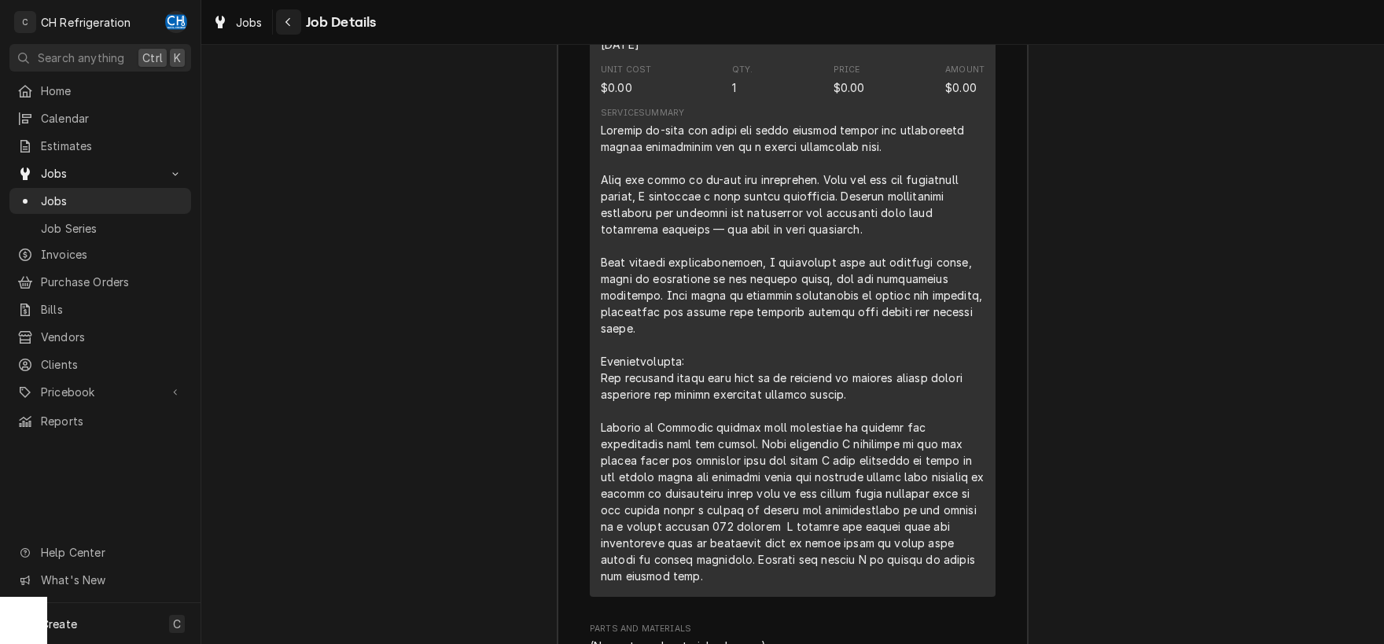
click at [280, 17] on button "Navigate back" at bounding box center [288, 21] width 25 height 25
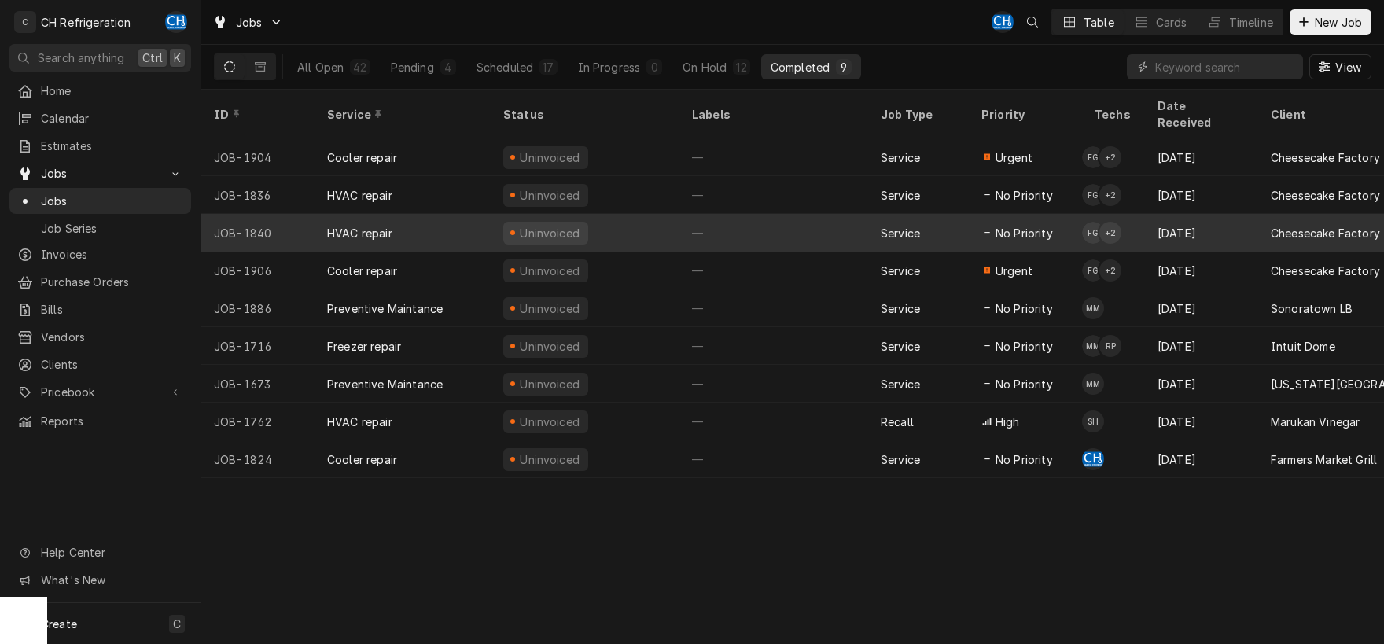
click at [699, 214] on div "—" at bounding box center [774, 233] width 189 height 38
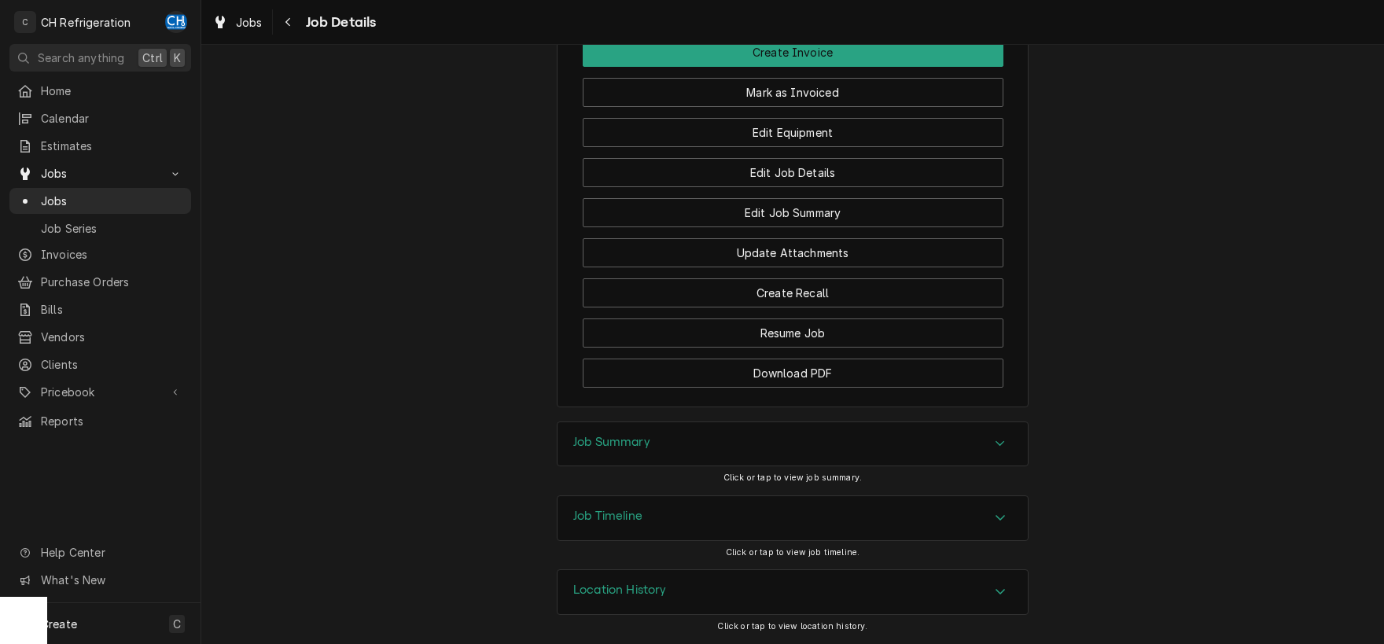
click at [869, 437] on div "Job Summary" at bounding box center [793, 444] width 470 height 44
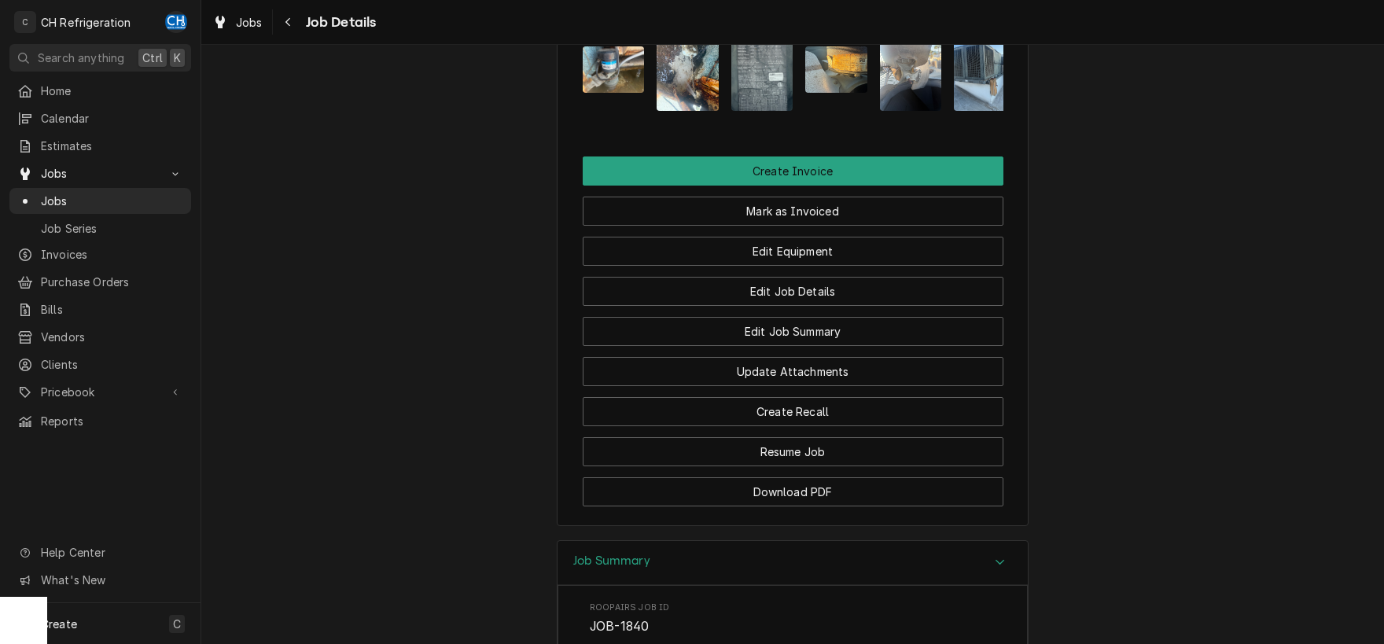
scroll to position [986, 0]
